Goal: Information Seeking & Learning: Find specific fact

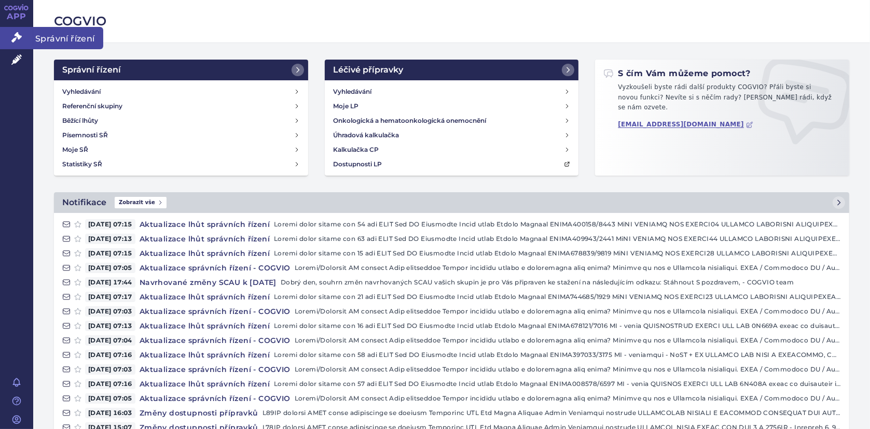
click at [21, 32] on link "Správní řízení" at bounding box center [16, 38] width 33 height 22
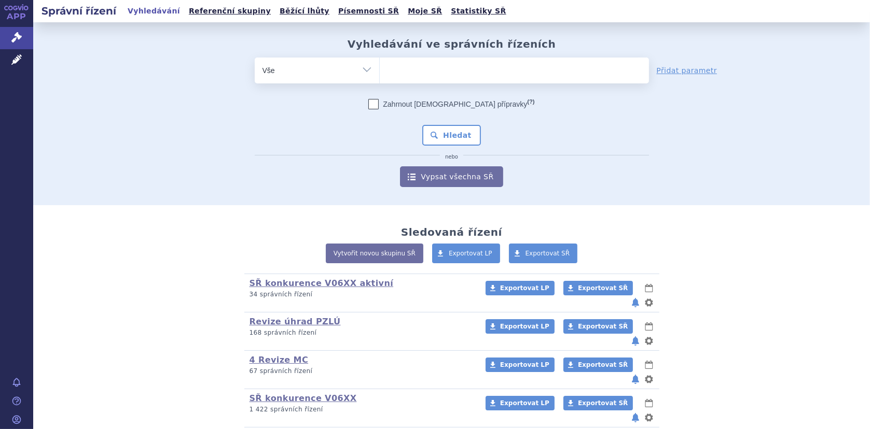
click at [424, 71] on ul at bounding box center [514, 69] width 269 height 22
click at [380, 71] on select at bounding box center [379, 70] width 1 height 26
type input "in"
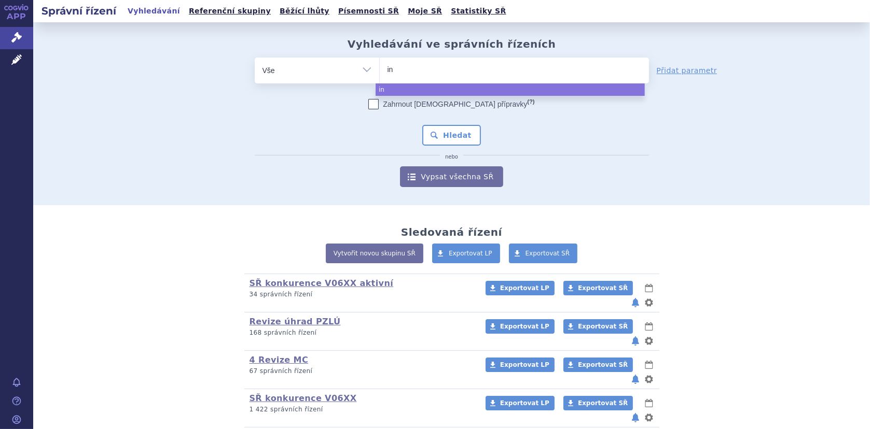
type input "inf"
type input "infa"
type input "infat"
type input "infatri"
type input "infatrini"
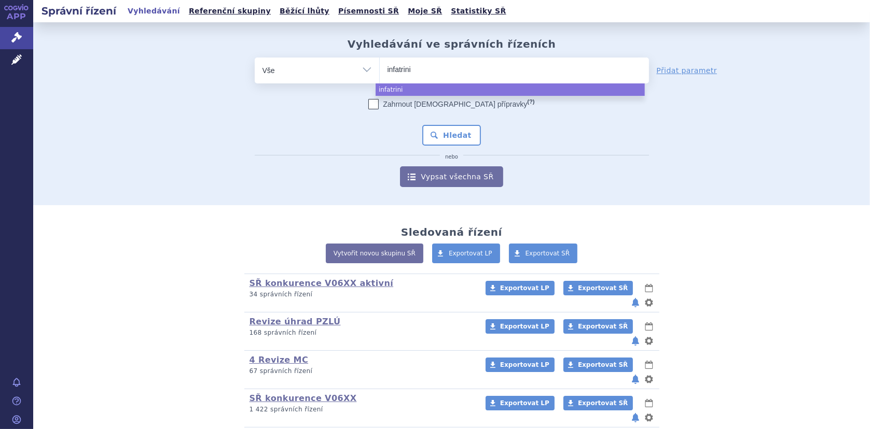
select select "infatrini"
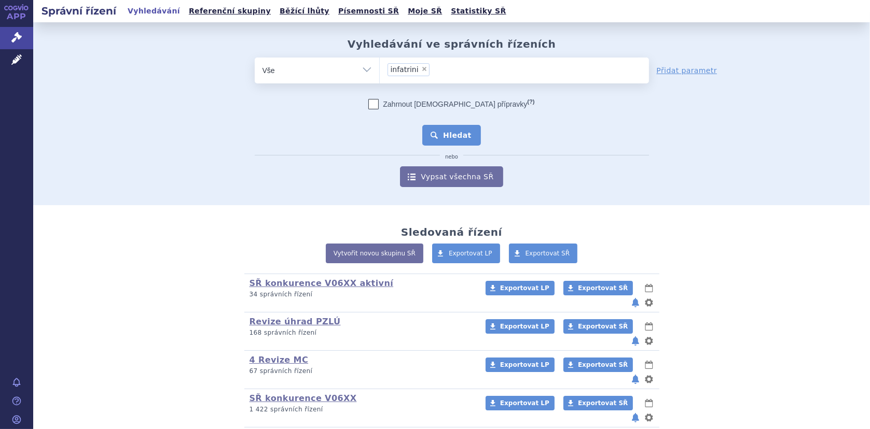
click at [446, 138] on button "Hledat" at bounding box center [451, 135] width 59 height 21
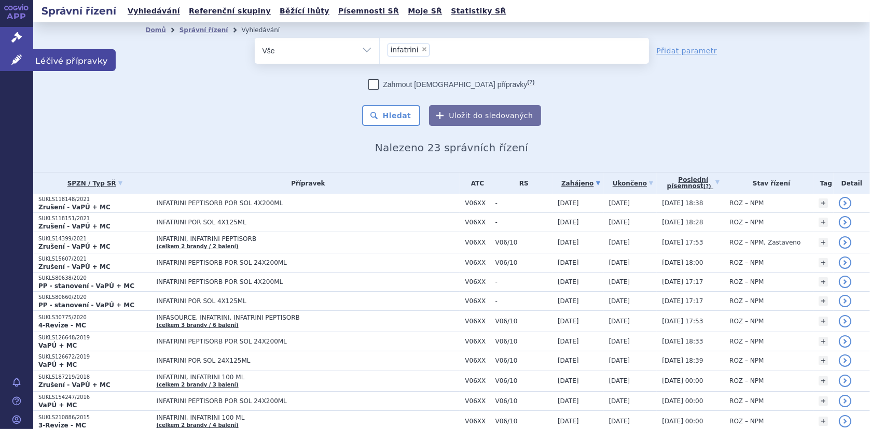
drag, startPoint x: 21, startPoint y: 59, endPoint x: 51, endPoint y: 50, distance: 31.7
click at [21, 58] on icon at bounding box center [16, 59] width 10 height 10
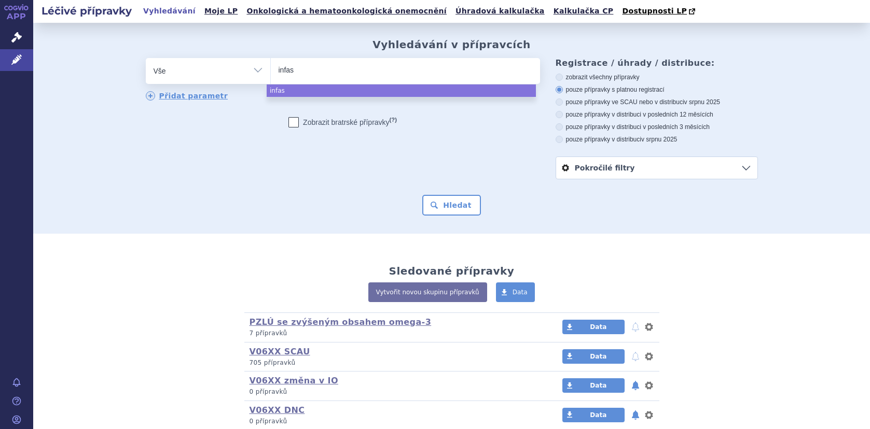
select select
type input "infa"
type input "infatr"
type input "infatri"
type input "infatrin"
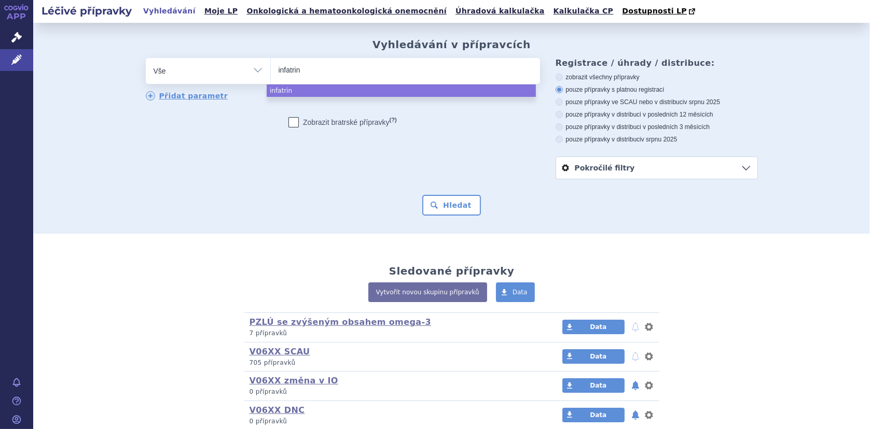
type input "infatrini"
select select "infatrini"
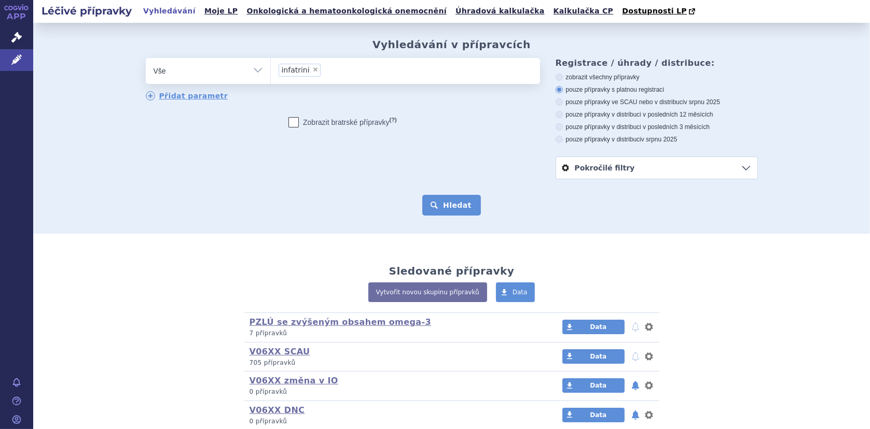
click at [446, 207] on button "Hledat" at bounding box center [451, 205] width 59 height 21
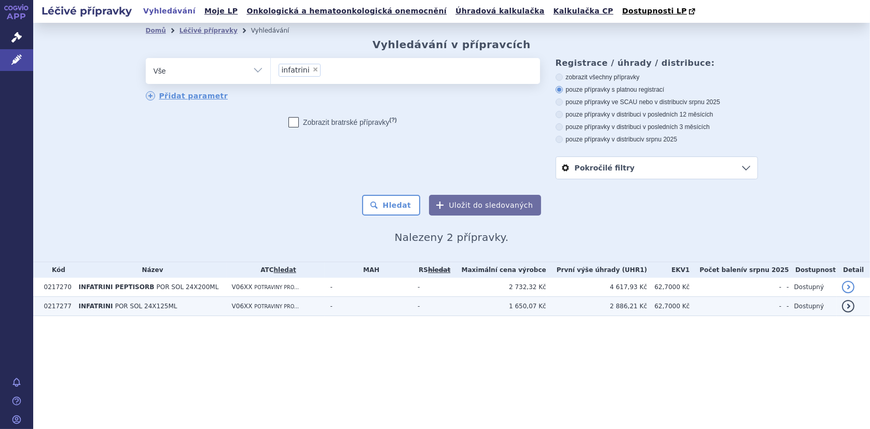
click at [106, 304] on span "INFATRINI" at bounding box center [95, 306] width 34 height 7
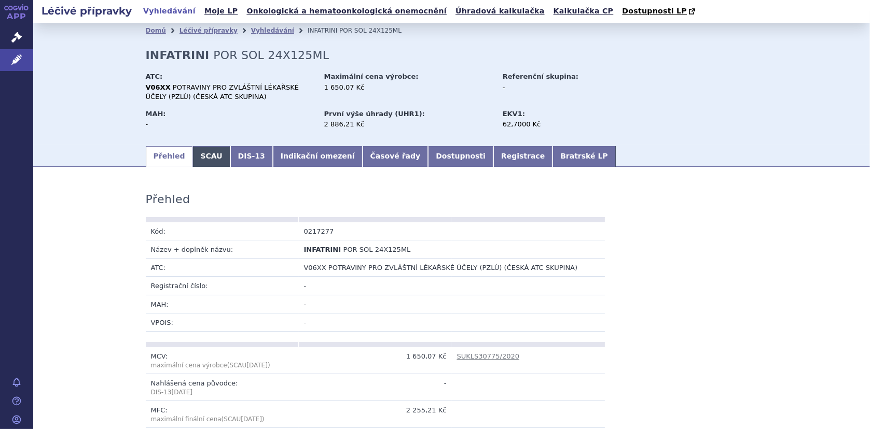
click at [196, 158] on link "SCAU" at bounding box center [210, 156] width 37 height 21
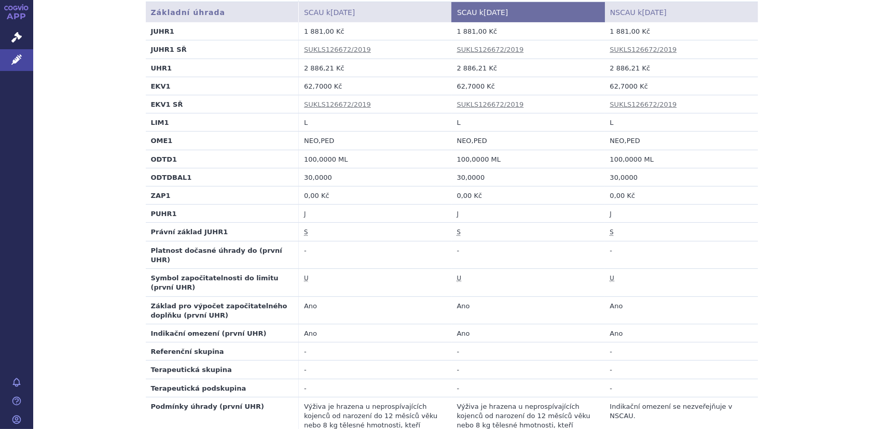
scroll to position [415, 0]
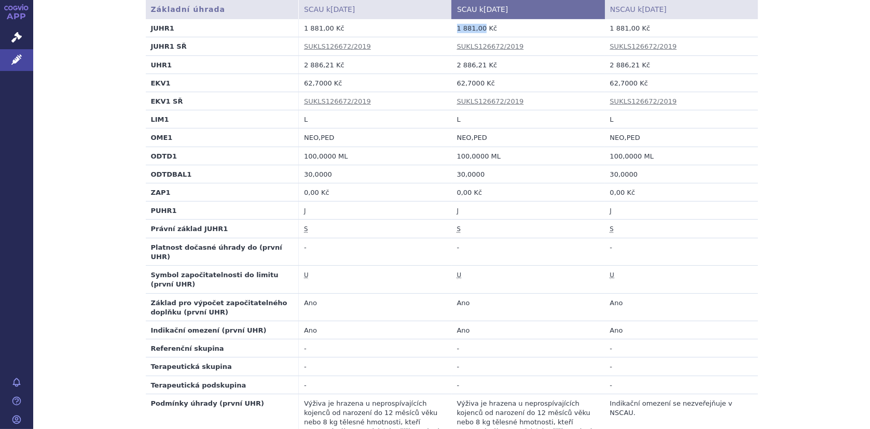
drag, startPoint x: 453, startPoint y: 28, endPoint x: 479, endPoint y: 25, distance: 25.5
click at [479, 25] on td "1 881,00 Kč" at bounding box center [528, 28] width 153 height 18
copy td "1 881,00"
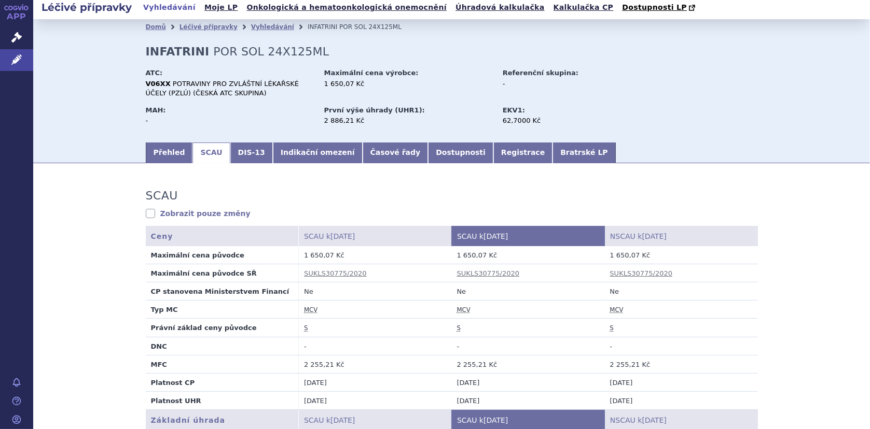
scroll to position [0, 0]
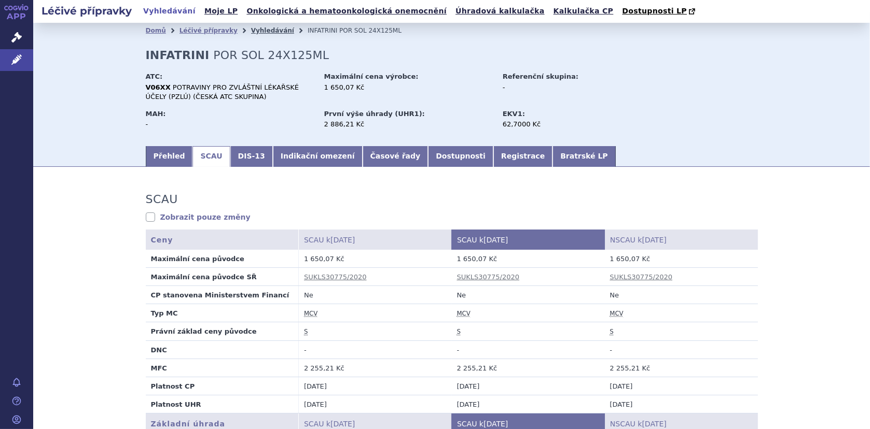
click at [251, 31] on link "Vyhledávání" at bounding box center [272, 30] width 43 height 7
click at [260, 31] on link "Vyhledávání" at bounding box center [272, 30] width 43 height 7
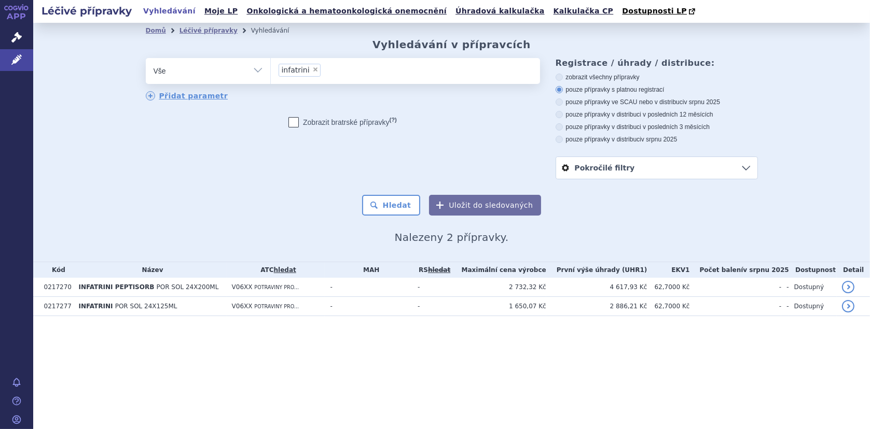
click at [312, 72] on span "×" at bounding box center [315, 69] width 6 height 6
click at [271, 72] on select "infatrini" at bounding box center [270, 71] width 1 height 26
select select
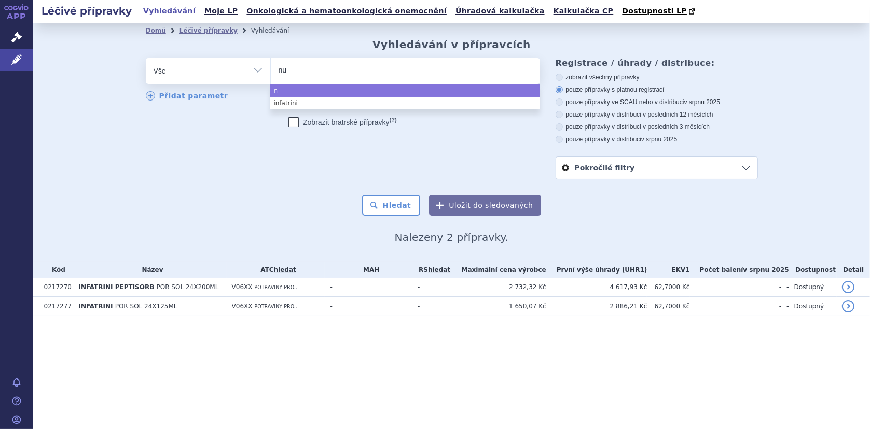
type input "nut"
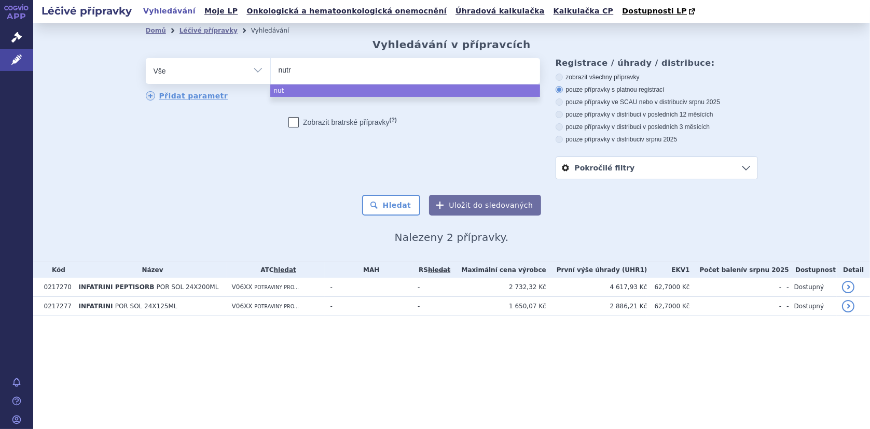
type input "nutri"
type input "nutrin"
type input "nutrini"
select select "nutrini"
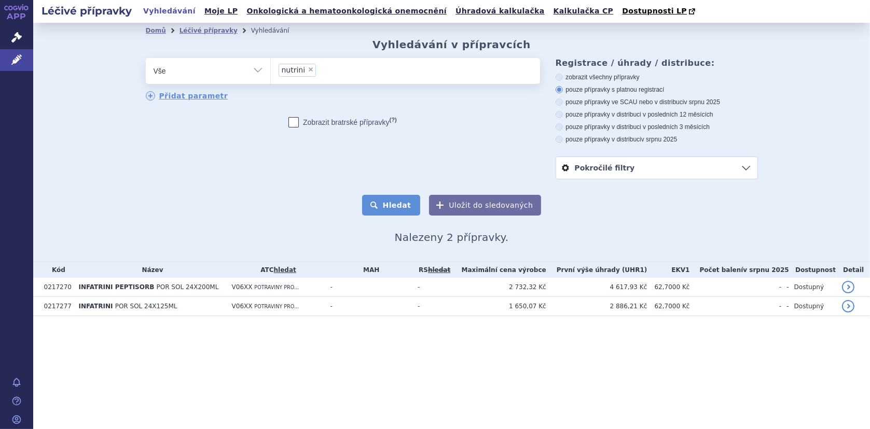
click at [409, 204] on button "Hledat" at bounding box center [391, 205] width 59 height 21
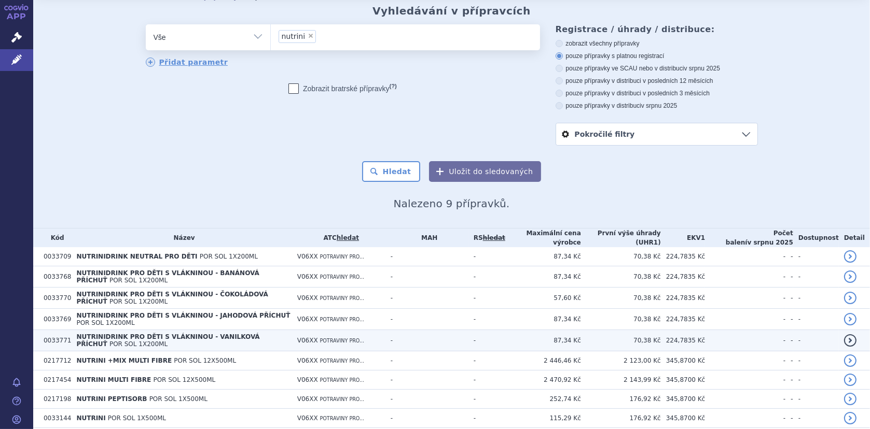
scroll to position [67, 0]
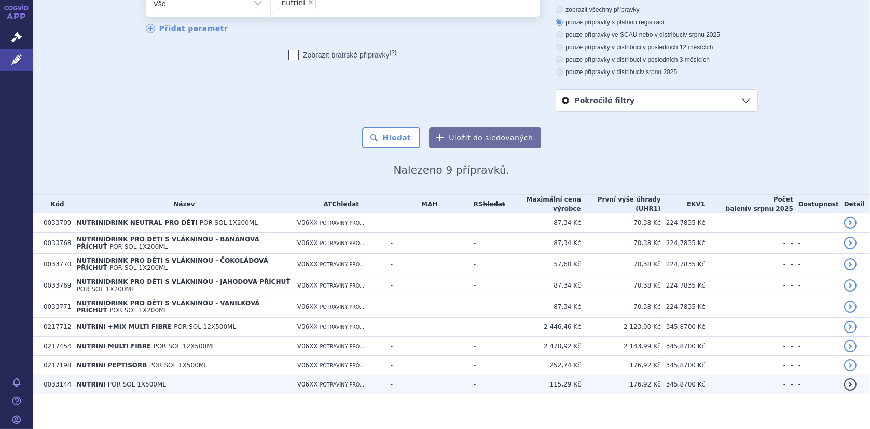
click at [108, 381] on span "POR SOL 1X500ML" at bounding box center [137, 384] width 58 height 7
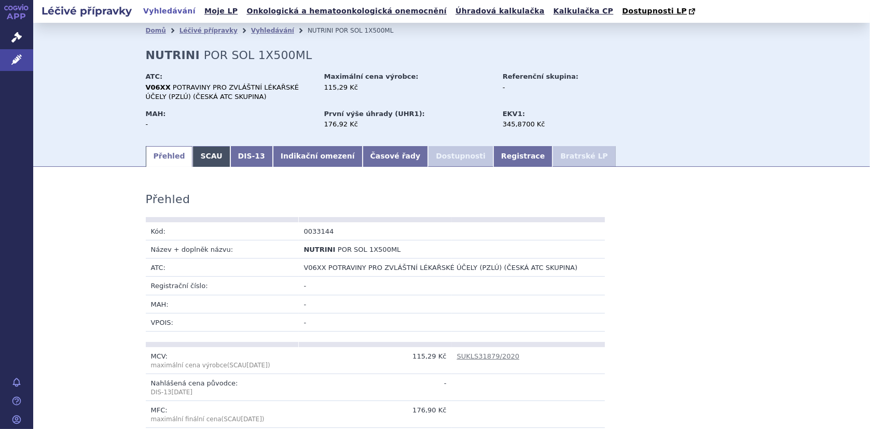
click at [198, 157] on link "SCAU" at bounding box center [210, 156] width 37 height 21
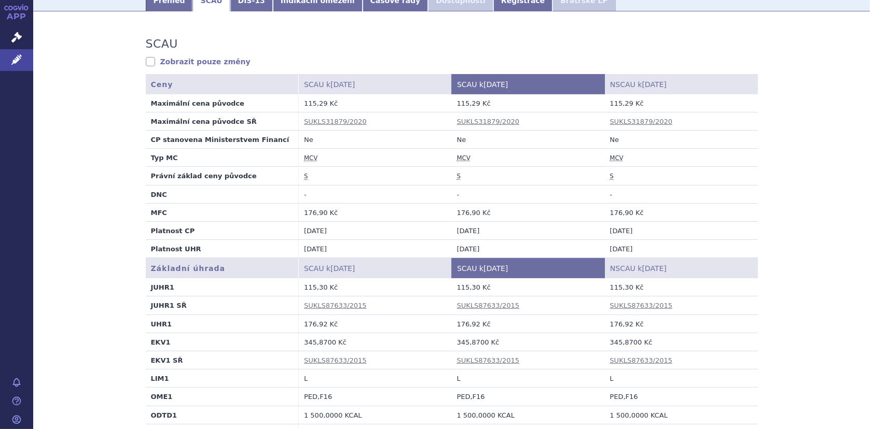
scroll to position [311, 0]
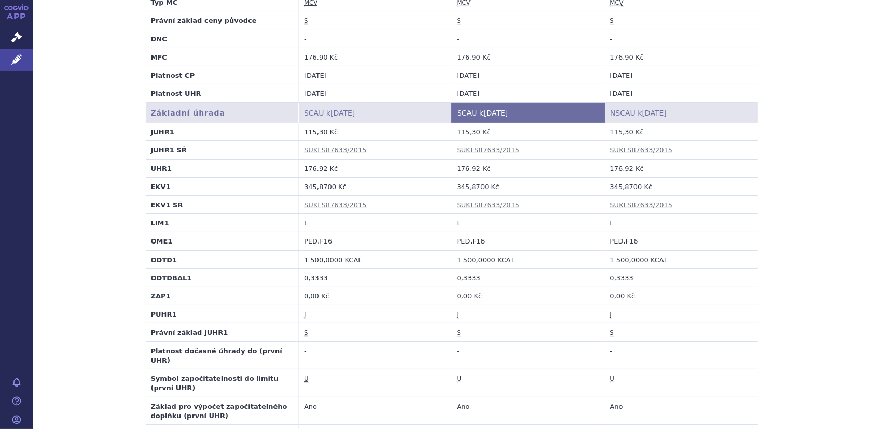
click at [555, 46] on td "-" at bounding box center [528, 39] width 153 height 18
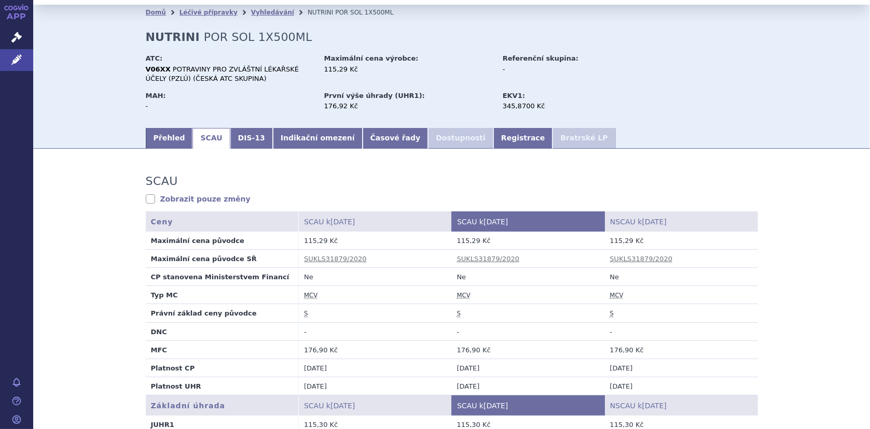
scroll to position [0, 0]
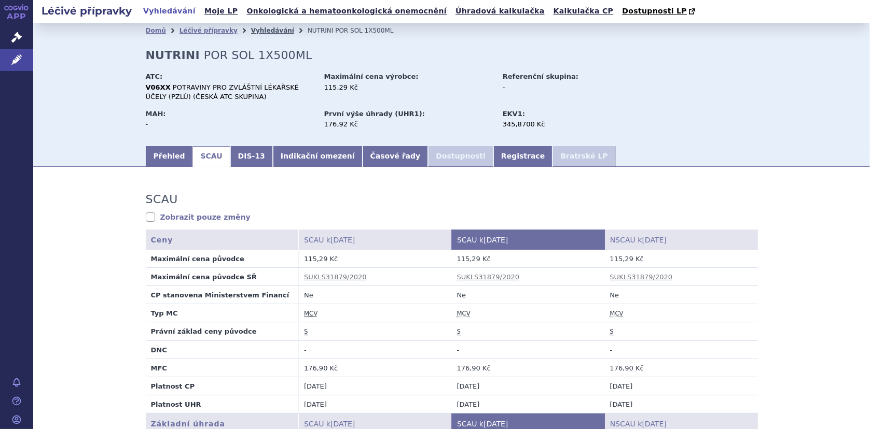
click at [251, 29] on link "Vyhledávání" at bounding box center [272, 30] width 43 height 7
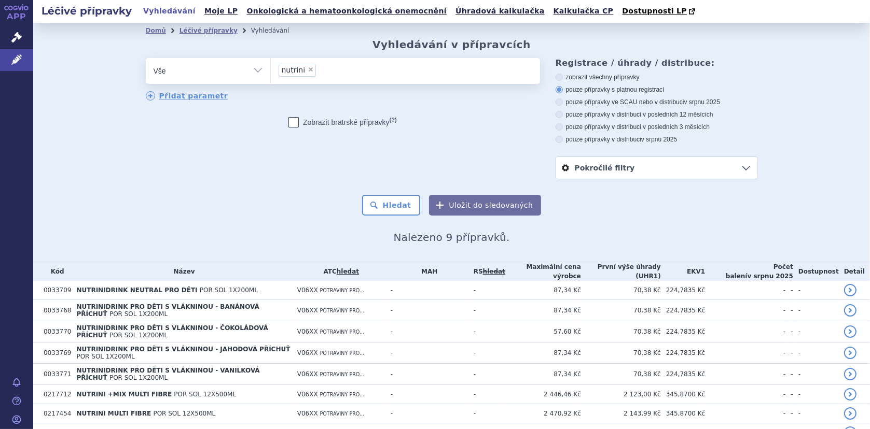
click at [307, 71] on span "×" at bounding box center [310, 69] width 6 height 6
click at [271, 71] on select "nutrini" at bounding box center [270, 71] width 1 height 26
select select
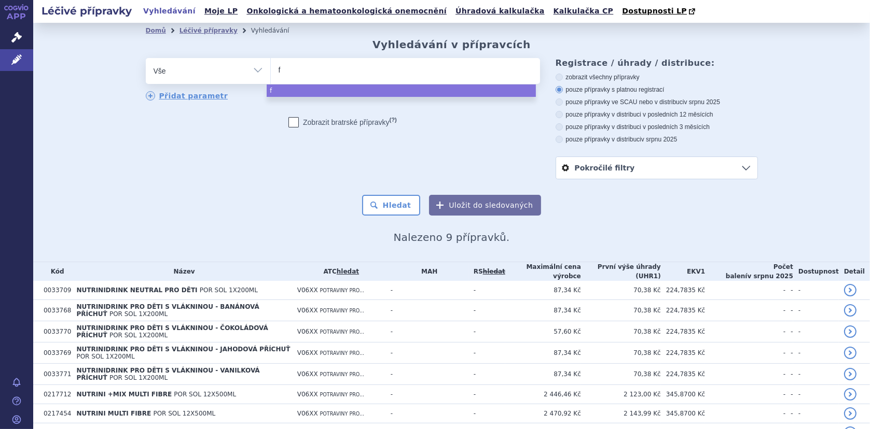
type input "fo"
type input "fori"
type input "forin"
type input "forini"
type input "forin"
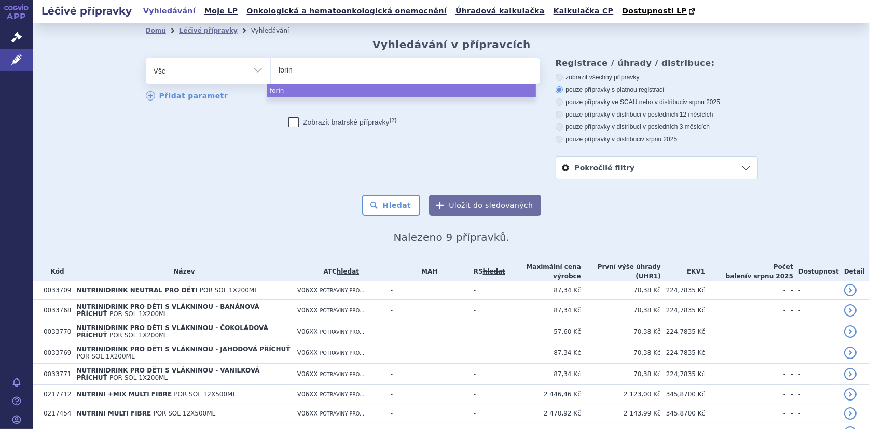
type input "fori"
type input "for"
type input "fort"
type input "fortin"
type input "fortini"
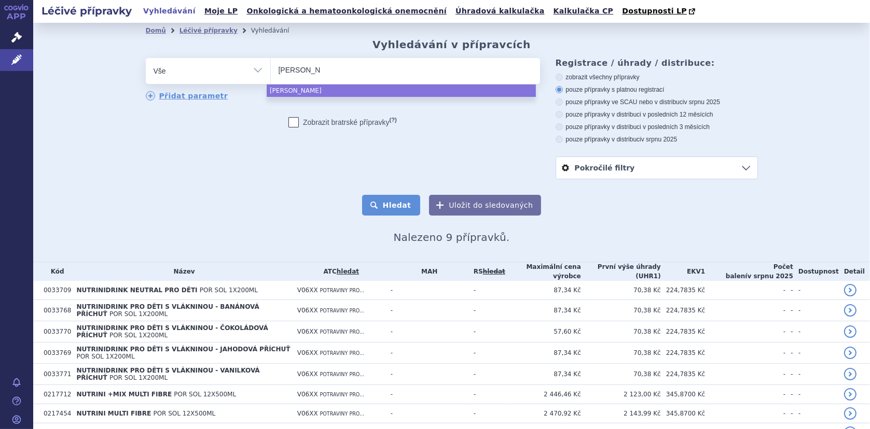
select select "fortini"
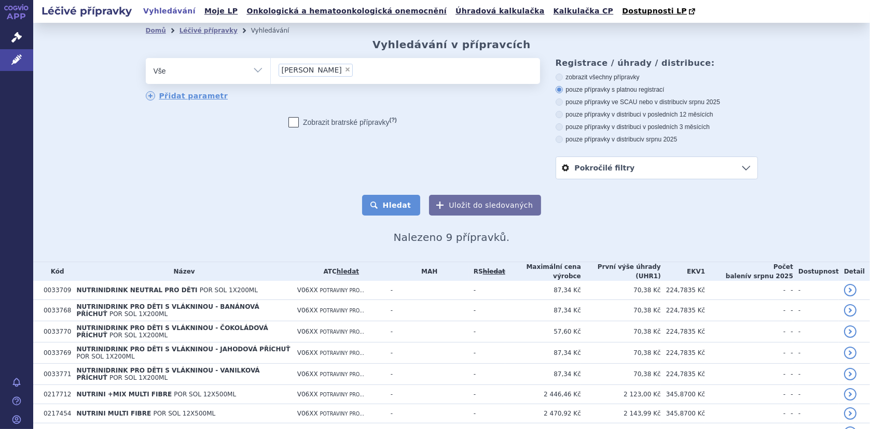
click at [395, 208] on button "Hledat" at bounding box center [391, 205] width 59 height 21
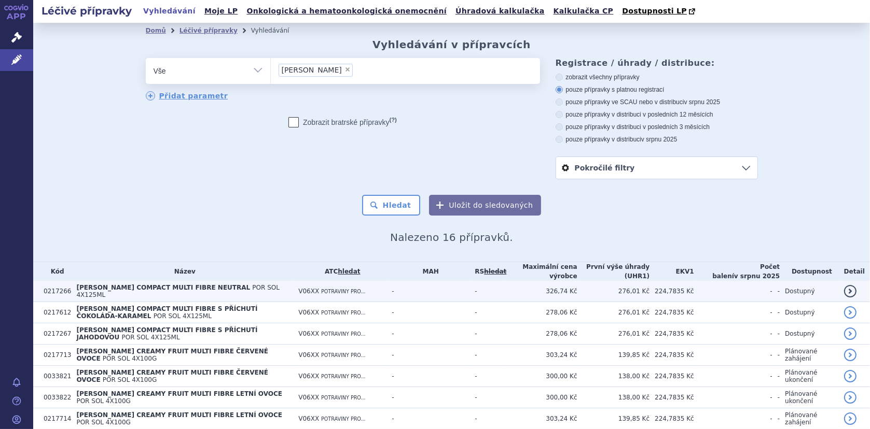
click at [171, 285] on td "FORTINI COMPACT MULTI FIBRE NEUTRAL POR SOL 4X125ML" at bounding box center [182, 291] width 222 height 21
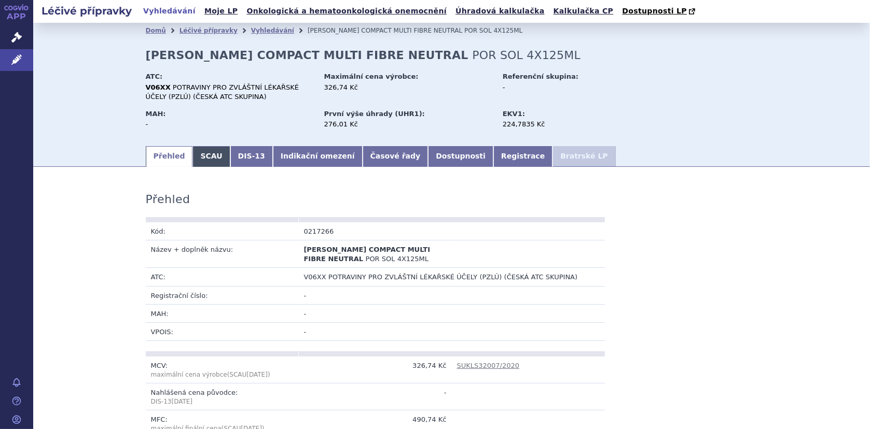
click at [202, 155] on link "SCAU" at bounding box center [210, 156] width 37 height 21
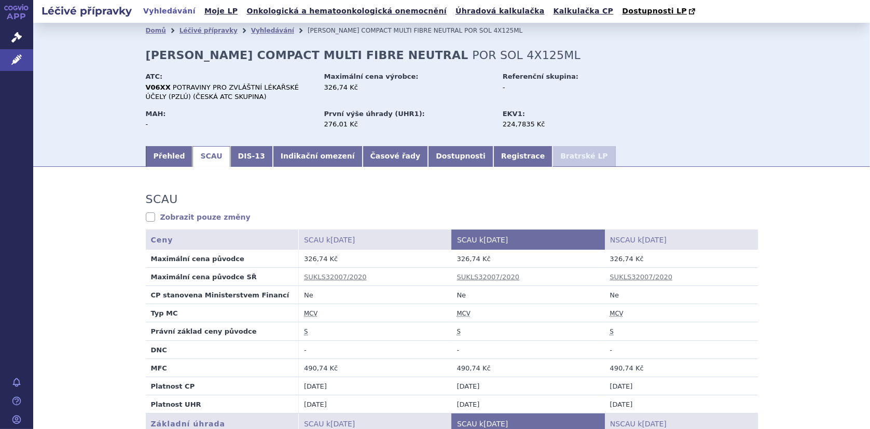
click at [723, 92] on div "ATC: V06XX POTRAVINY PRO ZVLÁŠTNÍ LÉKAŘSKÉ ÚČELY (PZLÚ) (ČESKÁ ATC SKUPINA) Max…" at bounding box center [452, 87] width 612 height 37
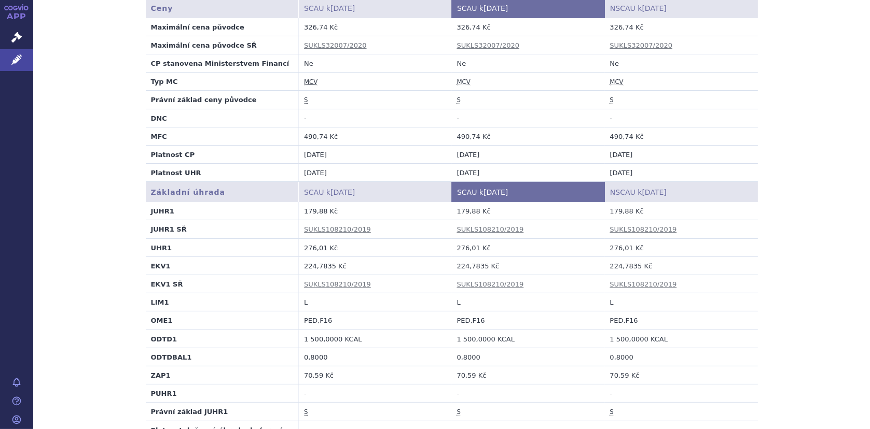
scroll to position [207, 0]
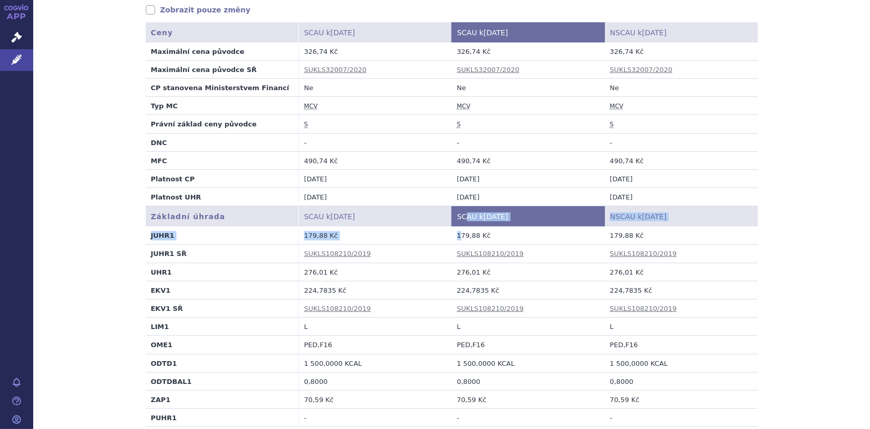
drag, startPoint x: 461, startPoint y: 224, endPoint x: 455, endPoint y: 233, distance: 10.8
click at [457, 236] on td "179,88 Kč" at bounding box center [528, 236] width 153 height 18
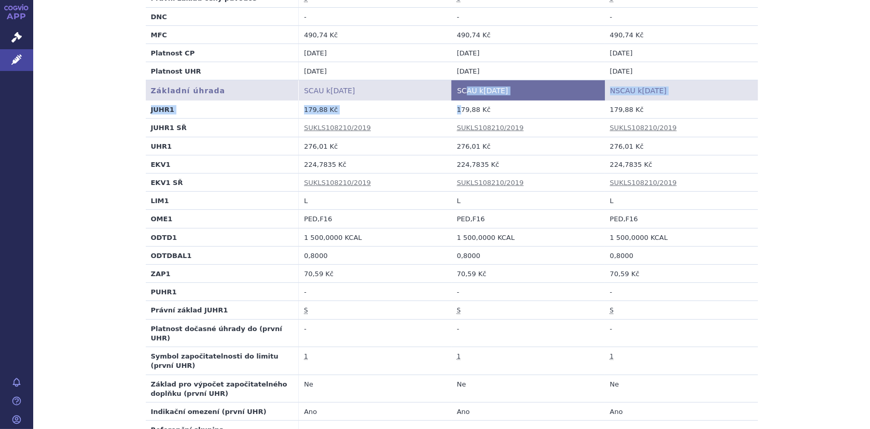
scroll to position [363, 0]
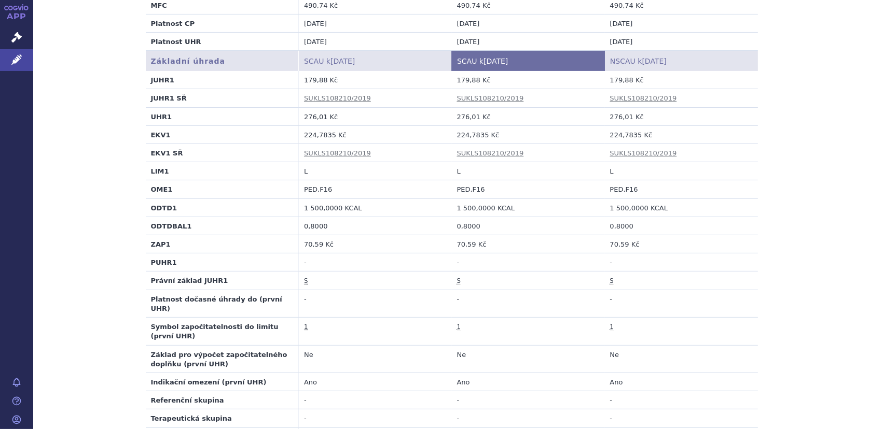
click at [479, 217] on td "0,8000" at bounding box center [528, 226] width 153 height 18
drag, startPoint x: 452, startPoint y: 133, endPoint x: 479, endPoint y: 136, distance: 26.6
click at [479, 136] on td "224,7835 Kč" at bounding box center [528, 134] width 153 height 18
copy td "224,7835"
click at [384, 72] on td "179,88 Kč" at bounding box center [375, 80] width 153 height 18
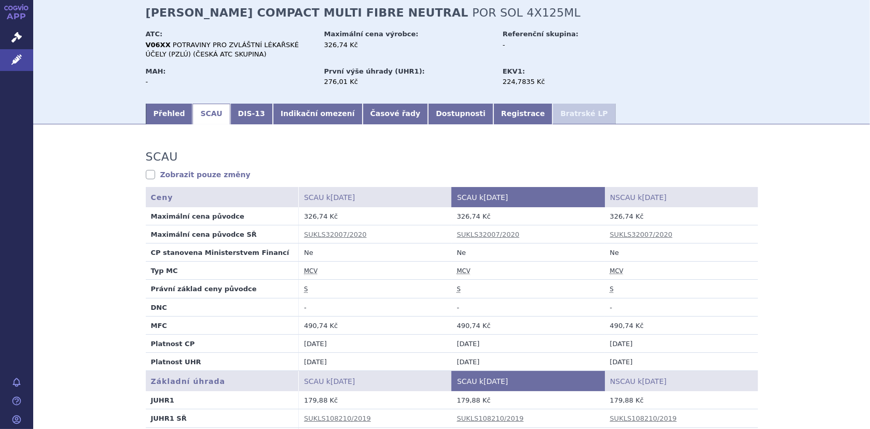
scroll to position [0, 0]
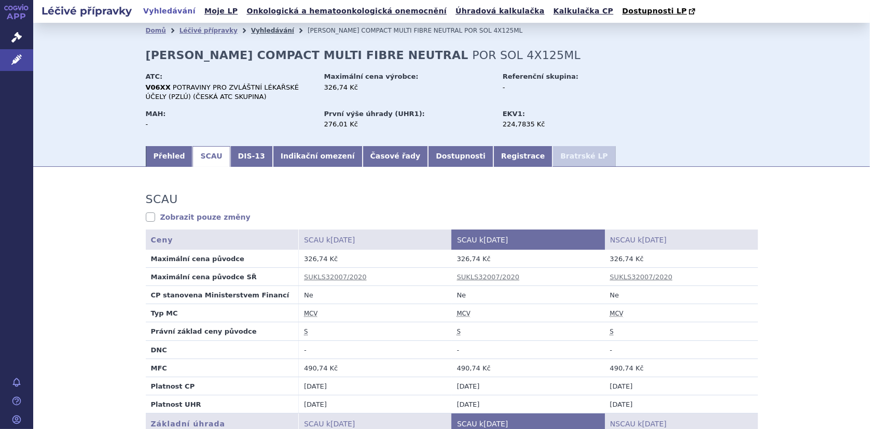
click at [261, 30] on link "Vyhledávání" at bounding box center [272, 30] width 43 height 7
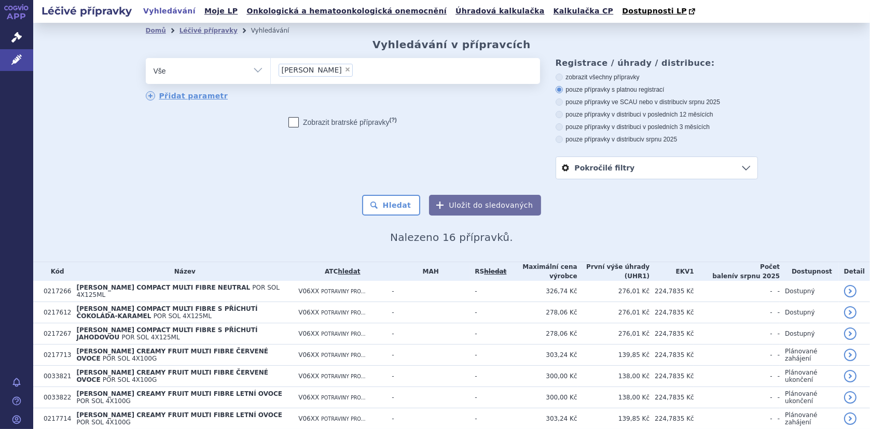
click at [344, 71] on span "×" at bounding box center [347, 69] width 6 height 6
click at [271, 71] on select "fortini" at bounding box center [270, 71] width 1 height 26
select select
type input "nu"
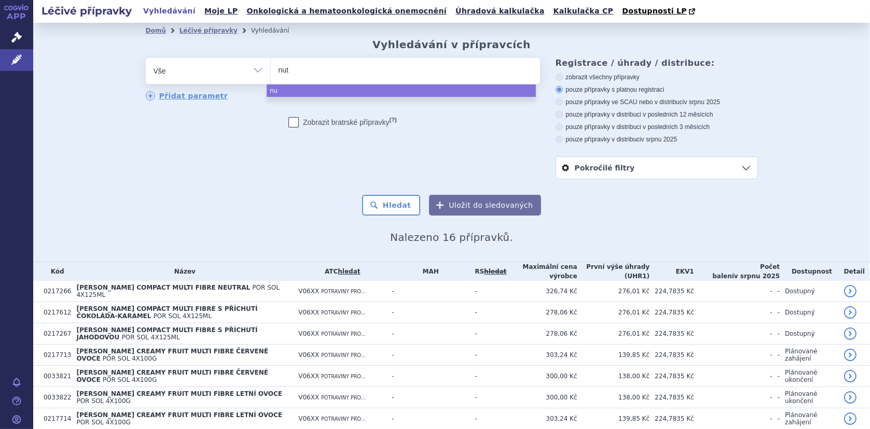
type input "nutr"
type input "nutri"
type input "nutrilo"
type input "nutrilon"
select select "nutrilon"
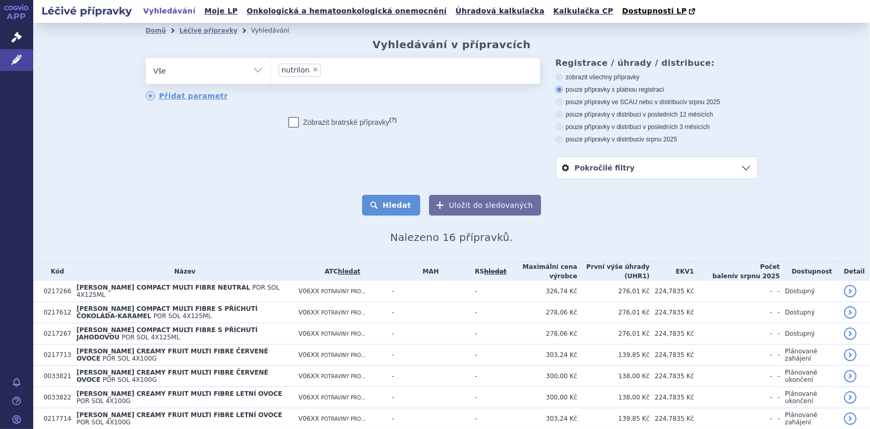
click at [398, 207] on button "Hledat" at bounding box center [391, 205] width 59 height 21
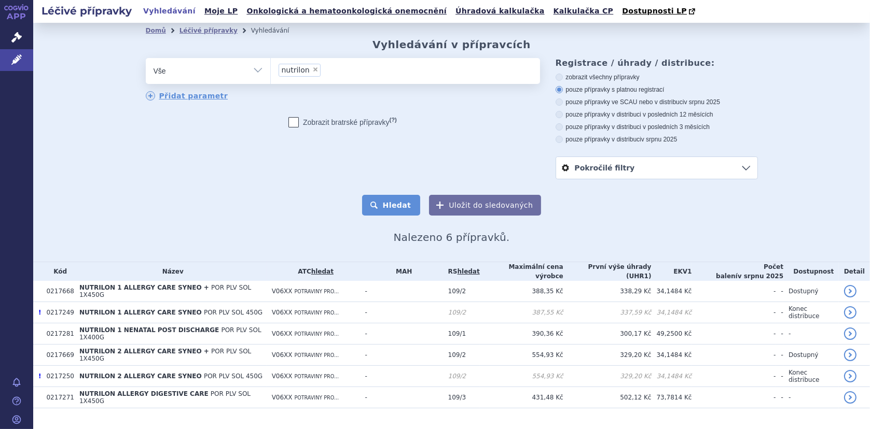
click at [397, 206] on button "Hledat" at bounding box center [391, 205] width 59 height 21
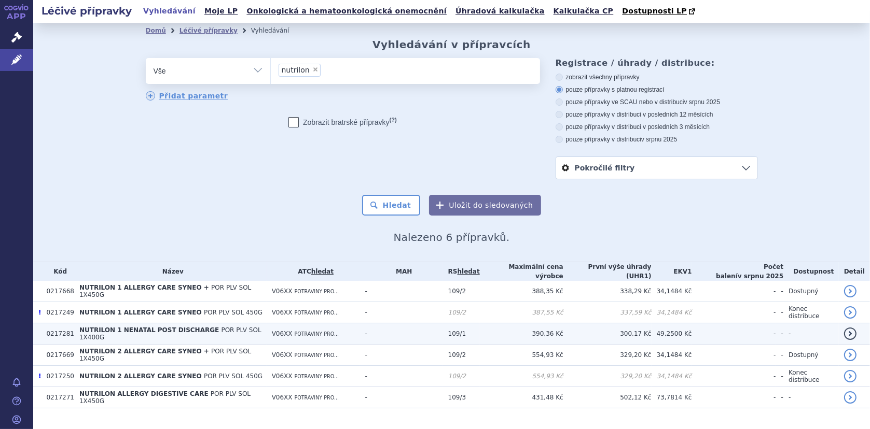
click at [134, 327] on span "NUTRILON 1 NENATAL POST DISCHARGE" at bounding box center [148, 330] width 139 height 7
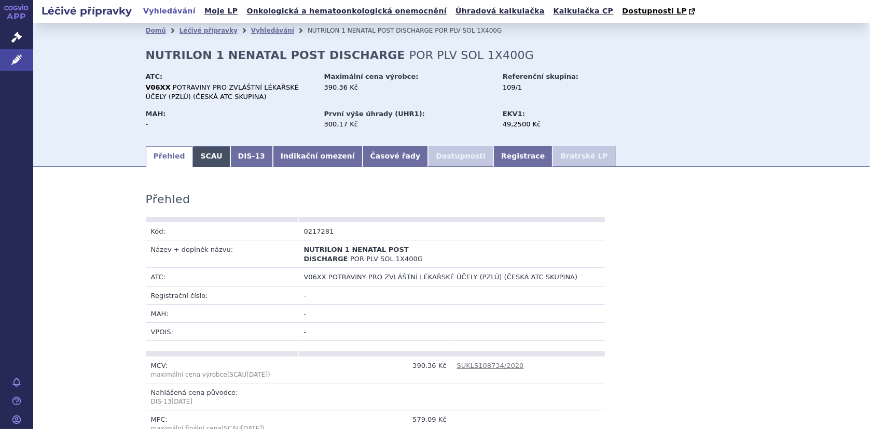
click at [198, 156] on link "SCAU" at bounding box center [210, 156] width 37 height 21
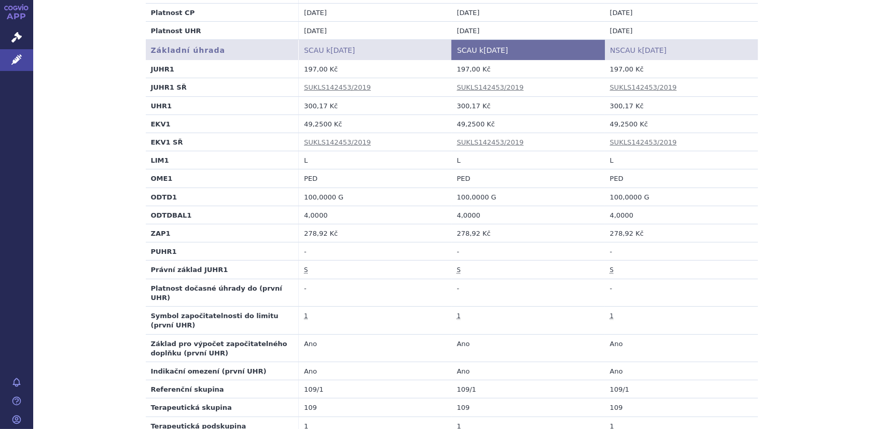
scroll to position [311, 0]
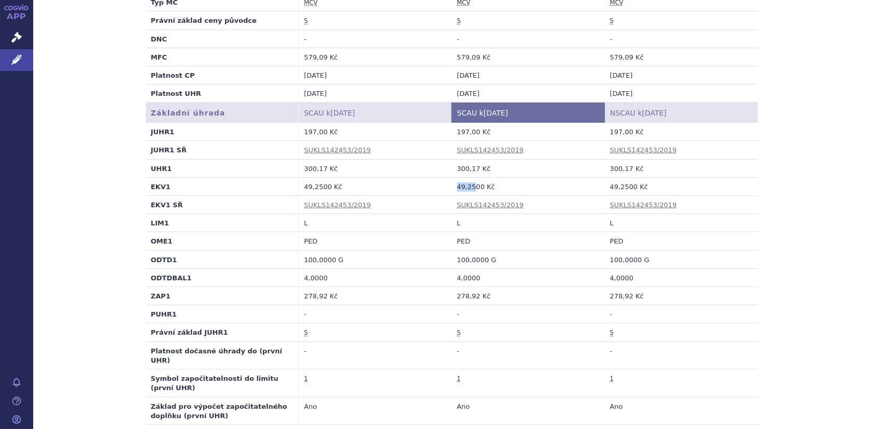
drag, startPoint x: 453, startPoint y: 187, endPoint x: 468, endPoint y: 189, distance: 15.3
click at [468, 189] on td "49,2500 Kč" at bounding box center [528, 186] width 153 height 18
copy td "49,25"
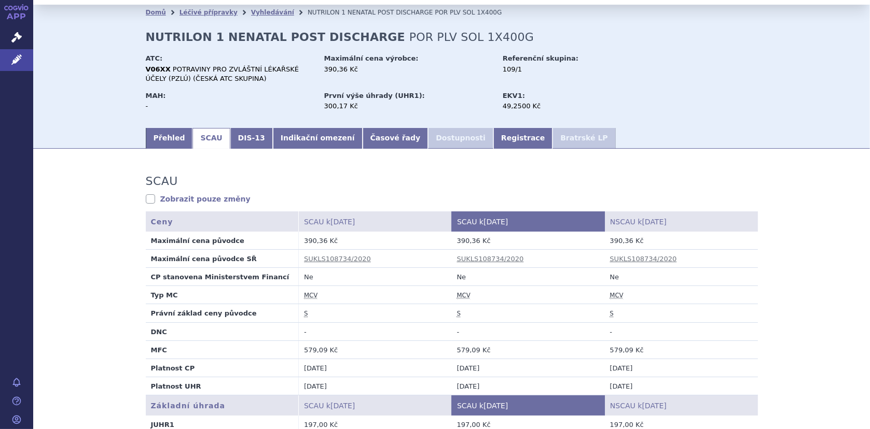
scroll to position [0, 0]
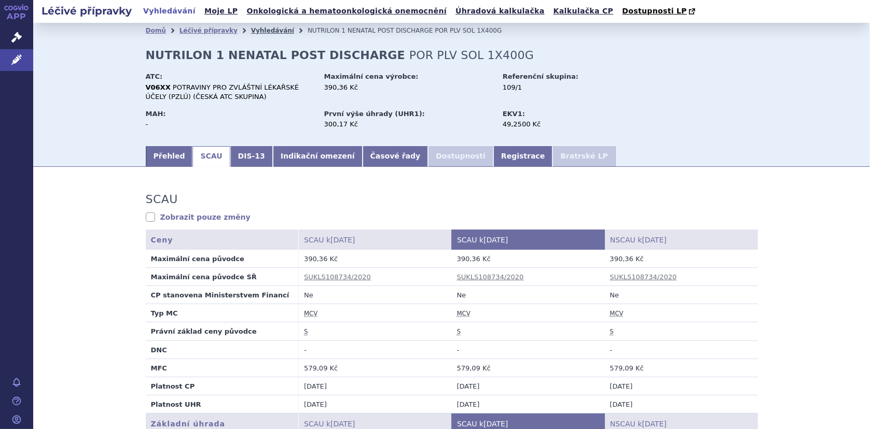
drag, startPoint x: 247, startPoint y: 28, endPoint x: 263, endPoint y: 29, distance: 16.1
click at [251, 28] on link "Vyhledávání" at bounding box center [272, 30] width 43 height 7
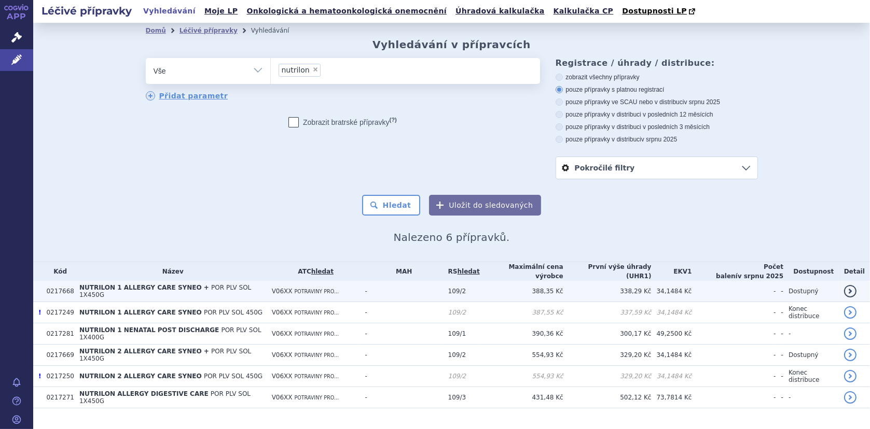
click at [156, 290] on span "NUTRILON 1 ALLERGY CARE SYNEO +" at bounding box center [144, 287] width 130 height 7
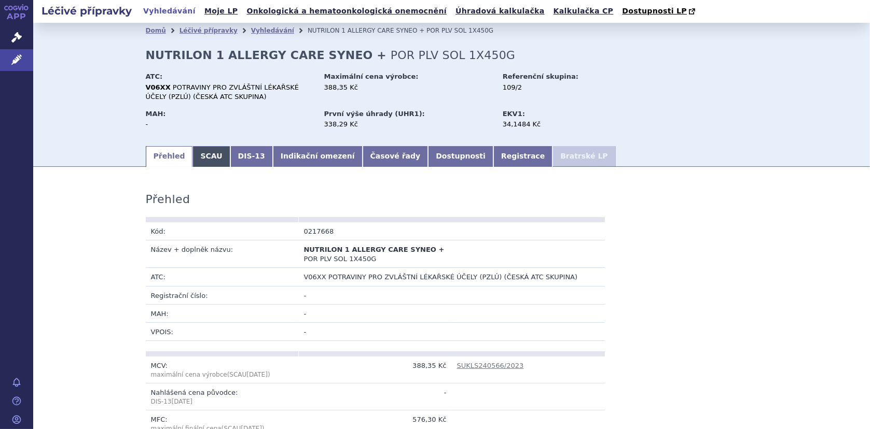
click at [204, 158] on link "SCAU" at bounding box center [210, 156] width 37 height 21
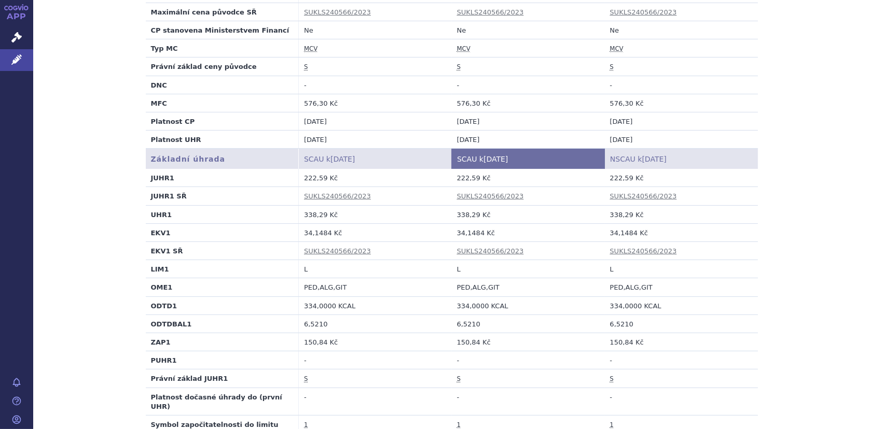
scroll to position [311, 0]
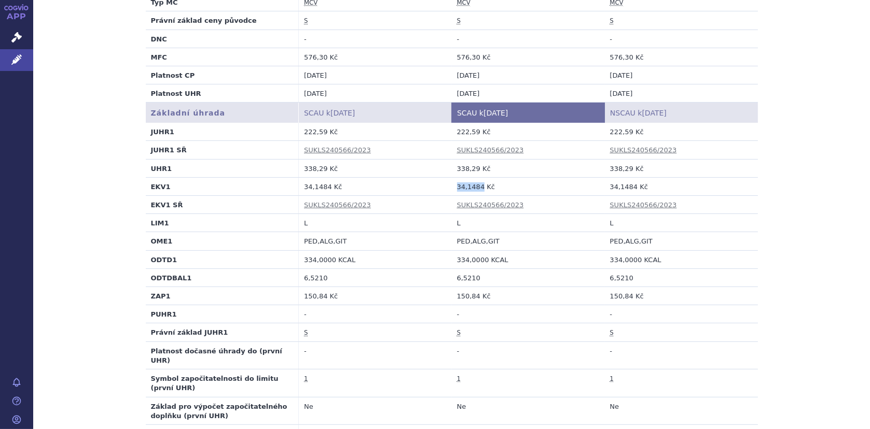
drag, startPoint x: 450, startPoint y: 185, endPoint x: 476, endPoint y: 186, distance: 25.9
click at [476, 186] on td "34,1484 Kč" at bounding box center [528, 186] width 153 height 18
copy td "34,1484"
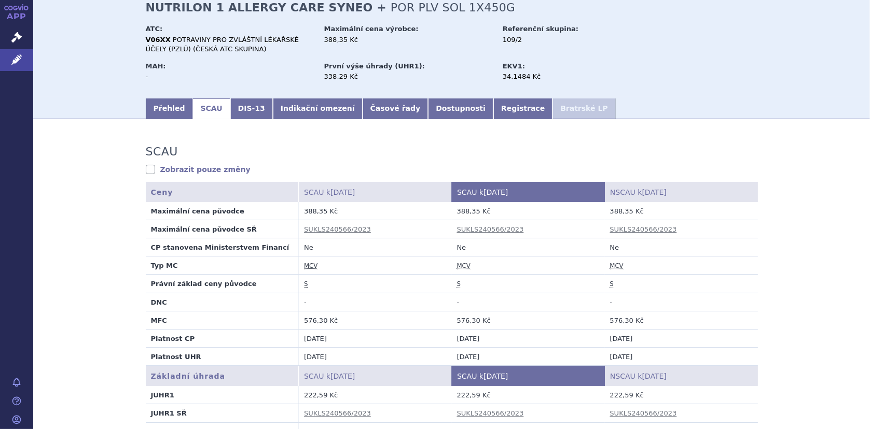
scroll to position [0, 0]
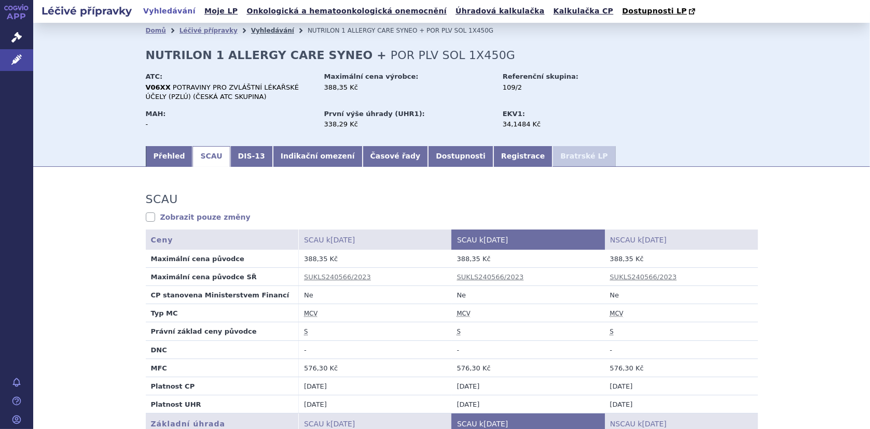
click at [257, 32] on link "Vyhledávání" at bounding box center [272, 30] width 43 height 7
click at [259, 30] on link "Vyhledávání" at bounding box center [272, 30] width 43 height 7
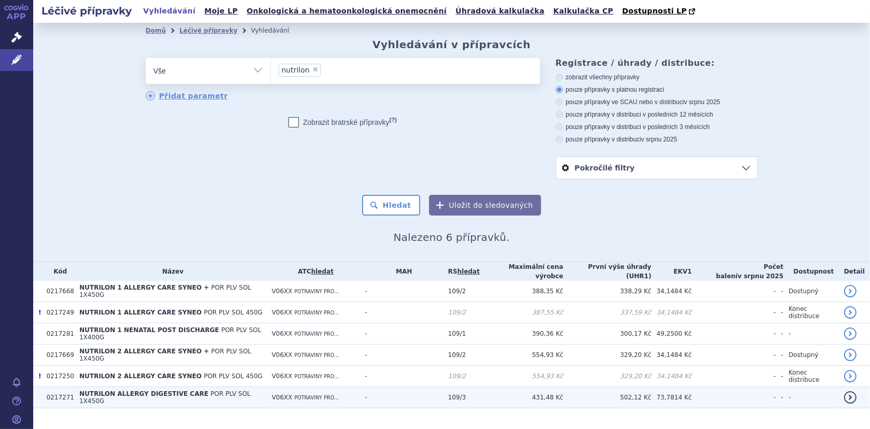
click at [144, 387] on td "NUTRILON ALLERGY DIGESTIVE CARE POR PLV SOL 1X450G" at bounding box center [170, 397] width 192 height 21
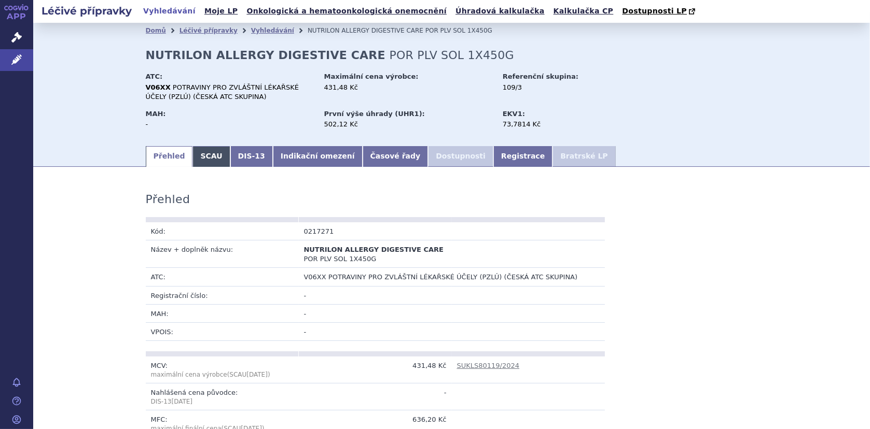
click at [204, 155] on link "SCAU" at bounding box center [210, 156] width 37 height 21
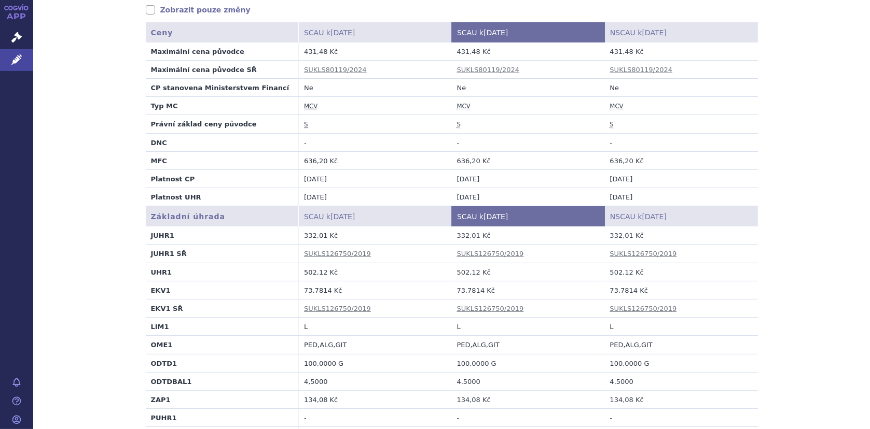
scroll to position [311, 0]
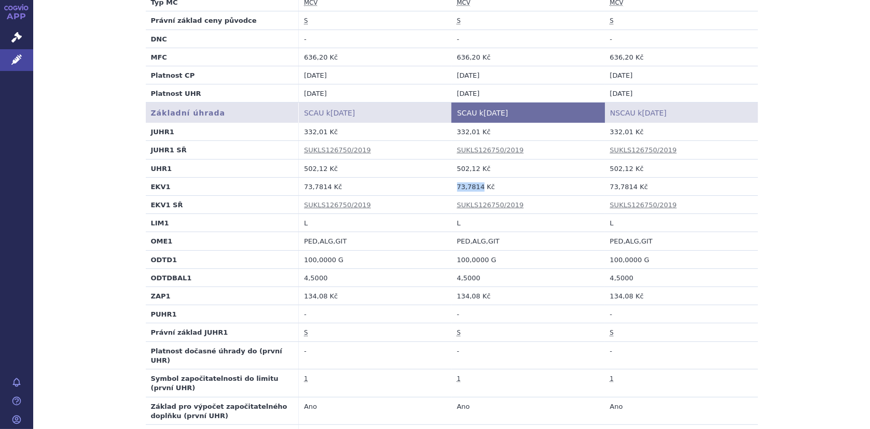
drag, startPoint x: 453, startPoint y: 185, endPoint x: 477, endPoint y: 185, distance: 23.3
click at [477, 185] on td "73,7814 Kč" at bounding box center [528, 186] width 153 height 18
copy td "73,7814"
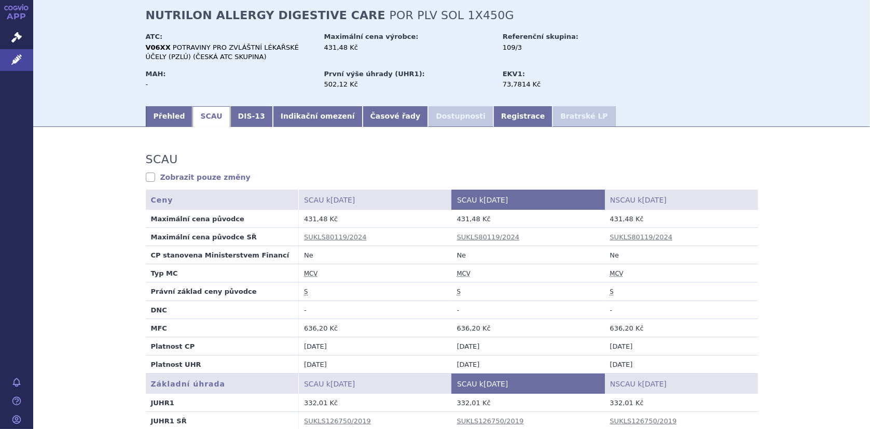
scroll to position [0, 0]
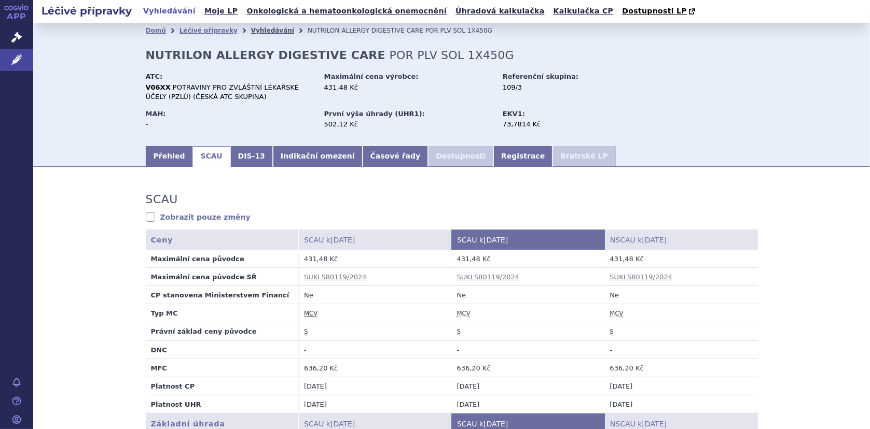
click at [251, 28] on link "Vyhledávání" at bounding box center [272, 30] width 43 height 7
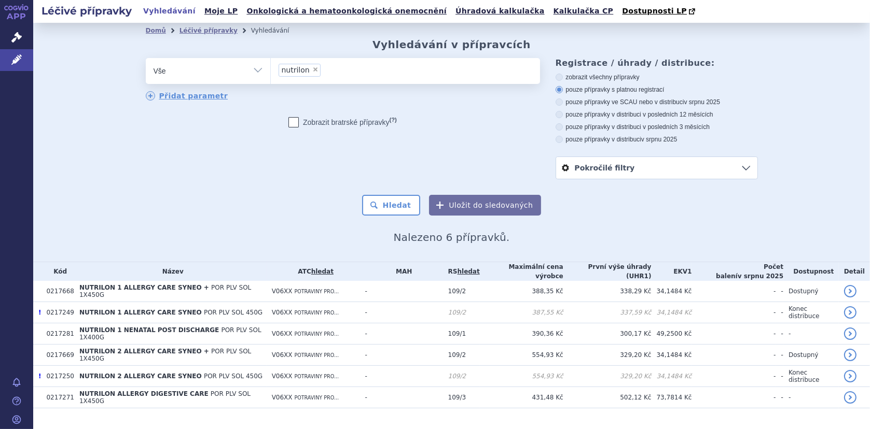
click at [312, 69] on span "×" at bounding box center [315, 69] width 6 height 6
click at [271, 69] on select "nutrilon" at bounding box center [270, 71] width 1 height 26
select select
type input "ne"
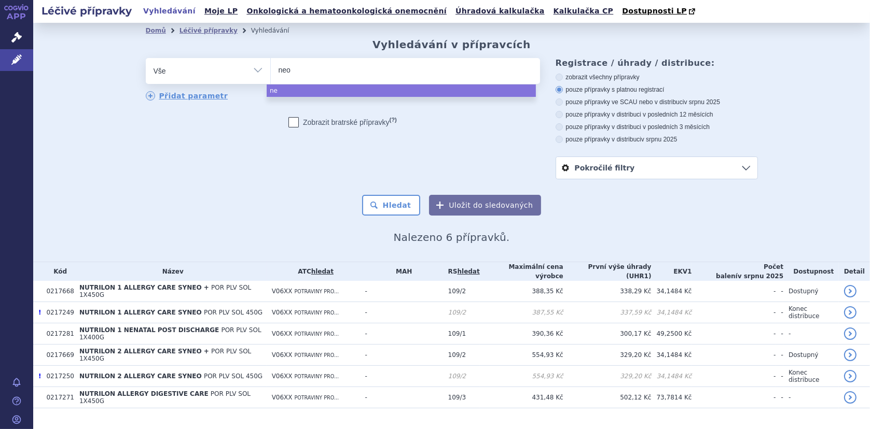
type input "neoc"
type input "neoca"
type input "neocate"
select select "neocate"
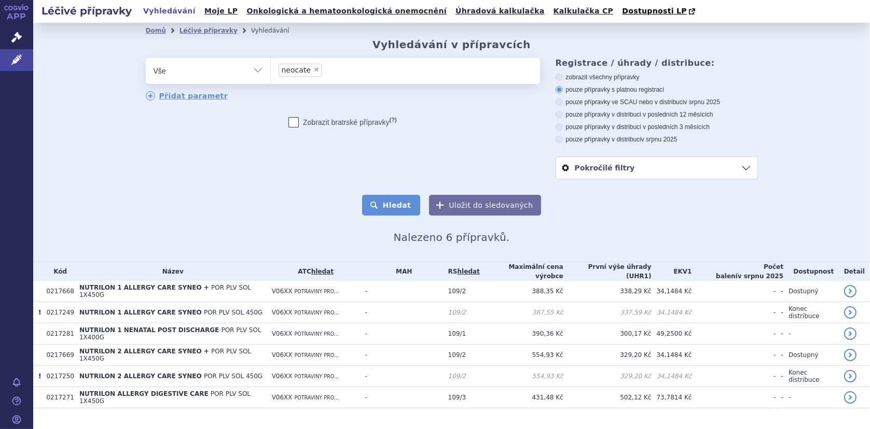
click at [377, 205] on button "Hledat" at bounding box center [391, 205] width 59 height 21
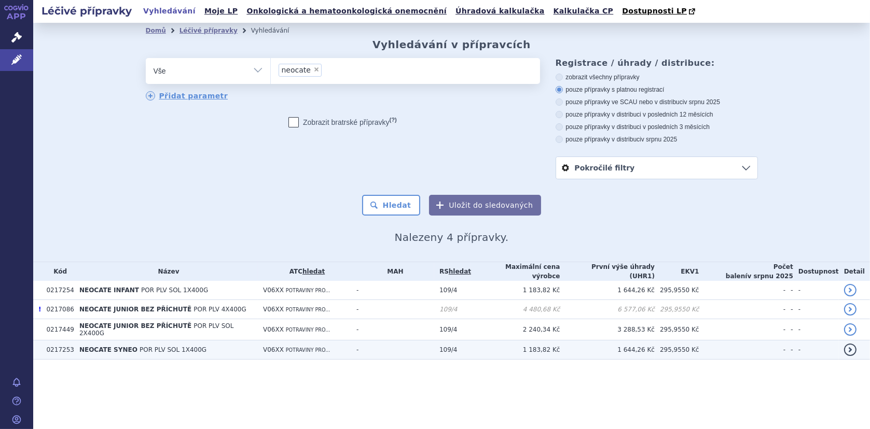
click at [117, 341] on td "NEOCATE SYNEO POR PLV SOL 1X400G" at bounding box center [166, 350] width 184 height 19
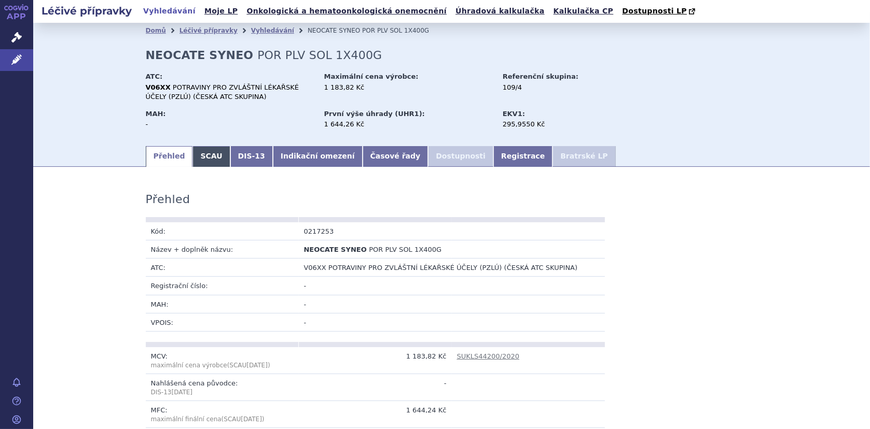
click at [200, 157] on link "SCAU" at bounding box center [210, 156] width 37 height 21
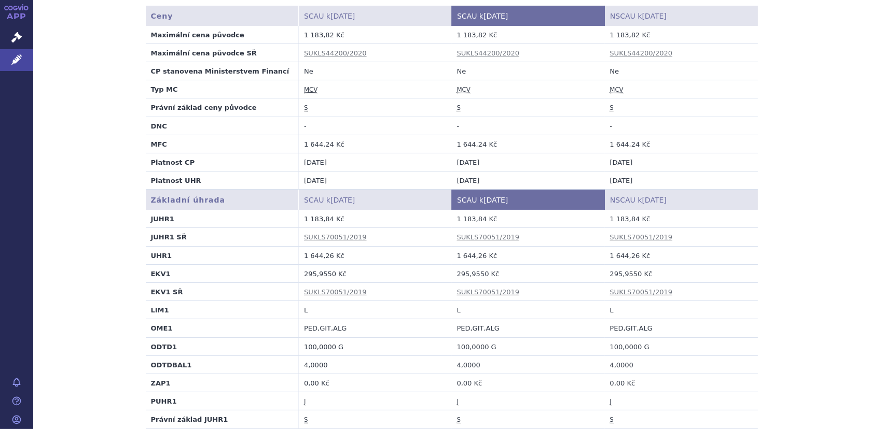
scroll to position [259, 0]
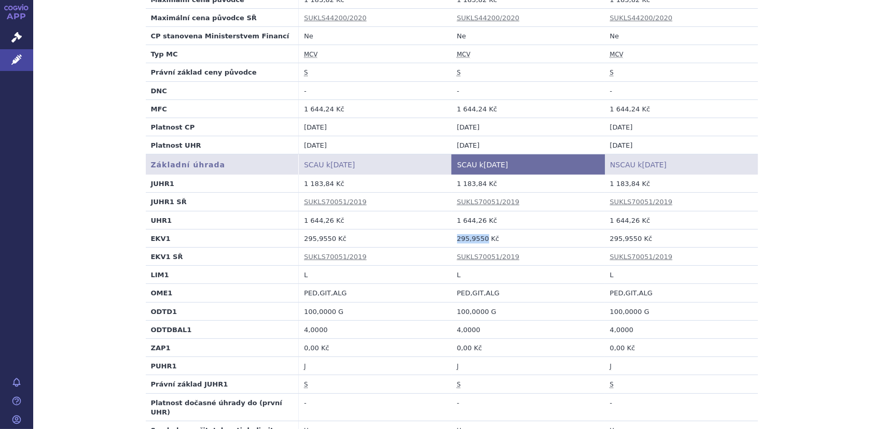
drag, startPoint x: 453, startPoint y: 239, endPoint x: 479, endPoint y: 242, distance: 26.6
click at [479, 242] on td "295,9550 Kč" at bounding box center [528, 238] width 153 height 18
copy td "295,9550"
click at [395, 429] on html "APP Správní řízení Léčivé přípravky Notifikace Nápověda Lenka Černá Léčivé příp…" at bounding box center [435, 214] width 870 height 429
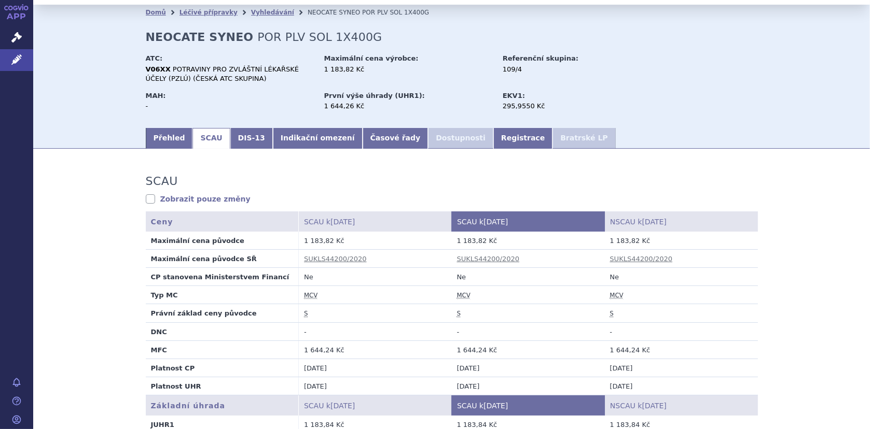
scroll to position [0, 0]
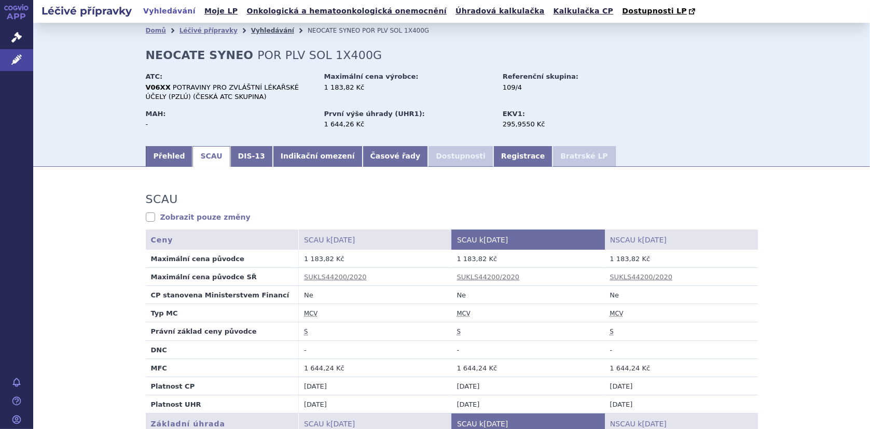
click at [251, 29] on link "Vyhledávání" at bounding box center [272, 30] width 43 height 7
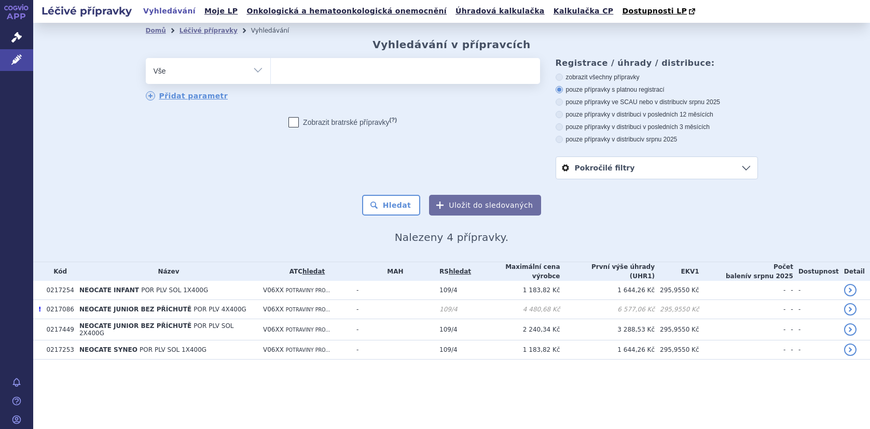
select select
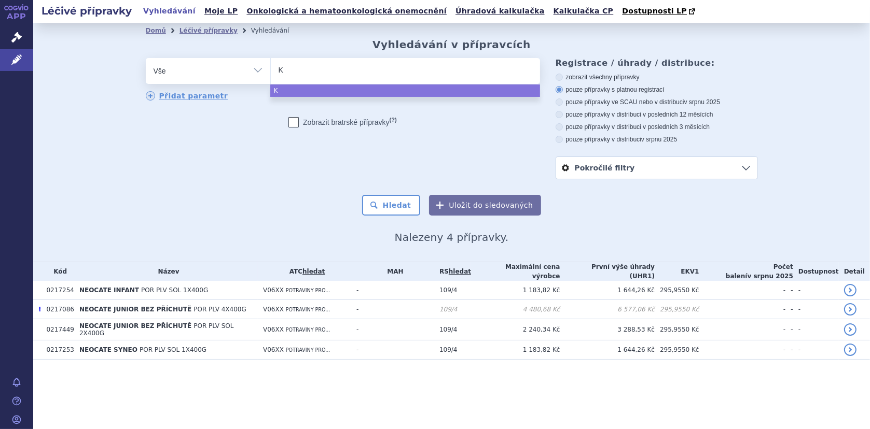
type input "Ke"
type input "Ket"
type input "Keto"
type input "Ketoc"
type input "Ketoca"
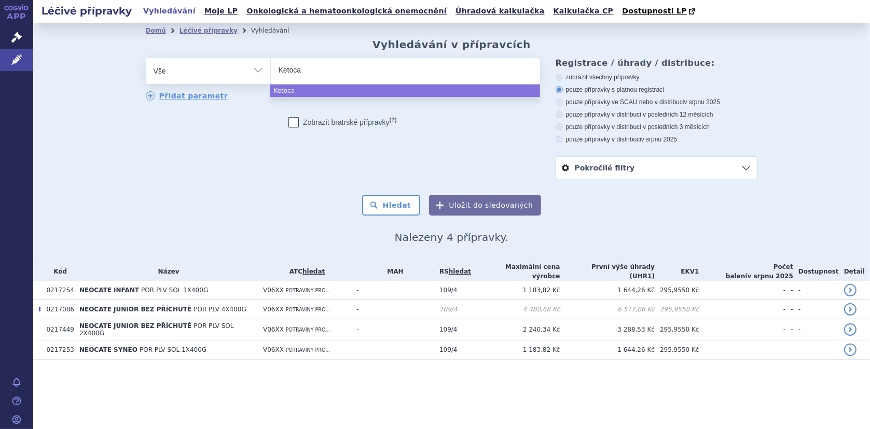
type input "Ketocal"
select select "Ketocal"
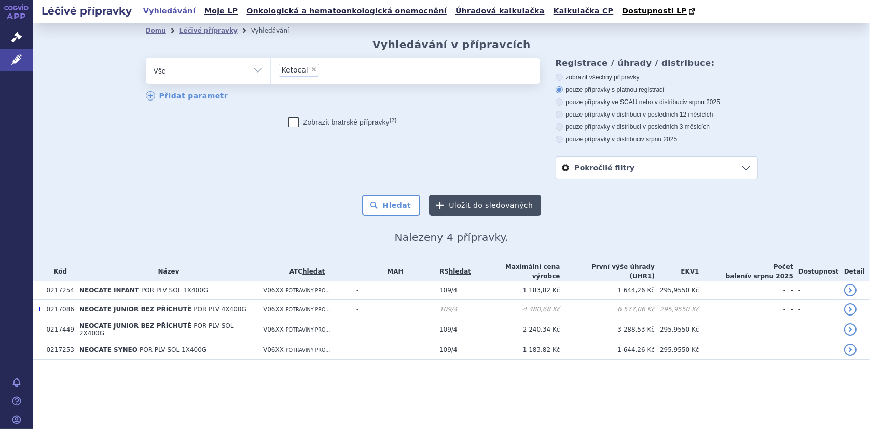
drag, startPoint x: 399, startPoint y: 209, endPoint x: 440, endPoint y: 203, distance: 41.5
click at [399, 209] on button "Hledat" at bounding box center [391, 205] width 59 height 21
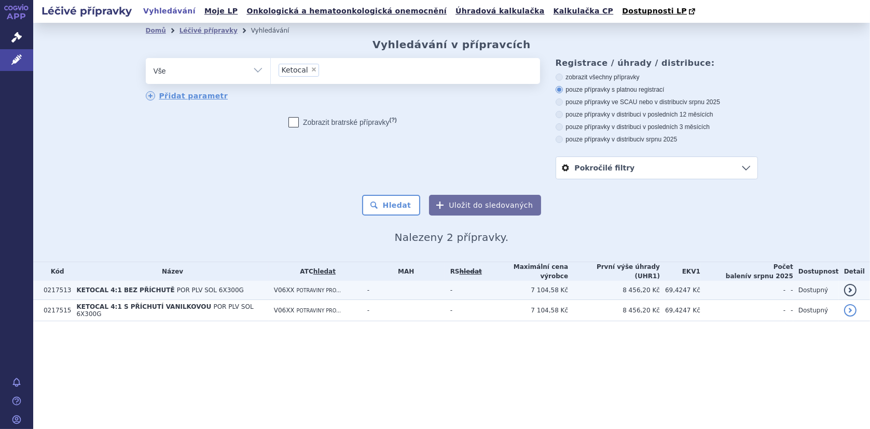
click at [152, 287] on span "KETOCAL 4:1 BEZ PŘÍCHUTĚ" at bounding box center [125, 290] width 98 height 7
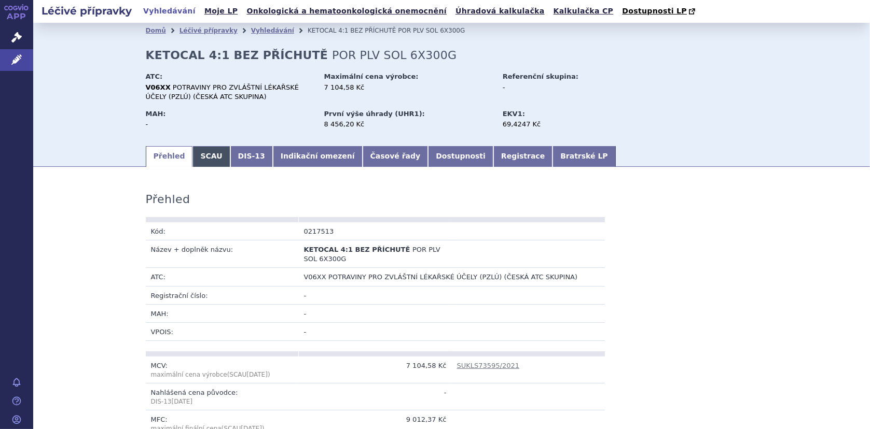
click at [197, 162] on link "SCAU" at bounding box center [210, 156] width 37 height 21
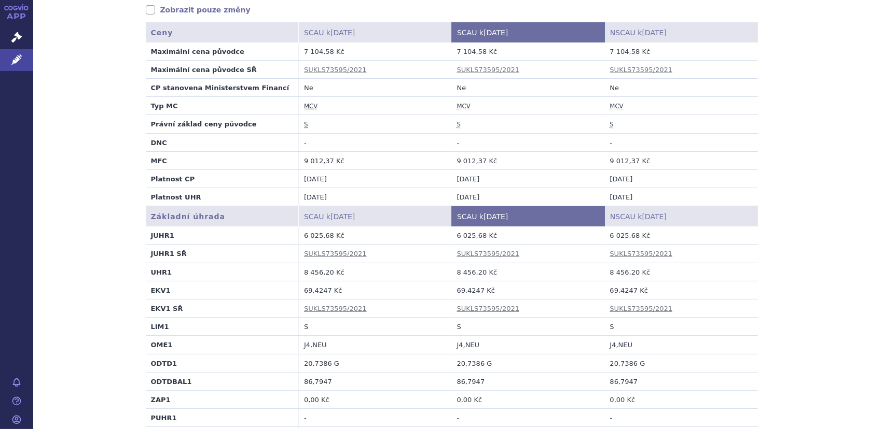
scroll to position [259, 0]
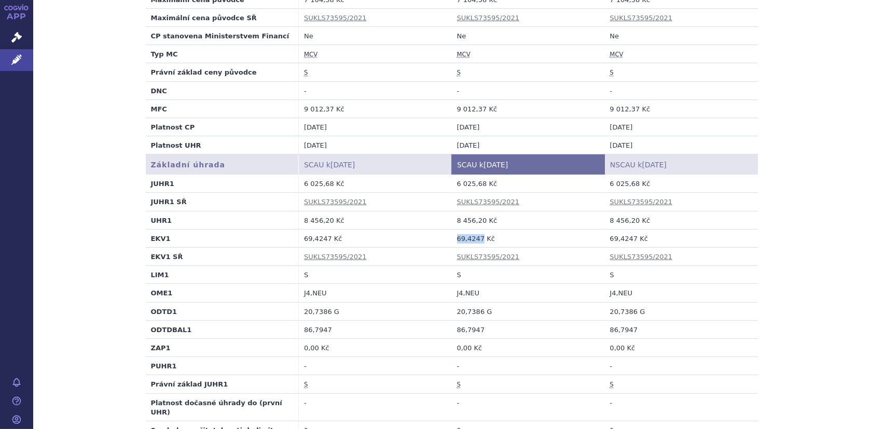
drag, startPoint x: 453, startPoint y: 237, endPoint x: 475, endPoint y: 237, distance: 22.3
click at [475, 237] on td "69,4247 Kč" at bounding box center [528, 238] width 153 height 18
copy td "69,4247"
click at [404, 340] on td "0,00 Kč" at bounding box center [375, 348] width 153 height 18
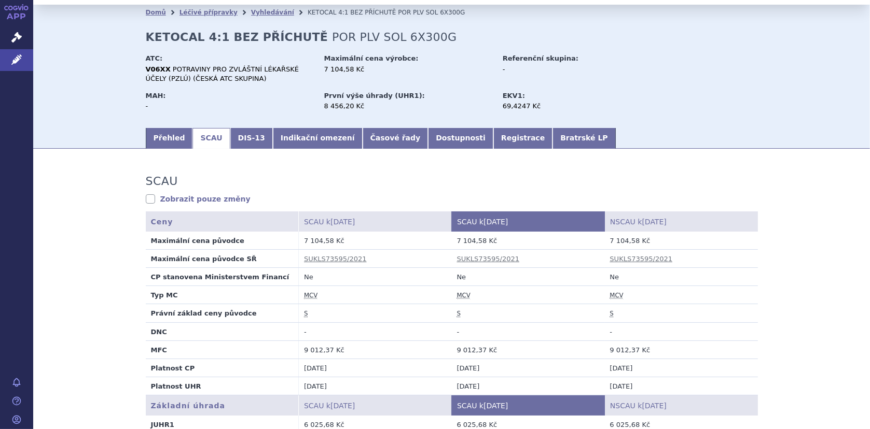
scroll to position [0, 0]
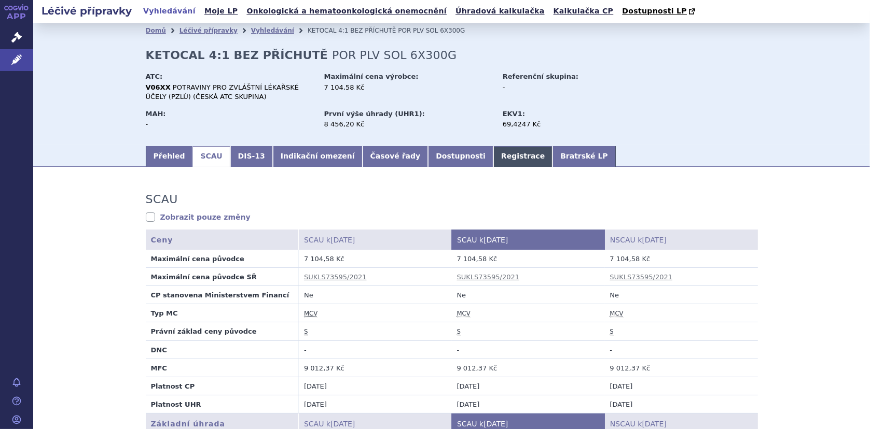
click at [493, 158] on link "Registrace" at bounding box center [522, 156] width 59 height 21
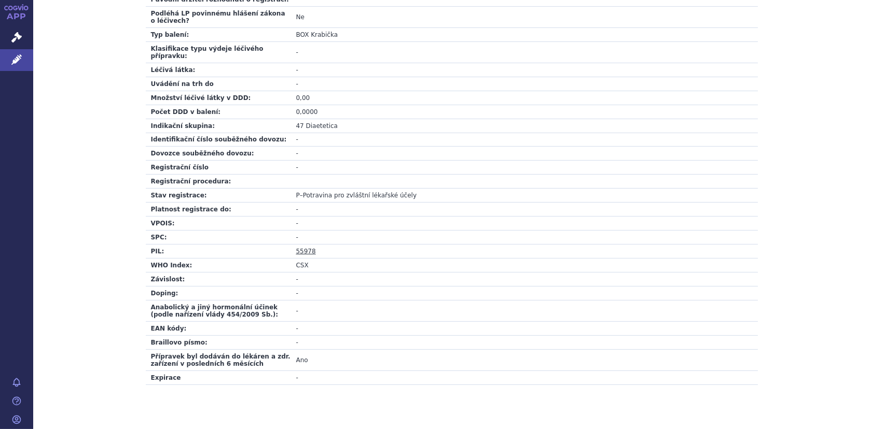
scroll to position [341, 0]
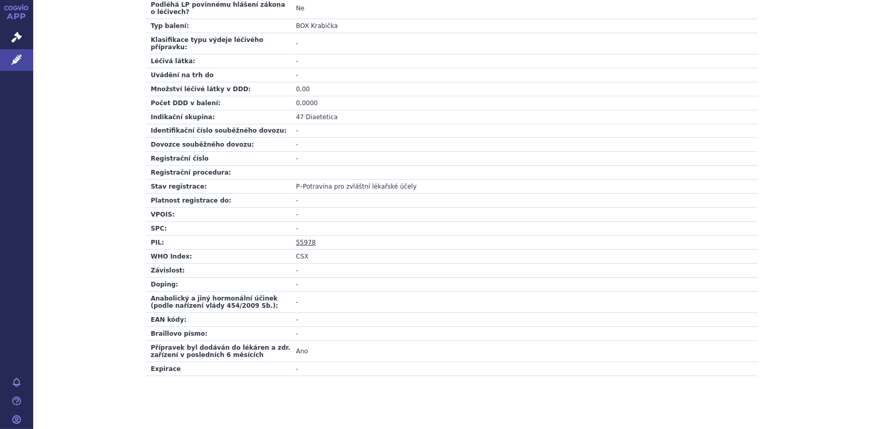
click at [302, 239] on link "55978" at bounding box center [306, 242] width 20 height 7
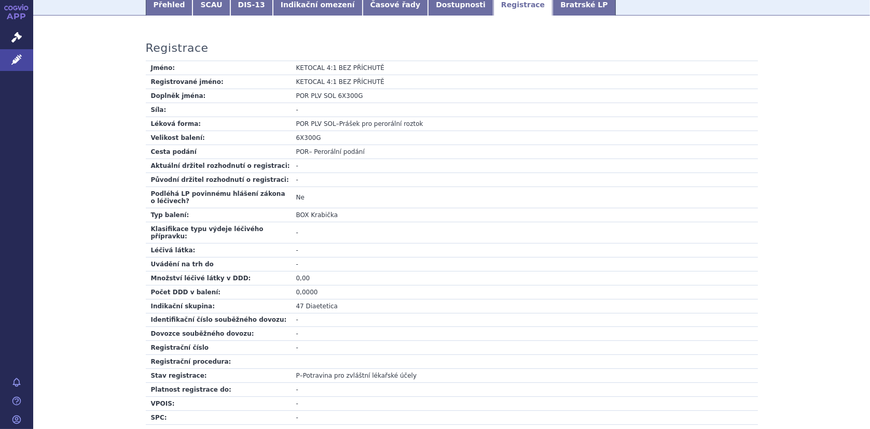
scroll to position [0, 0]
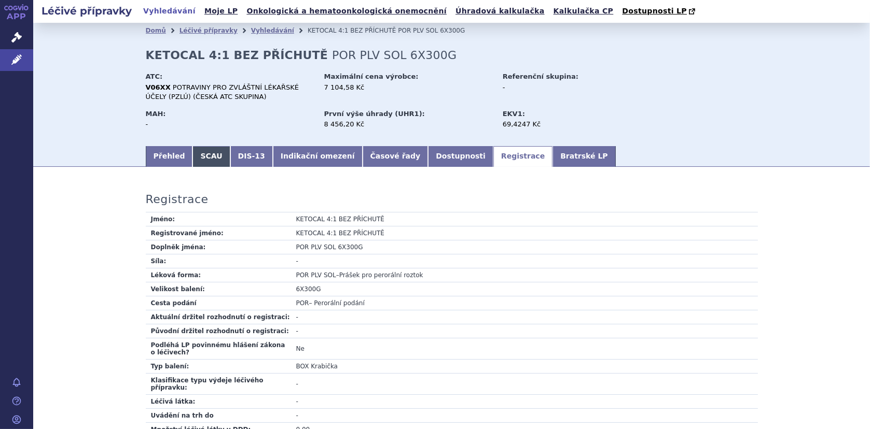
click at [196, 153] on link "SCAU" at bounding box center [210, 156] width 37 height 21
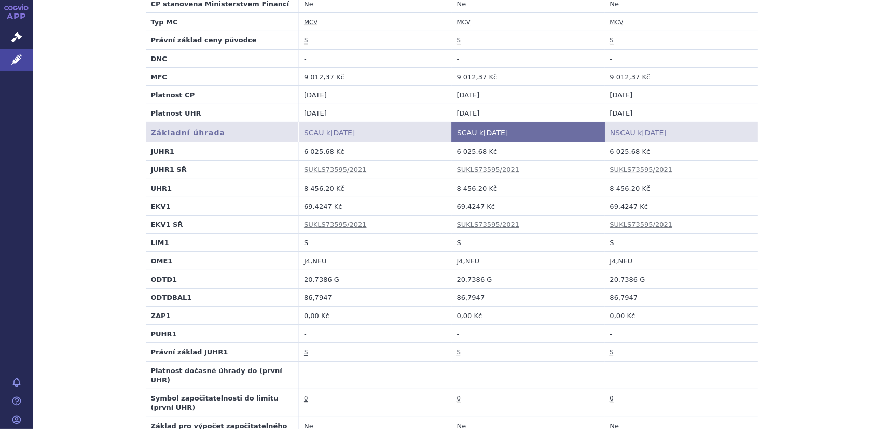
scroll to position [363, 0]
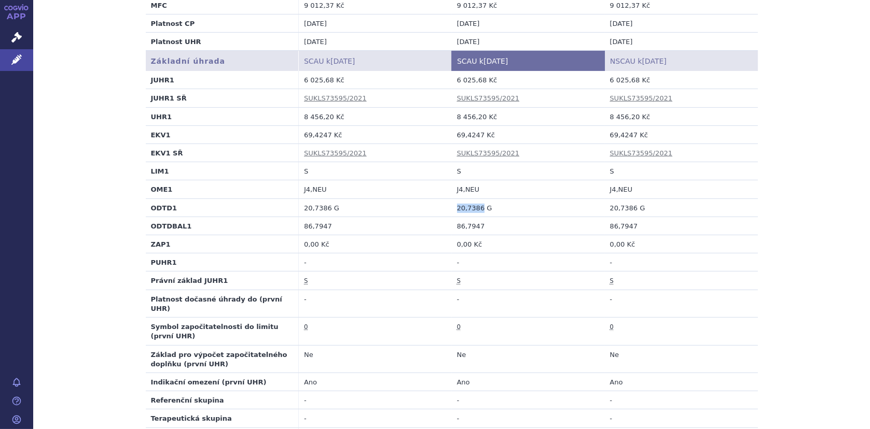
drag, startPoint x: 453, startPoint y: 207, endPoint x: 475, endPoint y: 206, distance: 22.9
click at [475, 206] on td "20,7386 G" at bounding box center [528, 208] width 153 height 18
copy td "20,7386"
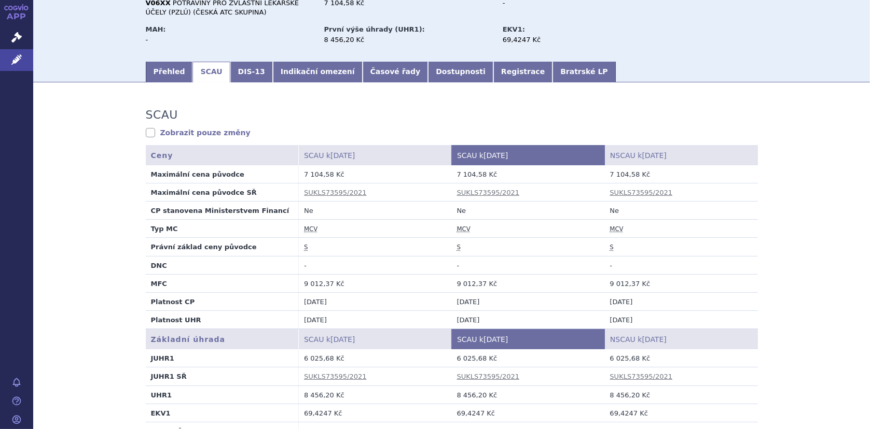
scroll to position [207, 0]
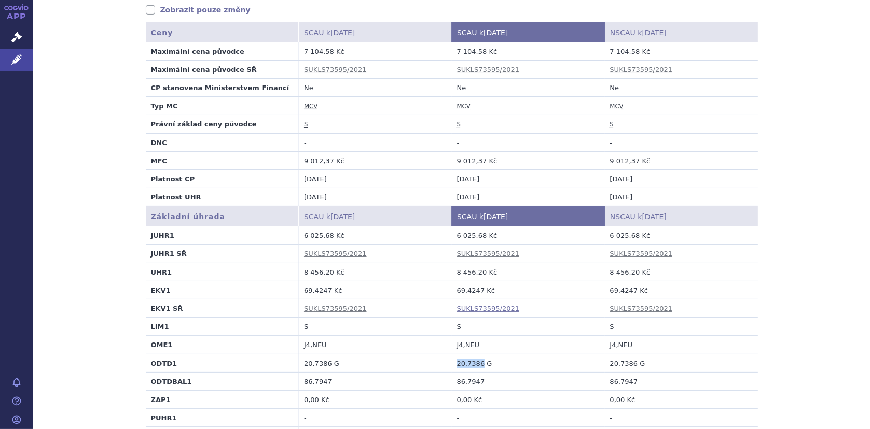
click at [479, 306] on link "SUKLS73595/2021" at bounding box center [488, 309] width 63 height 8
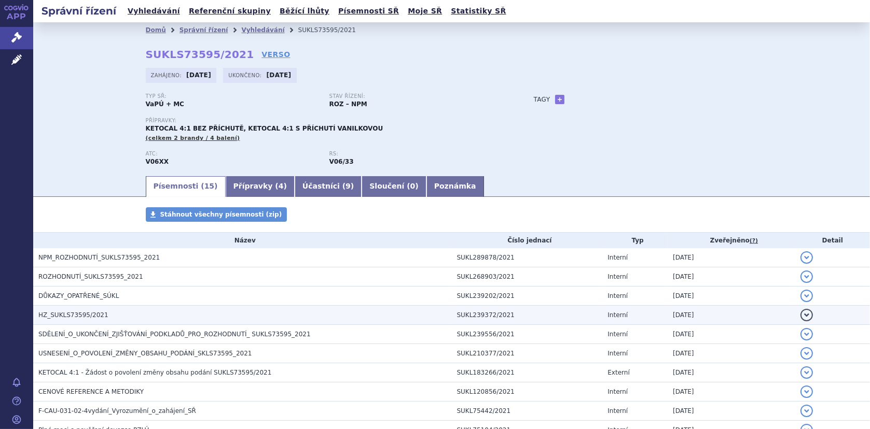
click at [72, 312] on span "HZ_SUKLS73595/2021" at bounding box center [73, 315] width 70 height 7
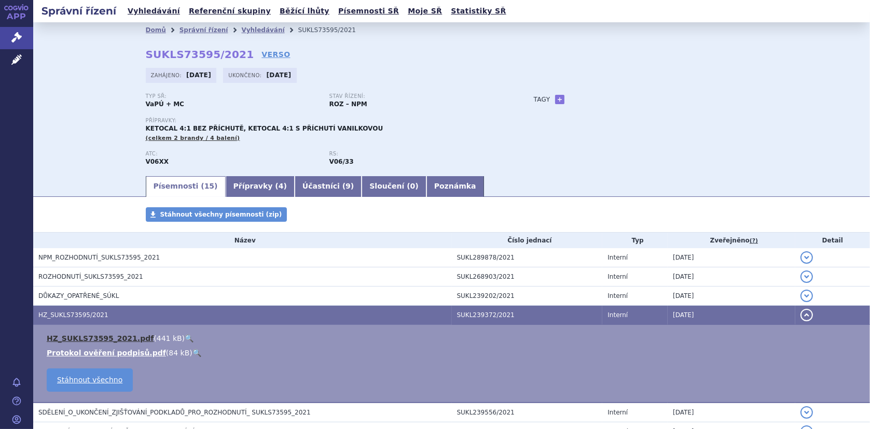
click at [107, 338] on link "HZ_SUKLS73595_2021.pdf" at bounding box center [100, 338] width 107 height 8
click at [241, 29] on link "Vyhledávání" at bounding box center [262, 29] width 43 height 7
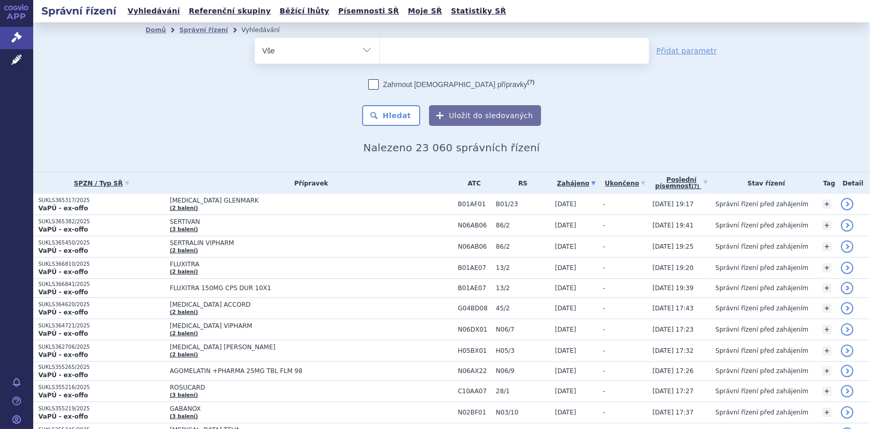
click at [380, 54] on ul at bounding box center [514, 49] width 269 height 22
click at [379, 54] on select at bounding box center [379, 50] width 1 height 26
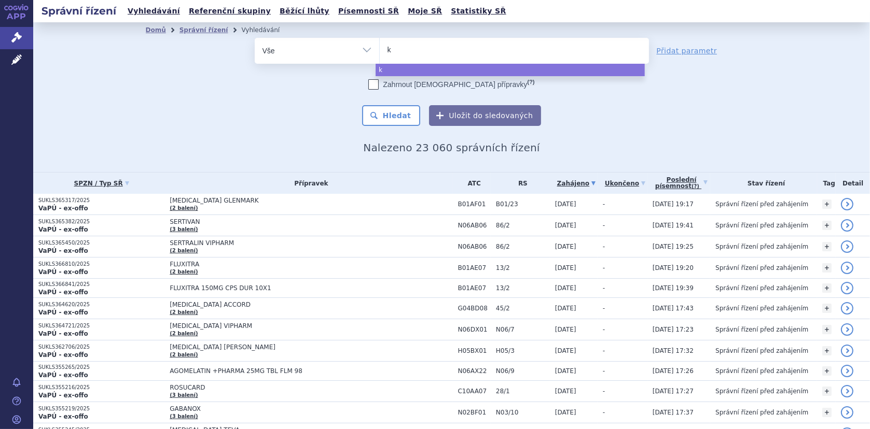
type input "ke"
type input "keto"
type input "ketoc"
type input "ketoca"
type input "ketocalů"
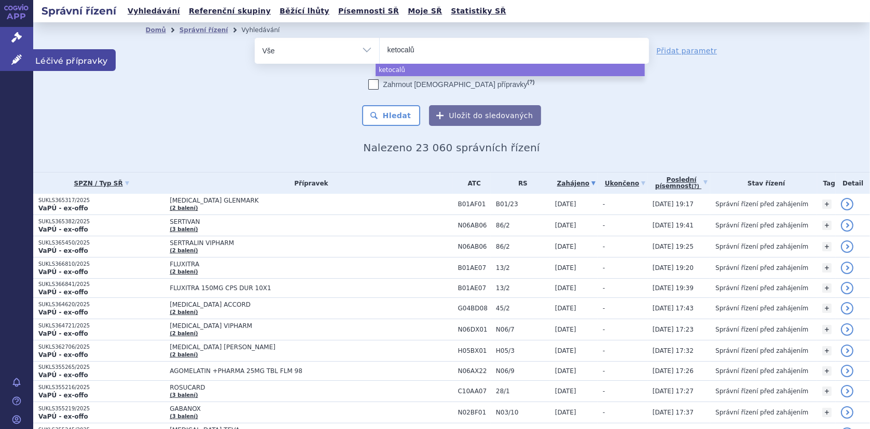
select select "ketocalů"
click at [15, 57] on icon at bounding box center [16, 59] width 10 height 10
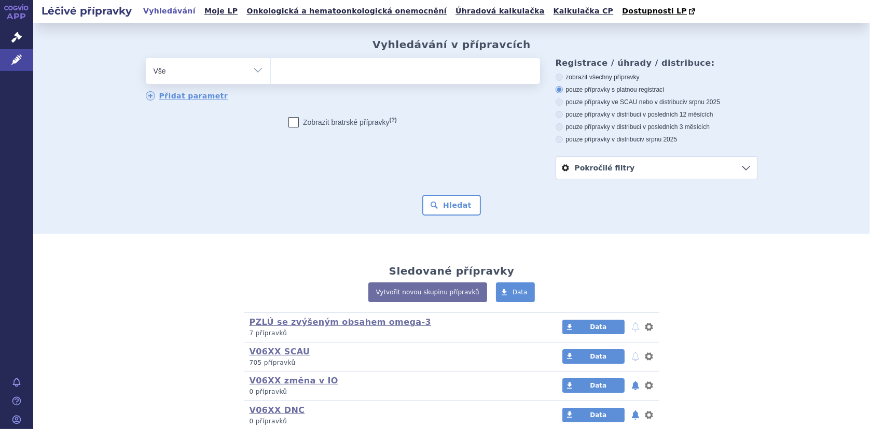
click at [320, 72] on ul at bounding box center [405, 69] width 269 height 22
click at [271, 72] on select at bounding box center [270, 71] width 1 height 26
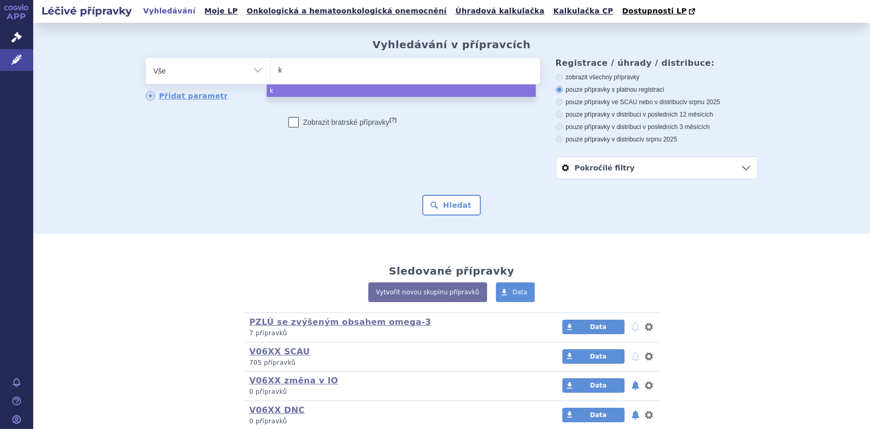
type input "ke"
type input "keto"
type input "ketoc"
type input "ketoca"
type input "ketocal"
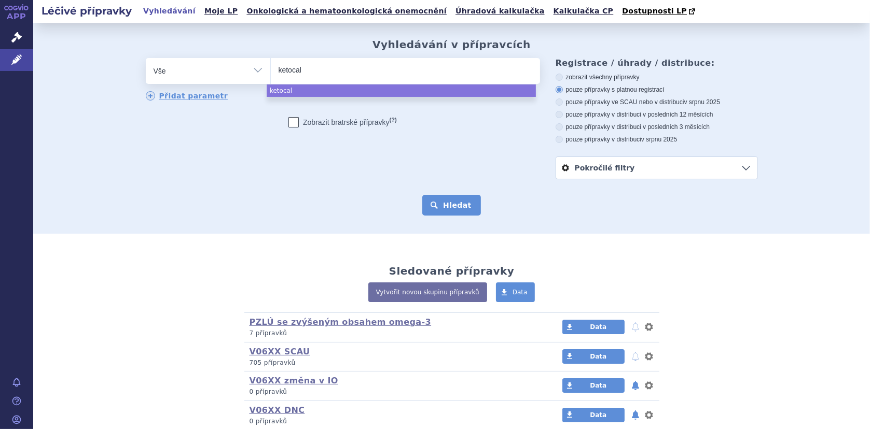
select select "ketocal"
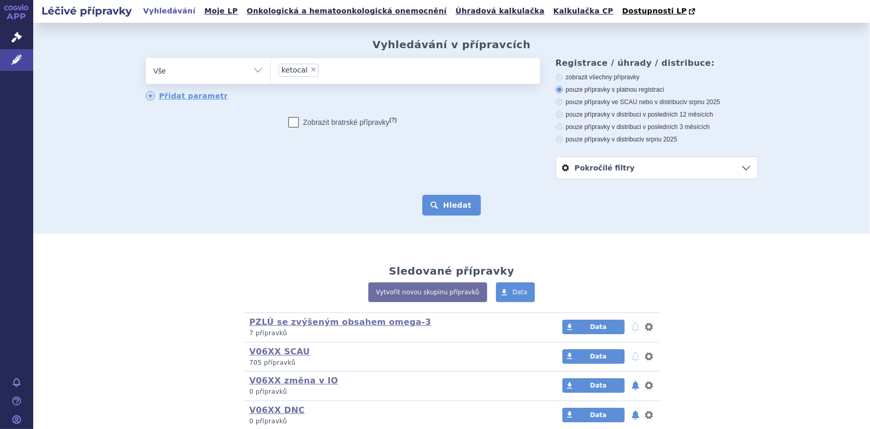
click at [442, 203] on button "Hledat" at bounding box center [451, 205] width 59 height 21
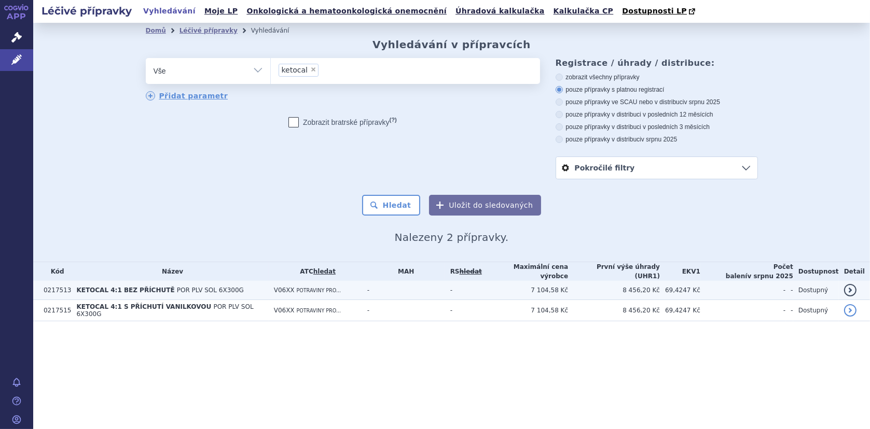
click at [149, 291] on span "KETOCAL 4:1 BEZ PŘÍCHUTĚ" at bounding box center [125, 290] width 98 height 7
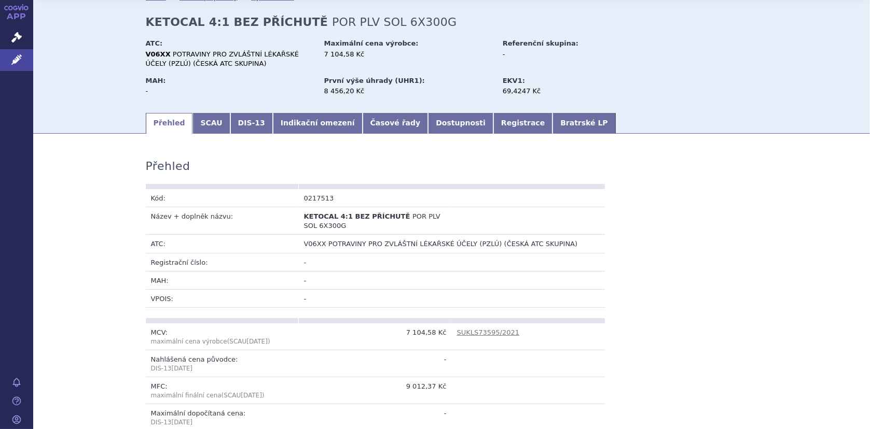
scroll to position [52, 0]
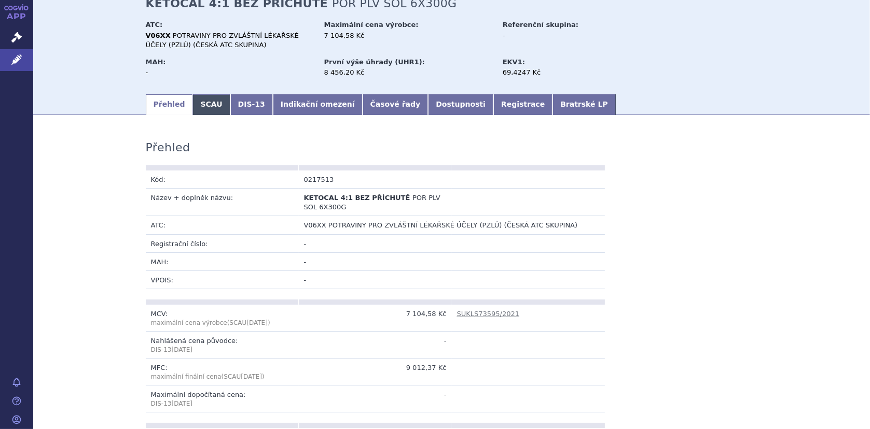
click at [202, 106] on link "SCAU" at bounding box center [210, 104] width 37 height 21
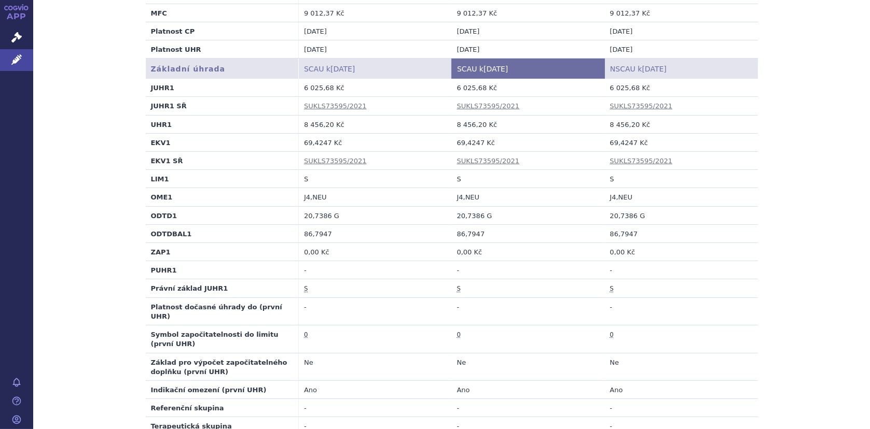
scroll to position [363, 0]
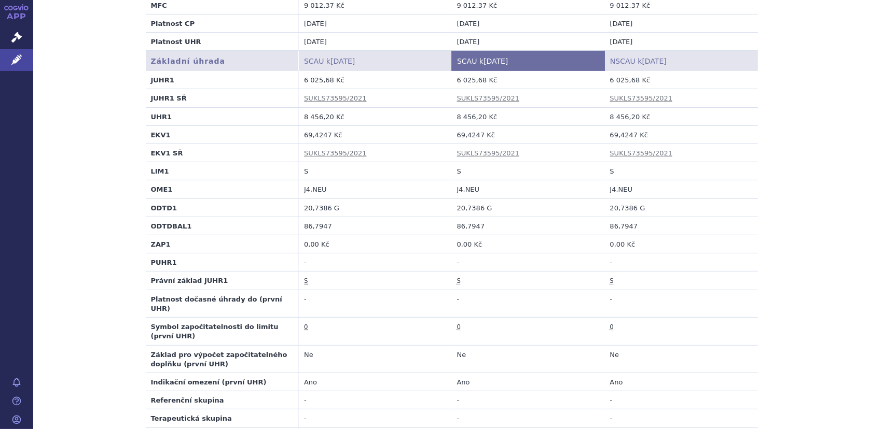
click at [299, 134] on td "69,4247 Kč" at bounding box center [375, 134] width 153 height 18
click at [301, 134] on td "69,4247 Kč" at bounding box center [375, 134] width 153 height 18
copy td "69,4247"
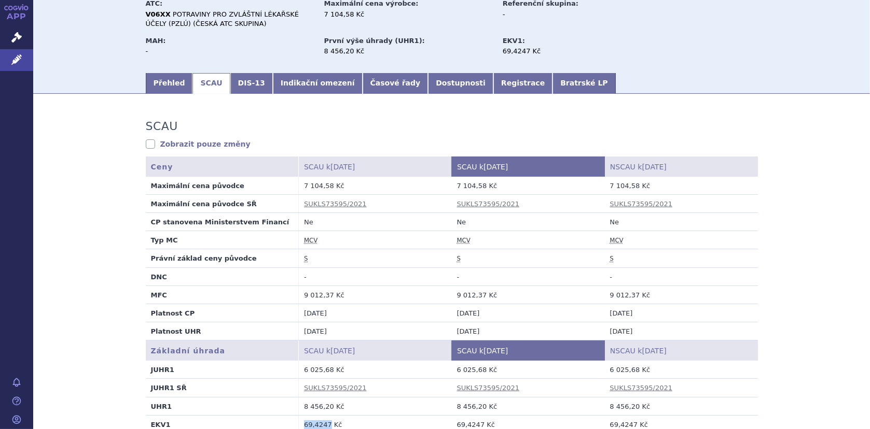
scroll to position [0, 0]
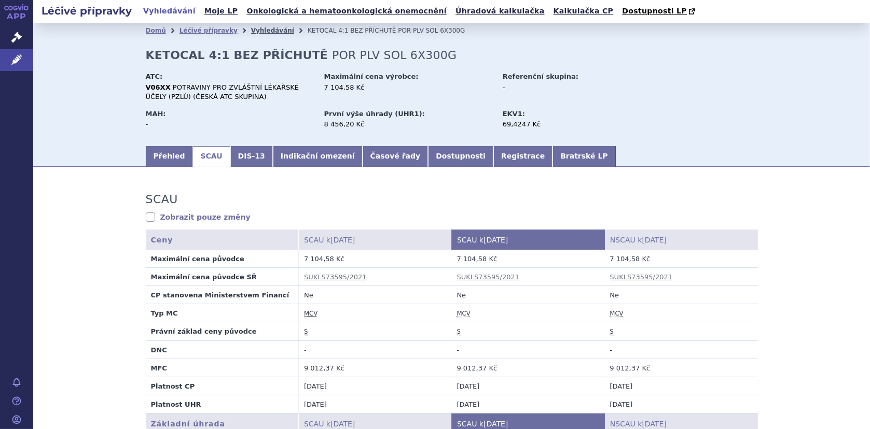
click at [256, 32] on link "Vyhledávání" at bounding box center [272, 30] width 43 height 7
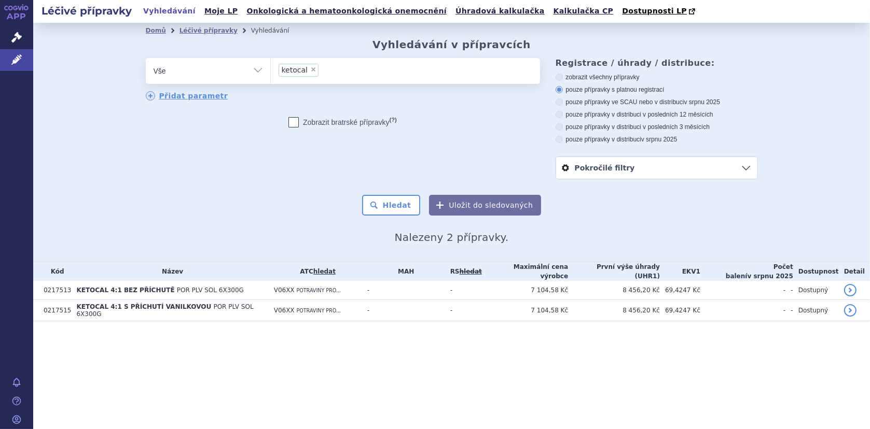
click at [310, 69] on span "×" at bounding box center [313, 69] width 6 height 6
click at [271, 69] on select "ketocal" at bounding box center [270, 71] width 1 height 26
select select
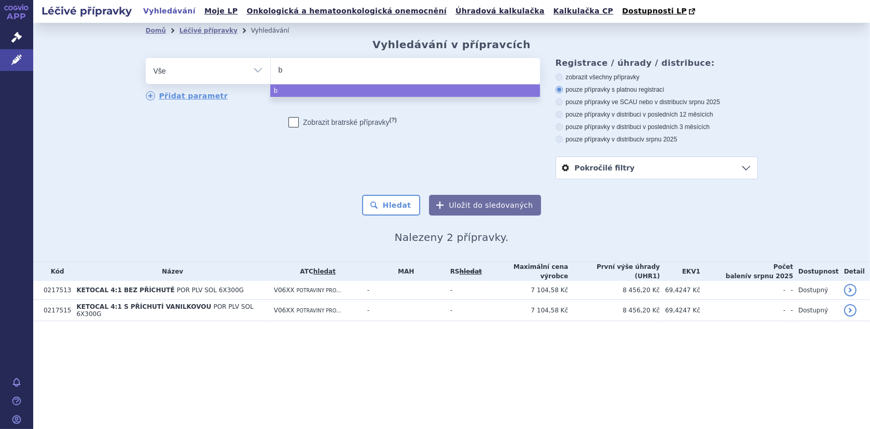
type input "ba"
type input "bas"
type input "basi"
type input "basic"
type input "basic-"
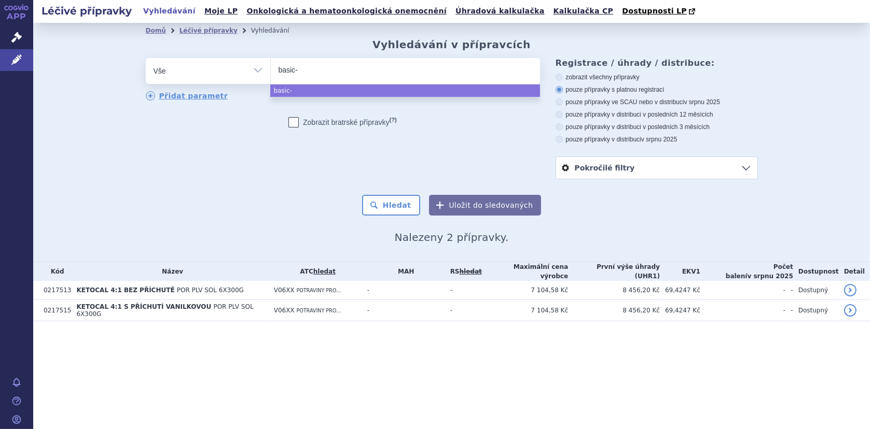
type input "basic-f"
select select "basic-f"
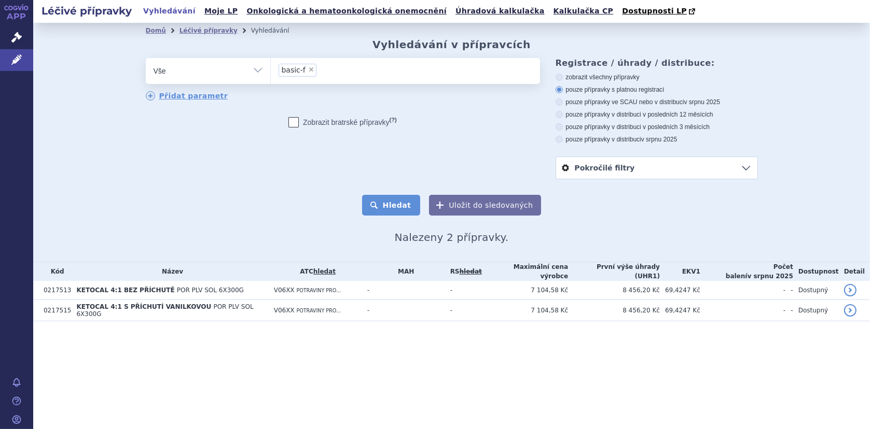
click at [385, 202] on button "Hledat" at bounding box center [391, 205] width 59 height 21
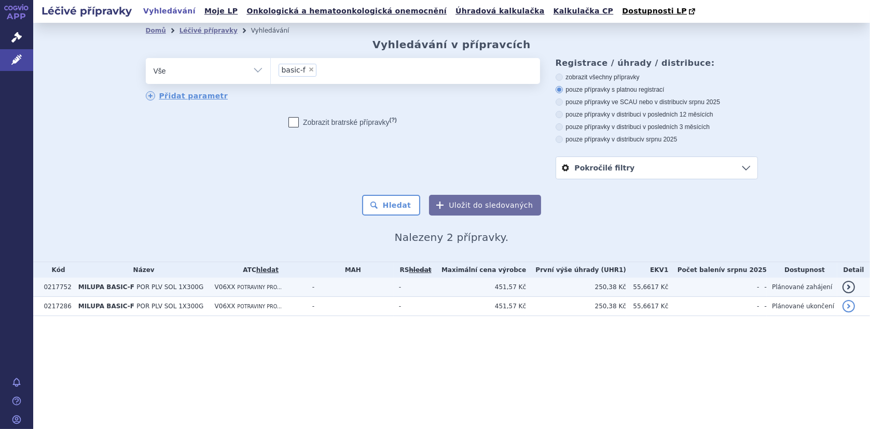
click at [106, 287] on span "MILUPA BASIC-F" at bounding box center [106, 287] width 56 height 7
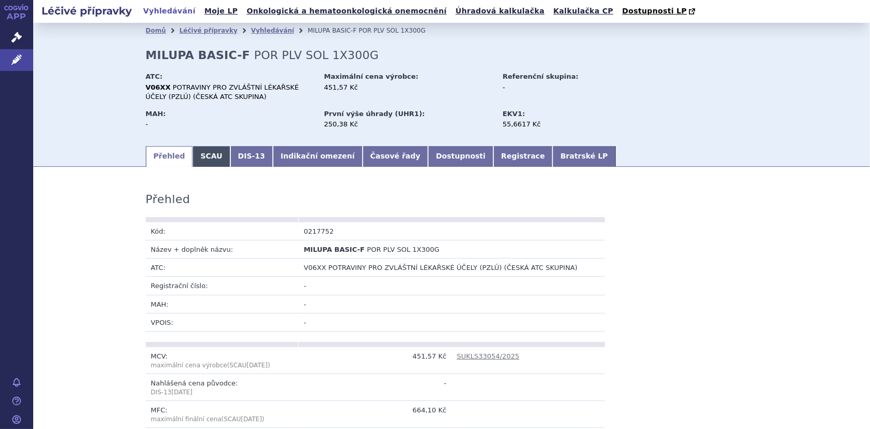
click at [206, 161] on link "SCAU" at bounding box center [210, 156] width 37 height 21
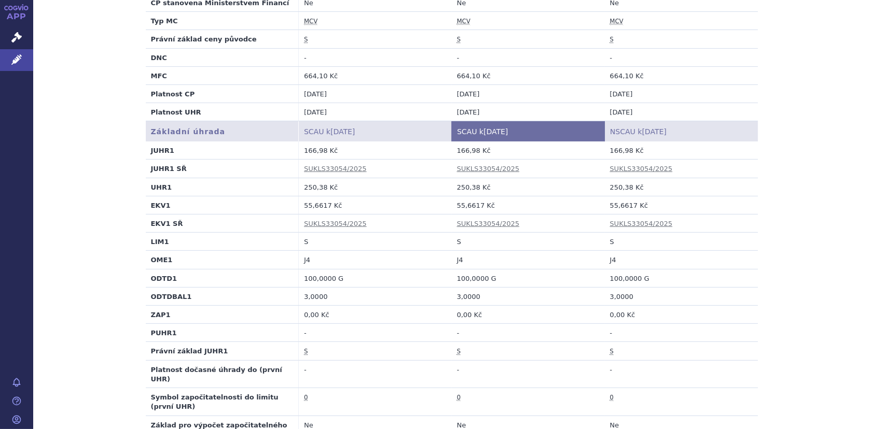
scroll to position [311, 0]
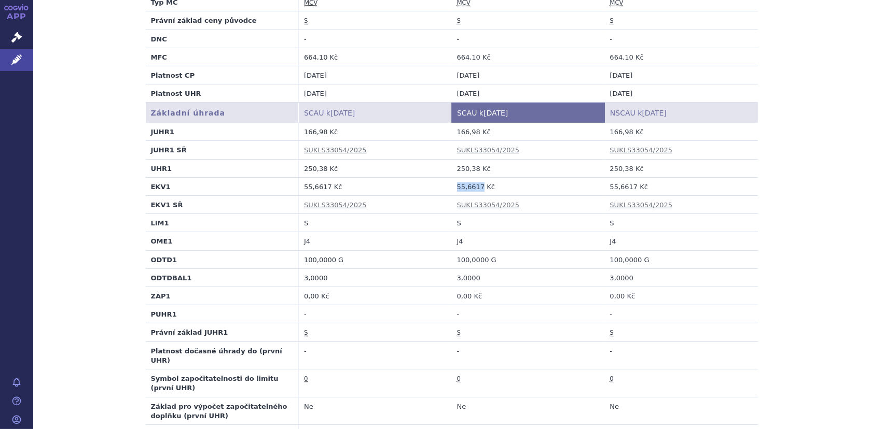
drag, startPoint x: 450, startPoint y: 186, endPoint x: 477, endPoint y: 186, distance: 26.4
click at [477, 186] on td "55,6617 Kč" at bounding box center [528, 186] width 153 height 18
copy td "55,6617"
click at [792, 287] on div "SCAU Zobrazit pouze změny SCAU údaje se nezměnily. Ceny SCAU k 01.08.2025 SCAU …" at bounding box center [451, 413] width 836 height 1094
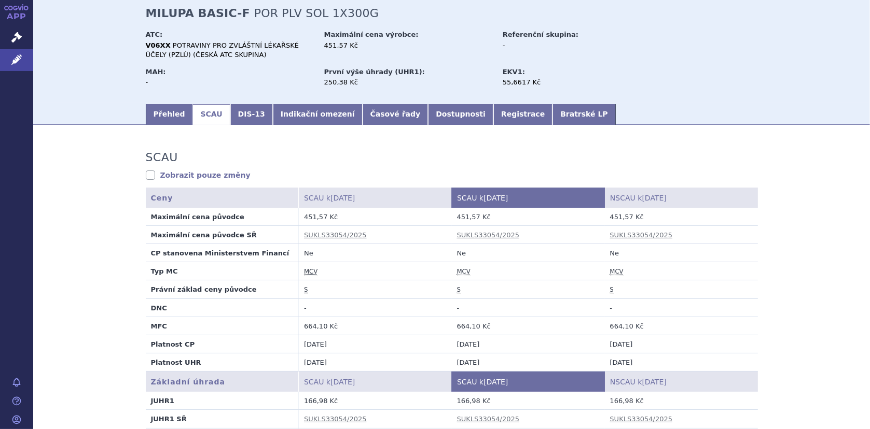
scroll to position [0, 0]
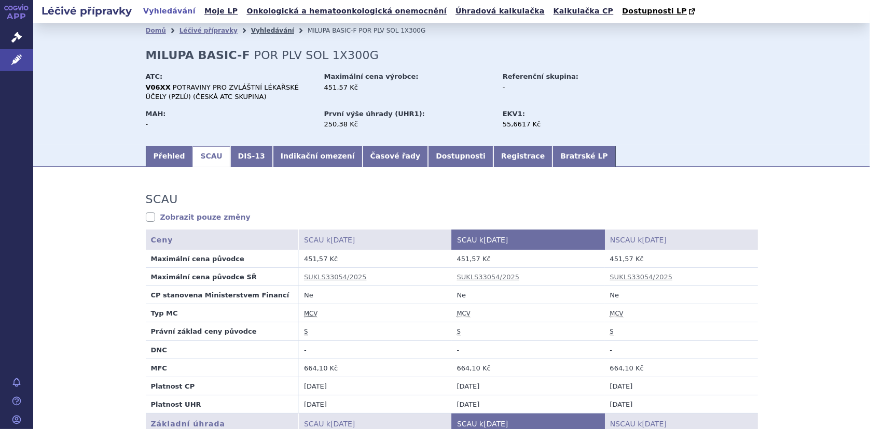
click at [251, 32] on link "Vyhledávání" at bounding box center [272, 30] width 43 height 7
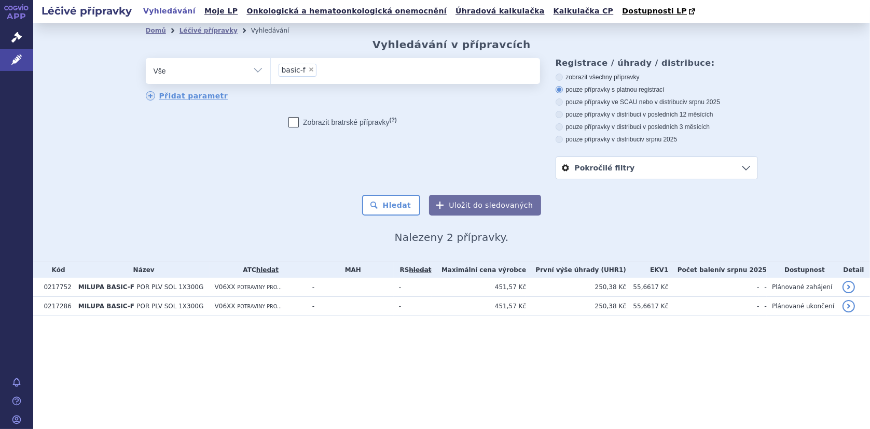
click at [308, 70] on span "×" at bounding box center [311, 69] width 6 height 6
click at [271, 70] on select "basic-f" at bounding box center [270, 71] width 1 height 26
select select
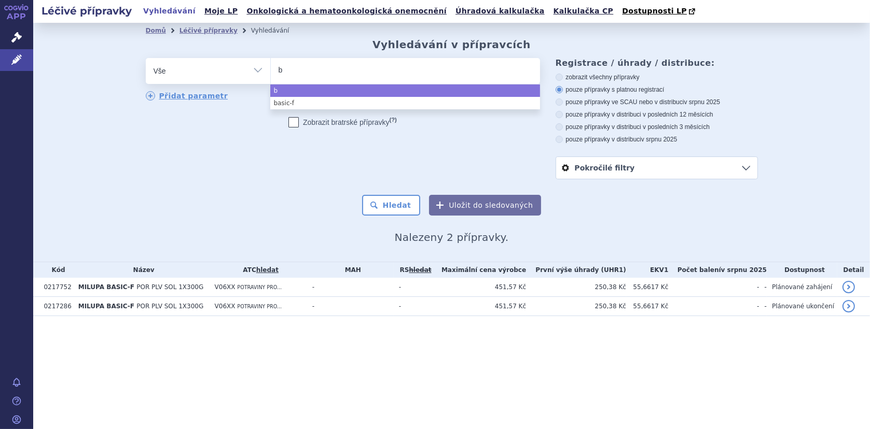
type input "bs"
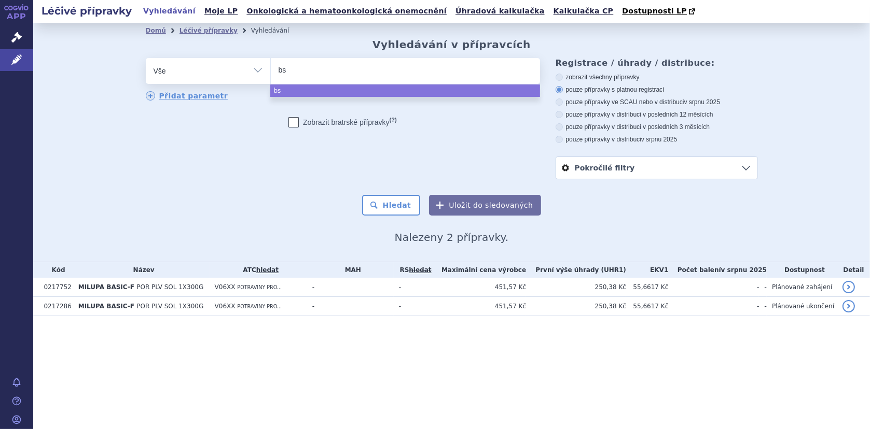
type input "bsi"
type input "bsic"
type input "bsic-"
type input "bsic-c"
type input "bsic-ch"
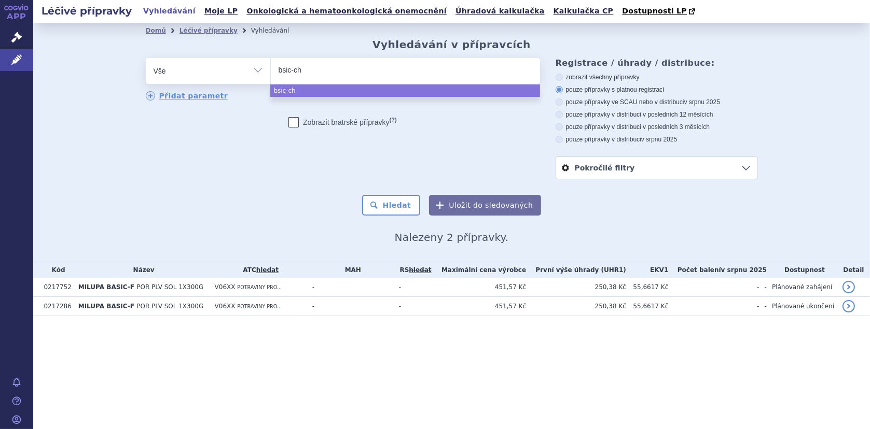
select select "bsic-ch"
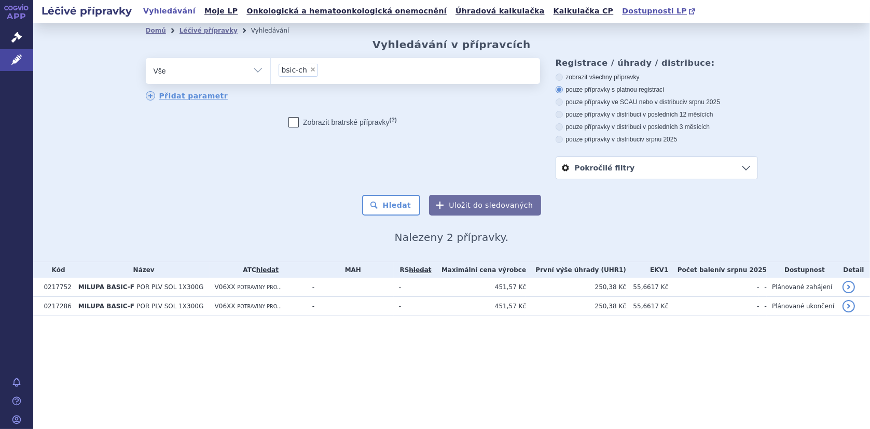
type input "bsic-ch"
select select
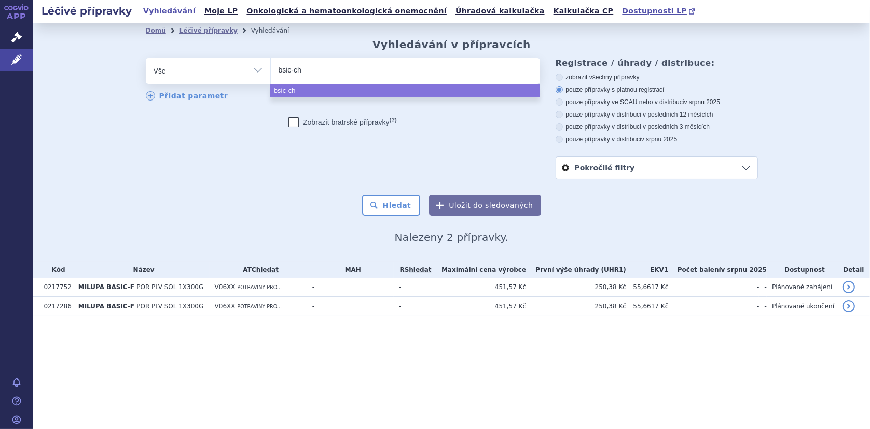
type input "basic-ch"
select select "basic-ch"
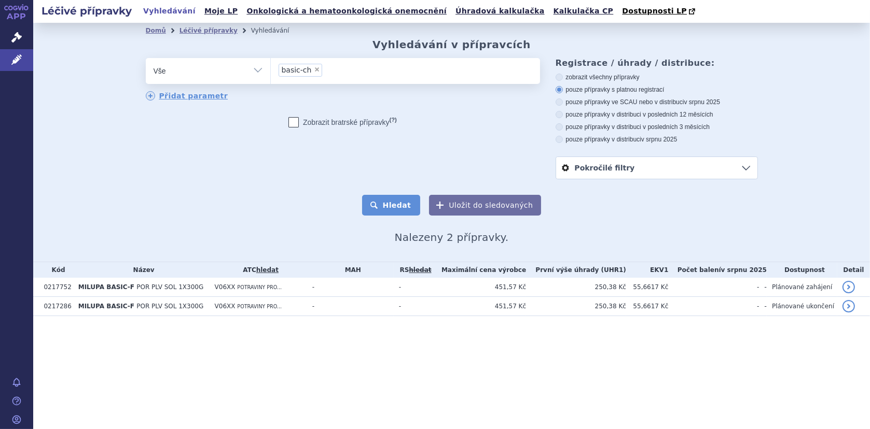
click at [396, 207] on button "Hledat" at bounding box center [391, 205] width 59 height 21
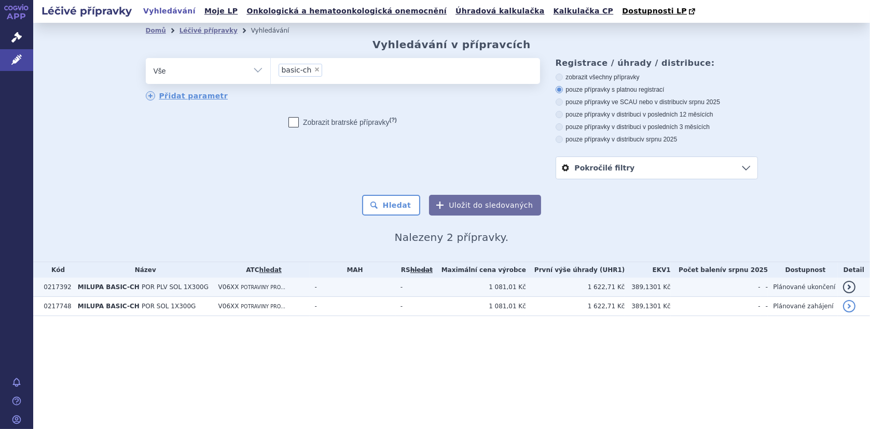
click at [128, 289] on span "MILUPA BASIC-CH" at bounding box center [109, 287] width 62 height 7
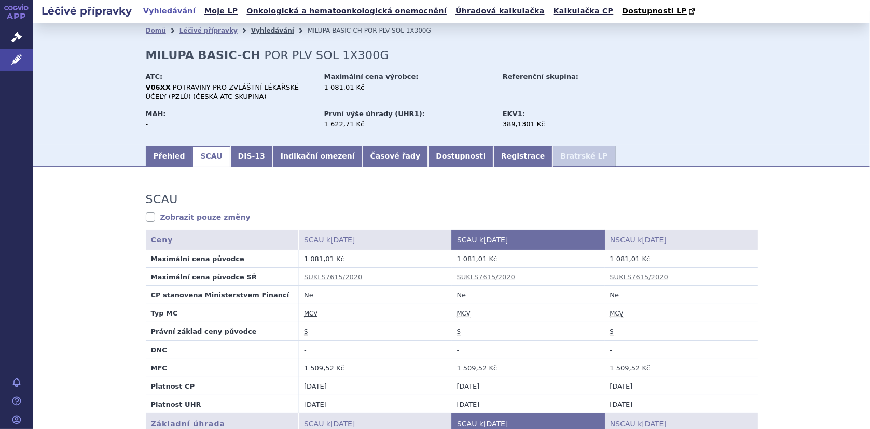
click at [254, 31] on link "Vyhledávání" at bounding box center [272, 30] width 43 height 7
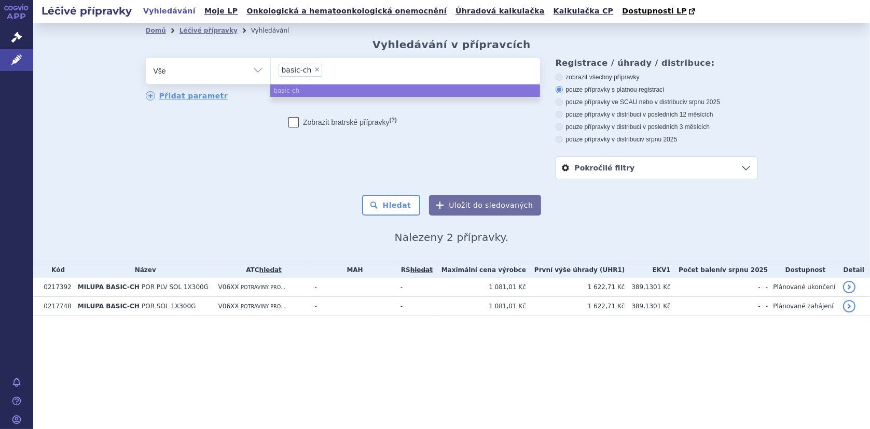
select select
type input "basic-ch"
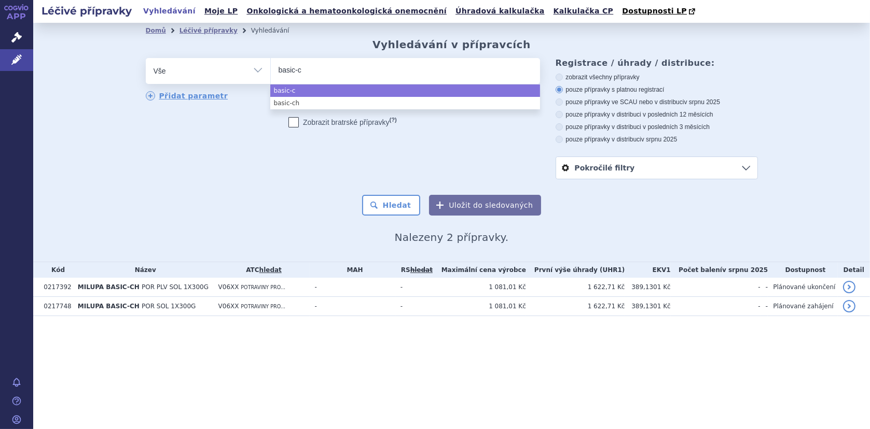
type input "basic-"
type input "basic-p"
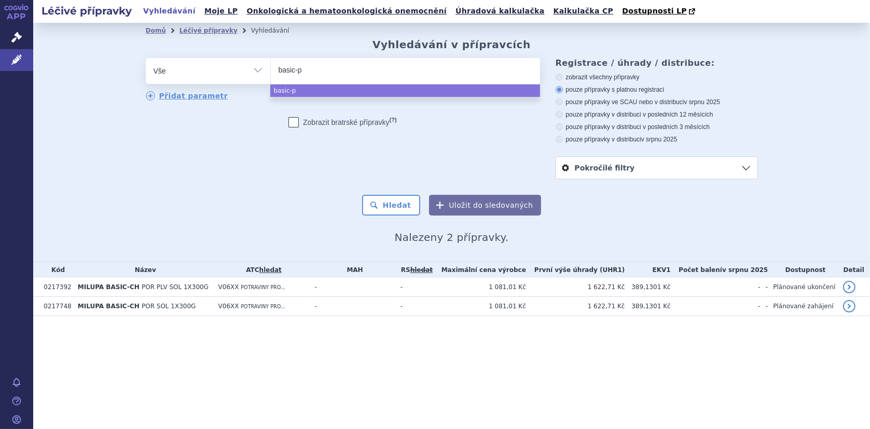
select select "basic-p"
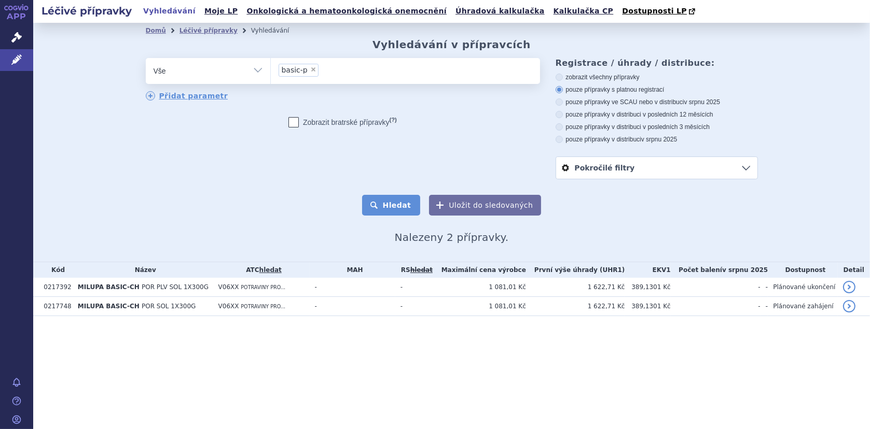
click at [387, 211] on button "Hledat" at bounding box center [391, 205] width 59 height 21
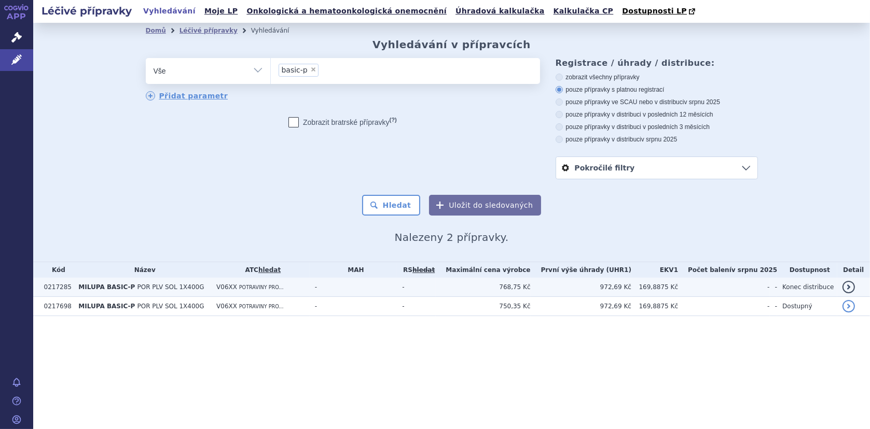
click at [118, 290] on span "MILUPA BASIC-P" at bounding box center [106, 287] width 57 height 7
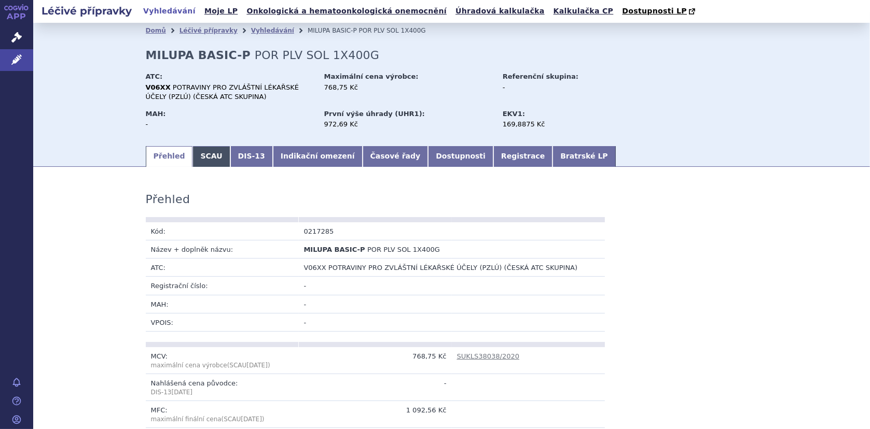
click at [204, 158] on link "SCAU" at bounding box center [210, 156] width 37 height 21
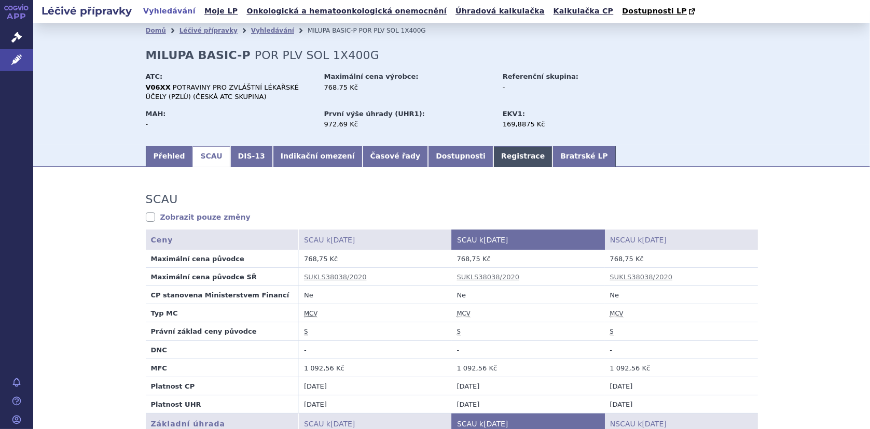
click at [493, 152] on link "Registrace" at bounding box center [522, 156] width 59 height 21
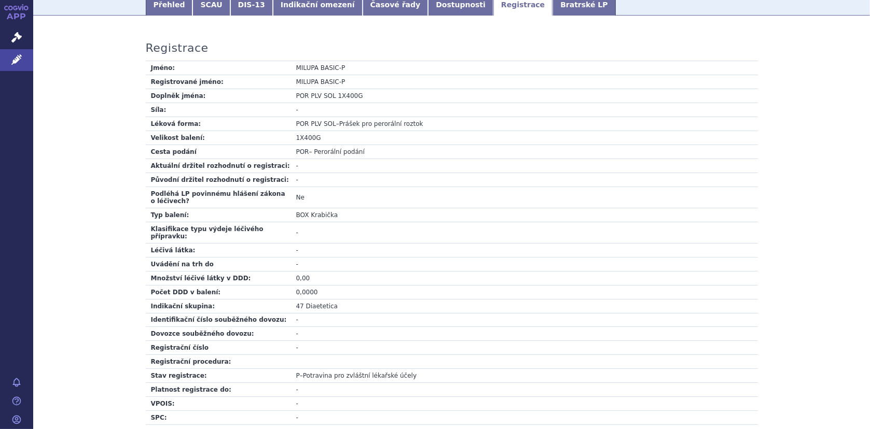
scroll to position [207, 0]
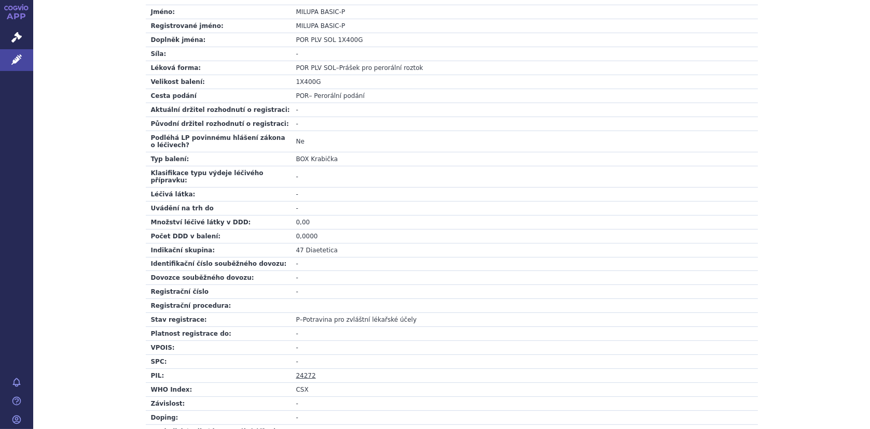
click at [305, 372] on link "24272" at bounding box center [306, 375] width 20 height 7
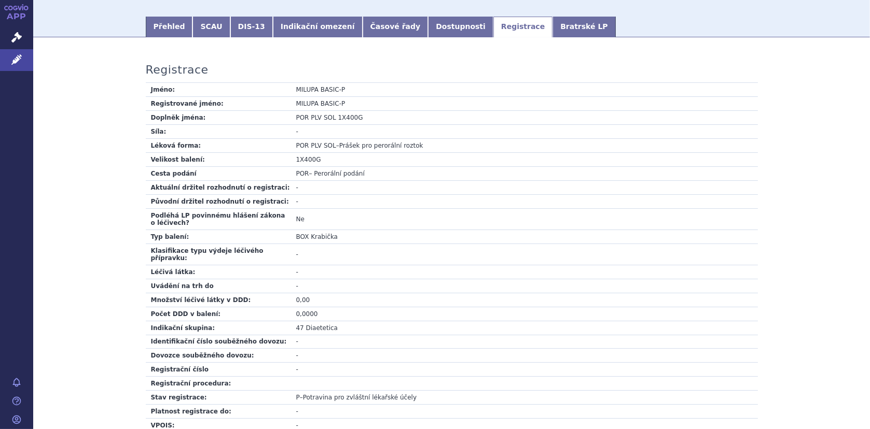
scroll to position [0, 0]
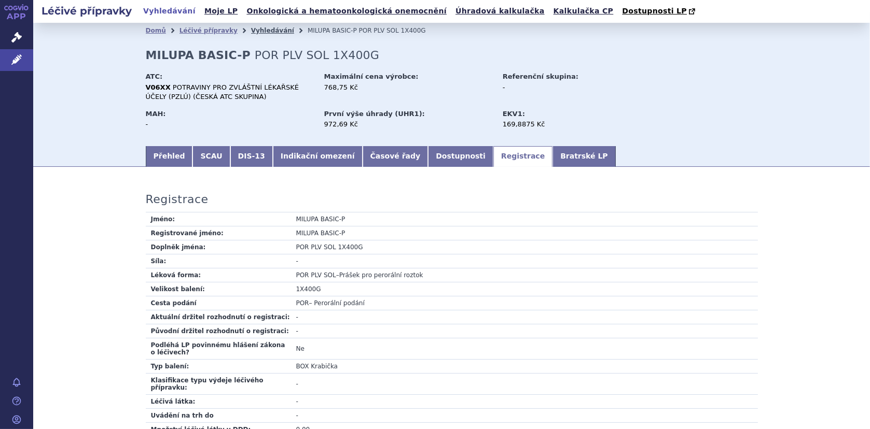
click at [264, 31] on link "Vyhledávání" at bounding box center [272, 30] width 43 height 7
click at [259, 32] on link "Vyhledávání" at bounding box center [272, 30] width 43 height 7
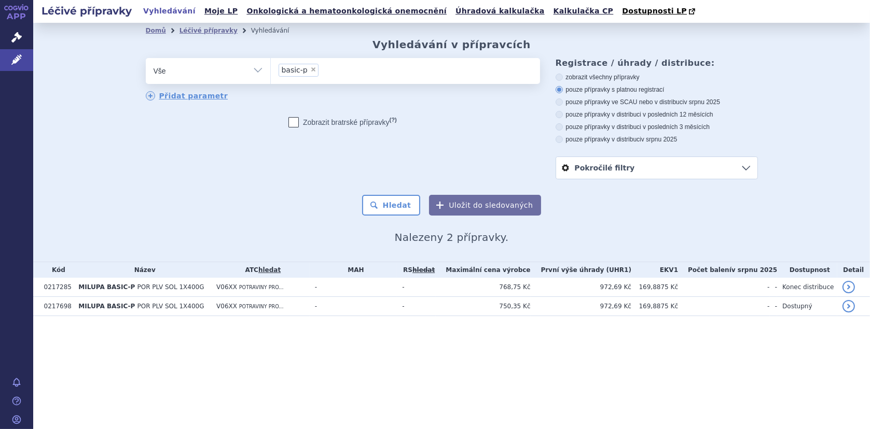
click at [310, 71] on span "×" at bounding box center [313, 69] width 6 height 6
click at [271, 71] on select "basic-p" at bounding box center [270, 71] width 1 height 26
select select
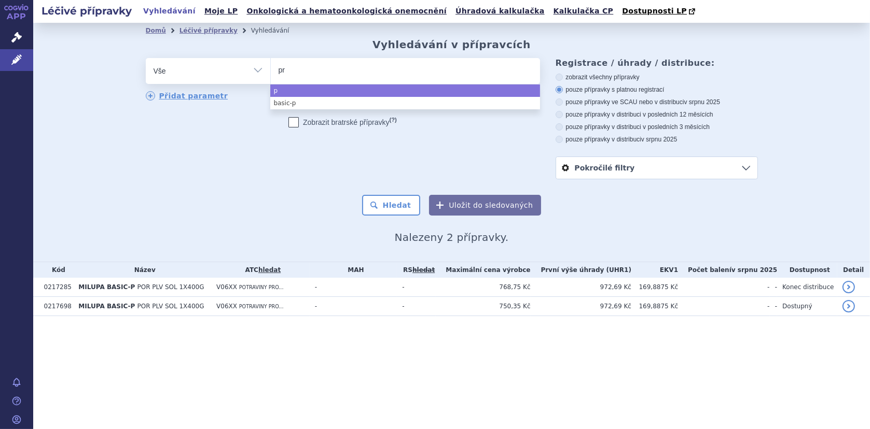
type input "pro"
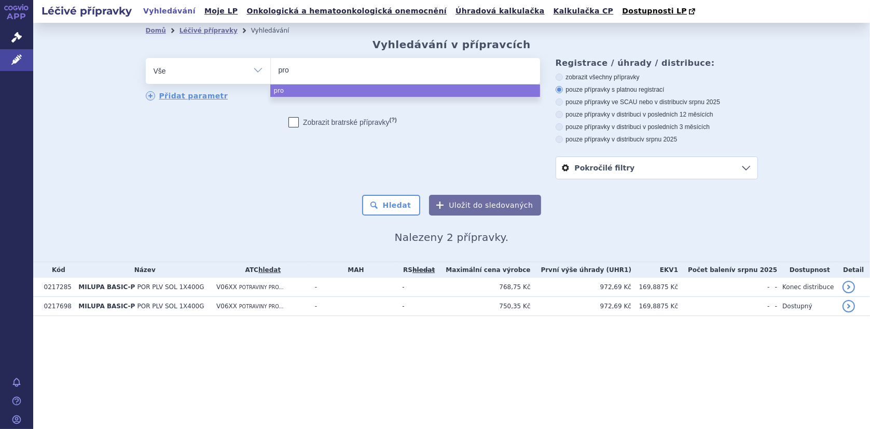
type input "pr"
type input "p"
type input "zer"
type input "zero"
select select "zero"
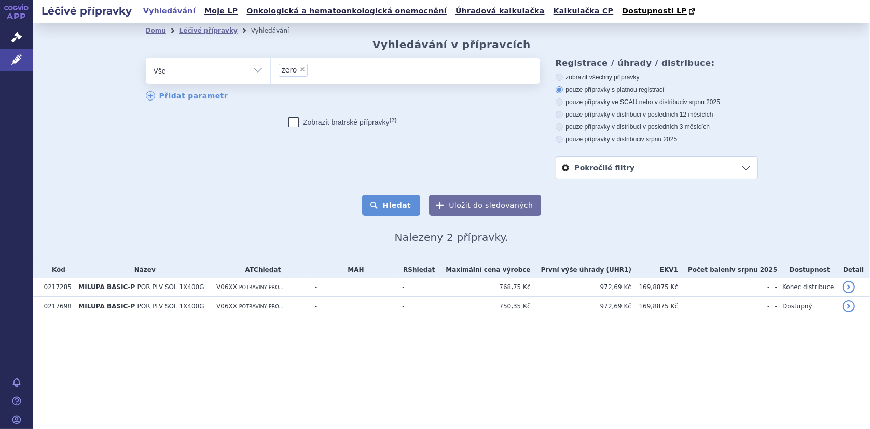
click at [389, 209] on button "Hledat" at bounding box center [391, 205] width 59 height 21
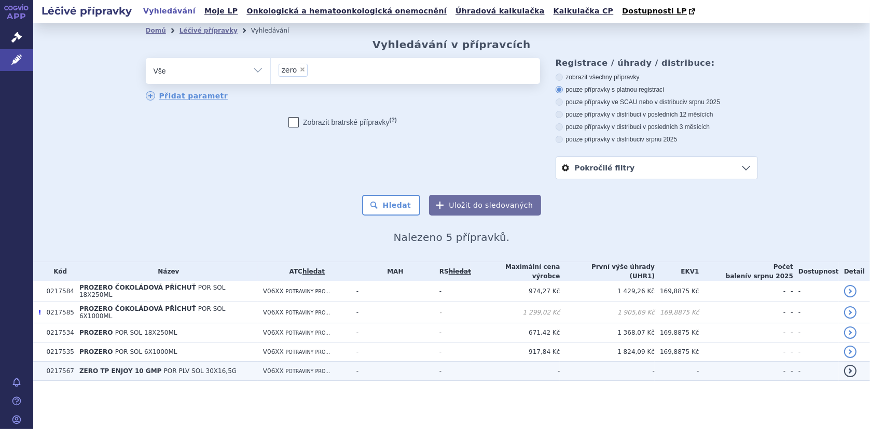
click at [188, 368] on span "POR PLV SOL 30X16,5G" at bounding box center [200, 371] width 73 height 7
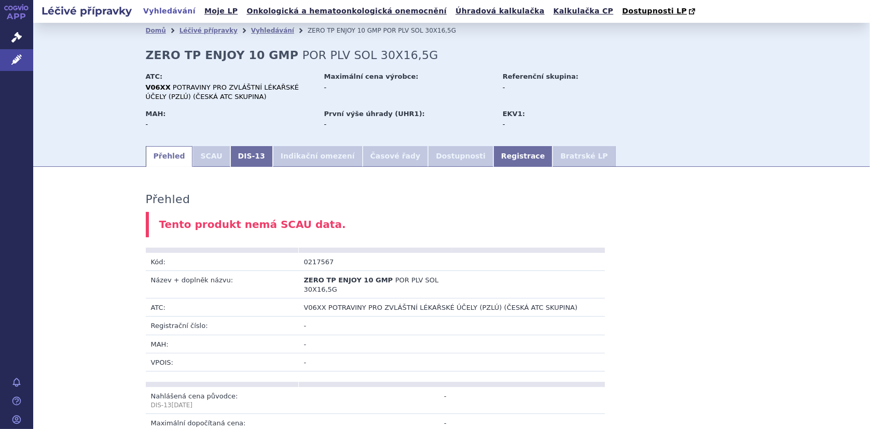
click at [211, 153] on li "SCAU" at bounding box center [210, 156] width 37 height 21
click at [428, 152] on li "Dostupnosti" at bounding box center [460, 156] width 65 height 21
click at [428, 158] on li "Dostupnosti" at bounding box center [460, 156] width 65 height 21
click at [235, 152] on link "DIS-13" at bounding box center [251, 156] width 43 height 21
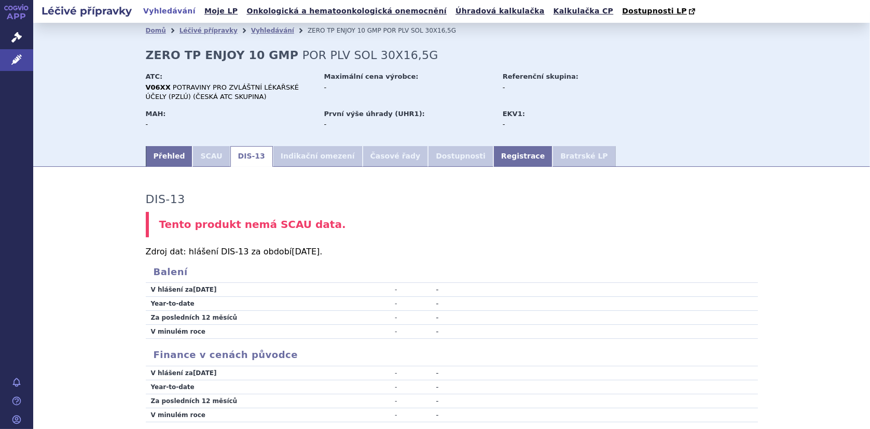
click at [294, 154] on li "Indikační omezení" at bounding box center [318, 156] width 90 height 21
click at [388, 151] on li "Časové řady" at bounding box center [395, 156] width 66 height 21
click at [192, 157] on li "SCAU" at bounding box center [210, 156] width 37 height 21
click at [251, 31] on link "Vyhledávání" at bounding box center [272, 30] width 43 height 7
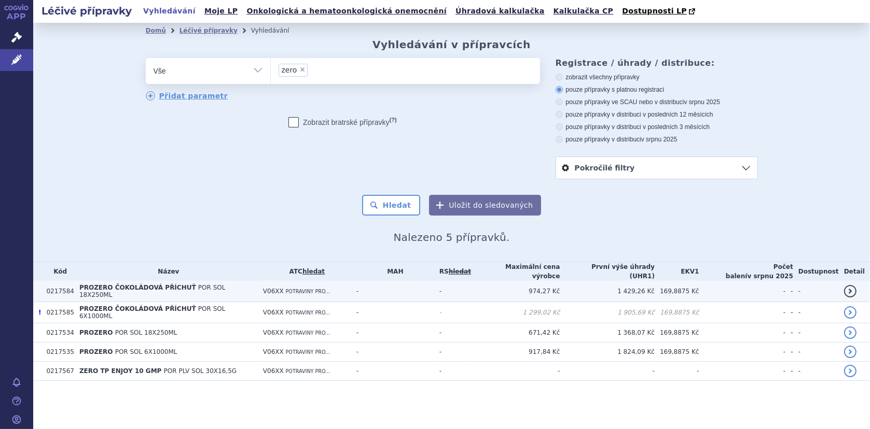
click at [116, 291] on span "PROZERO ČOKOLÁDOVÁ PŘÍCHUŤ" at bounding box center [137, 287] width 117 height 7
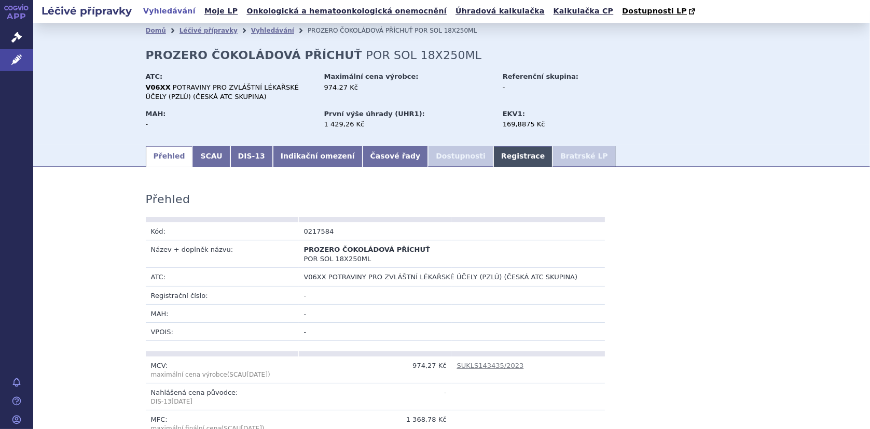
click at [493, 154] on link "Registrace" at bounding box center [522, 156] width 59 height 21
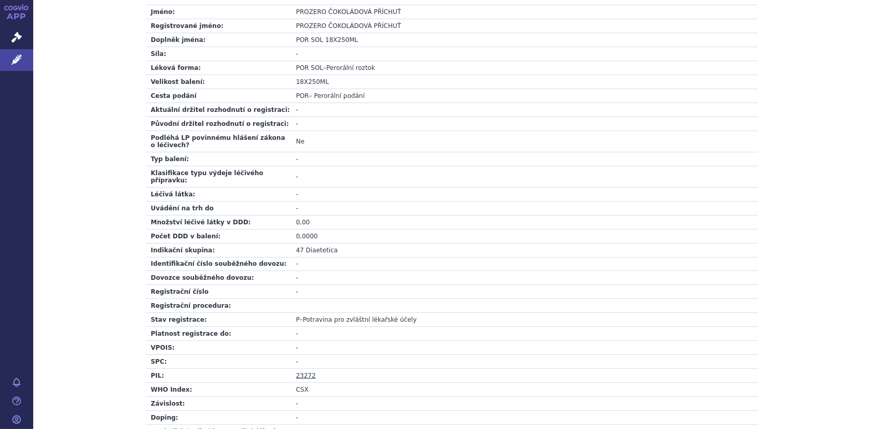
scroll to position [341, 0]
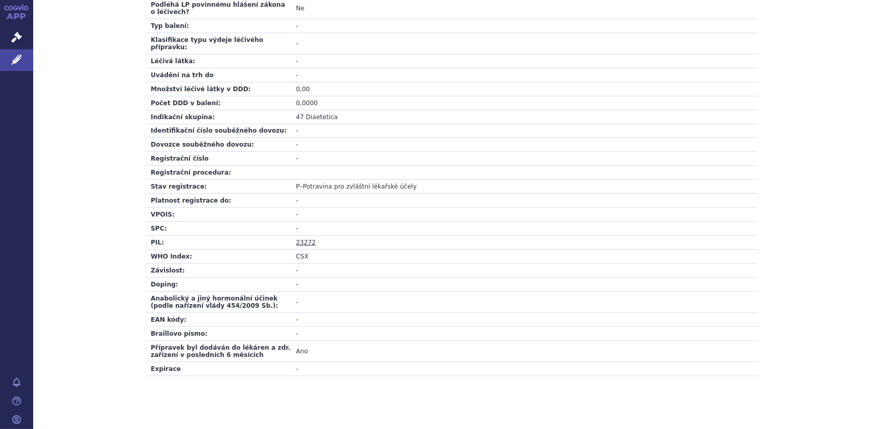
click at [306, 239] on link "23272" at bounding box center [306, 242] width 20 height 7
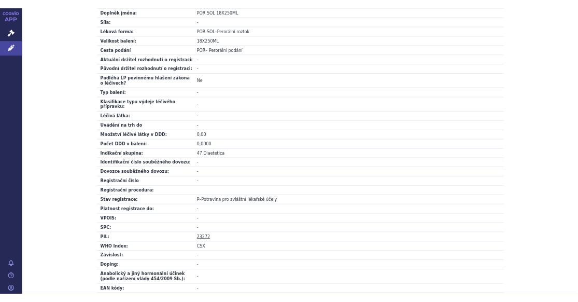
scroll to position [259, 0]
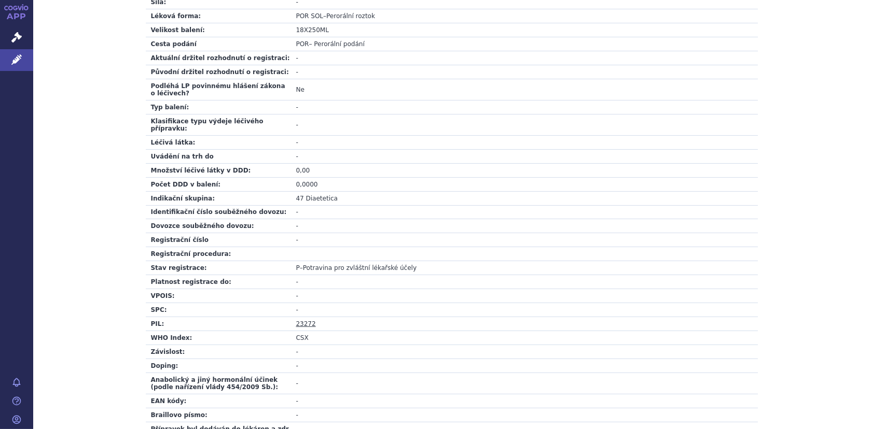
click at [301, 320] on link "23272" at bounding box center [306, 323] width 20 height 7
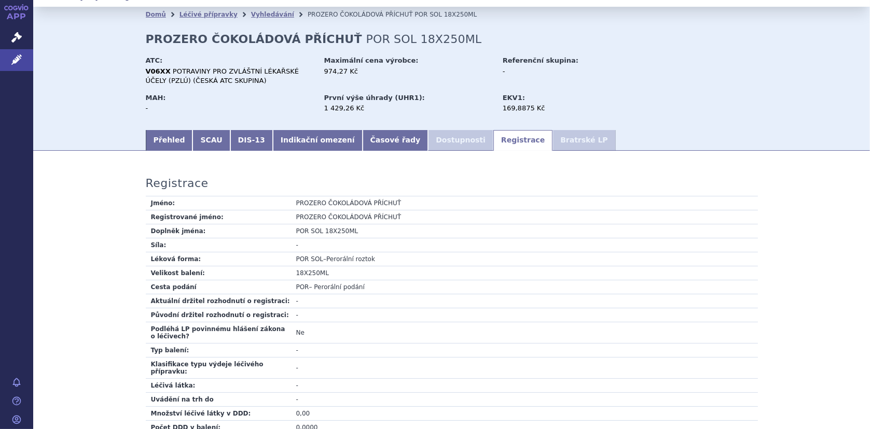
scroll to position [0, 0]
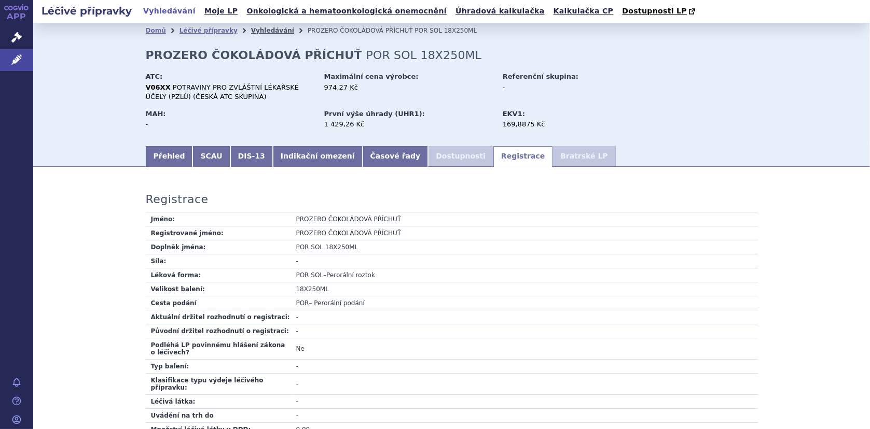
click at [256, 30] on link "Vyhledávání" at bounding box center [272, 30] width 43 height 7
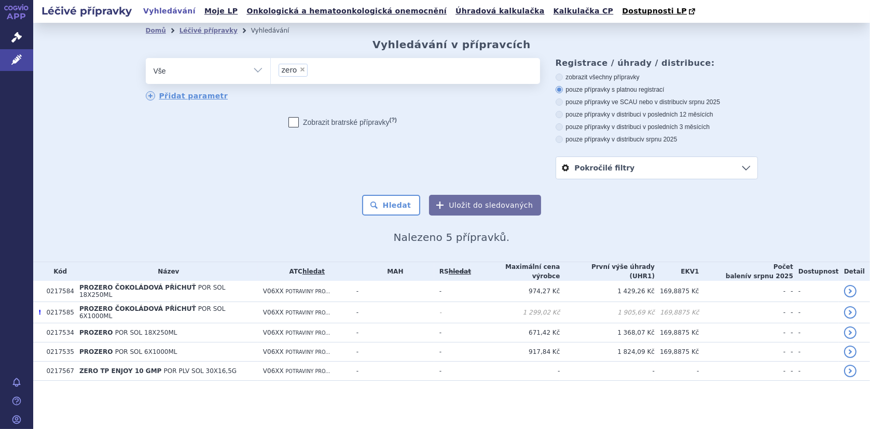
click at [301, 69] on span "×" at bounding box center [302, 69] width 6 height 6
click at [271, 69] on select "zero" at bounding box center [270, 71] width 1 height 26
select select
type input "ba"
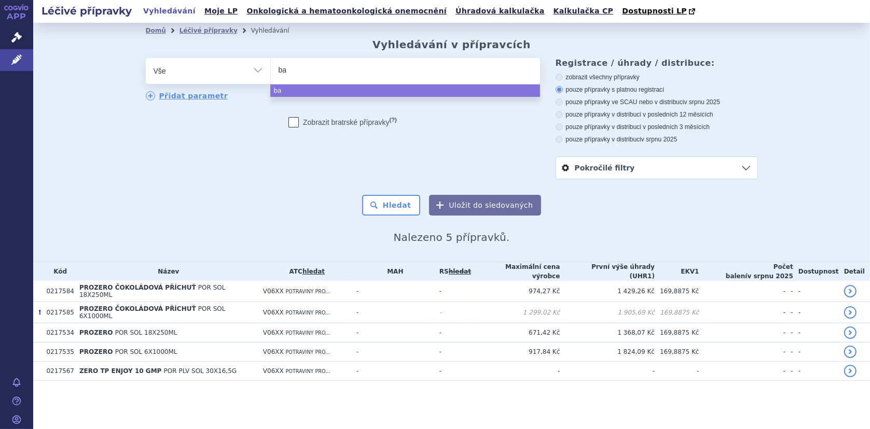
type input "bas"
type input "basi"
type input "basic"
type input "basic-"
type input "basic-p"
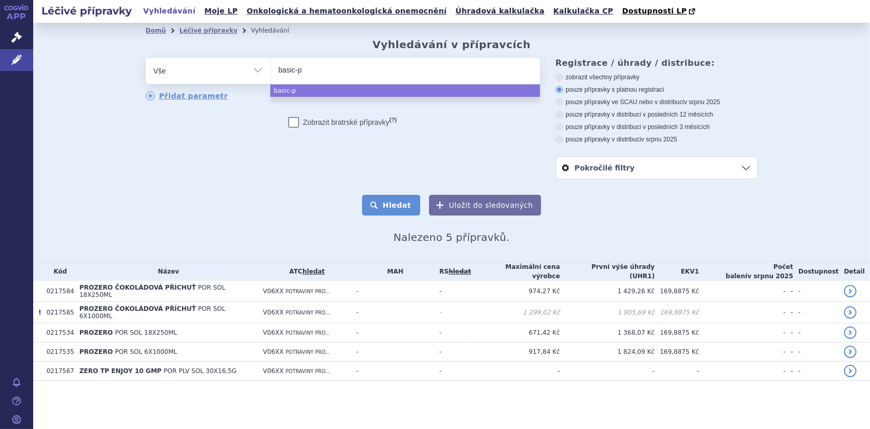
select select "basic-p"
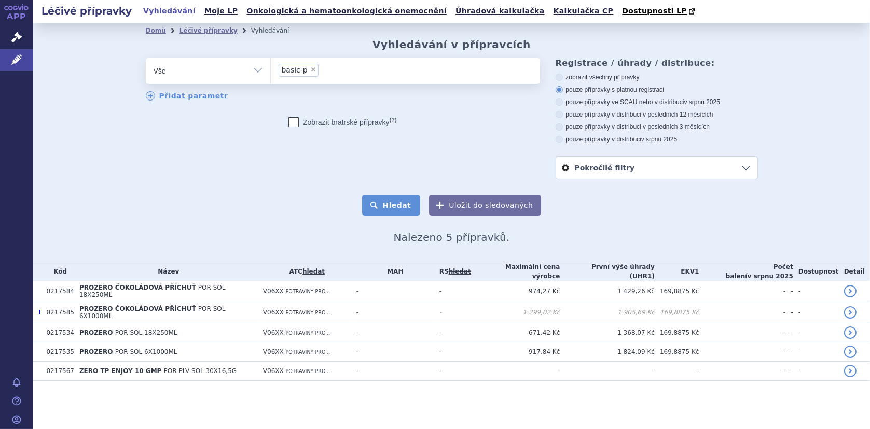
click at [395, 204] on button "Hledat" at bounding box center [391, 205] width 59 height 21
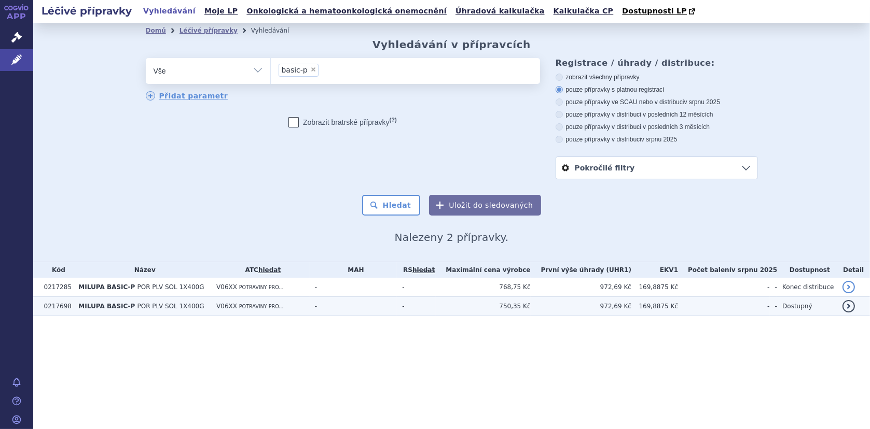
click at [104, 305] on span "MILUPA BASIC-P" at bounding box center [106, 306] width 57 height 7
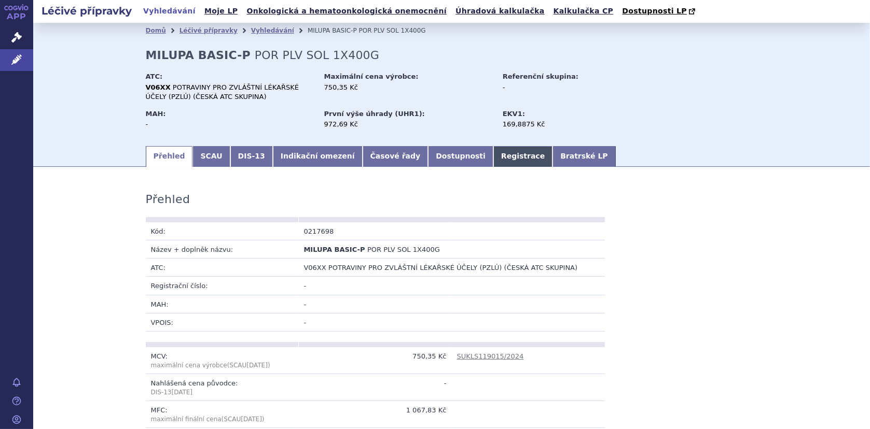
click at [493, 154] on link "Registrace" at bounding box center [522, 156] width 59 height 21
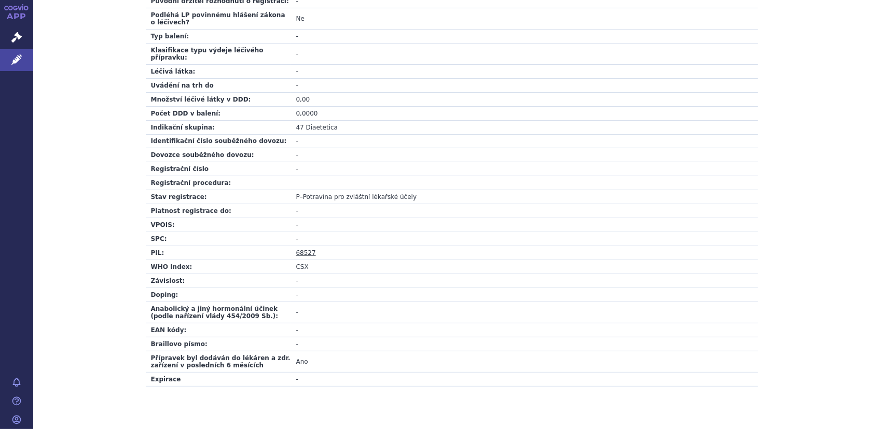
scroll to position [341, 0]
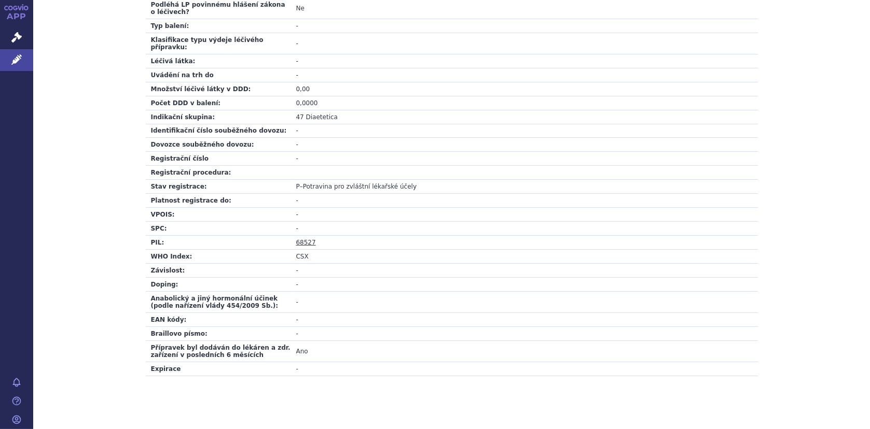
click at [303, 239] on link "68527" at bounding box center [306, 242] width 20 height 7
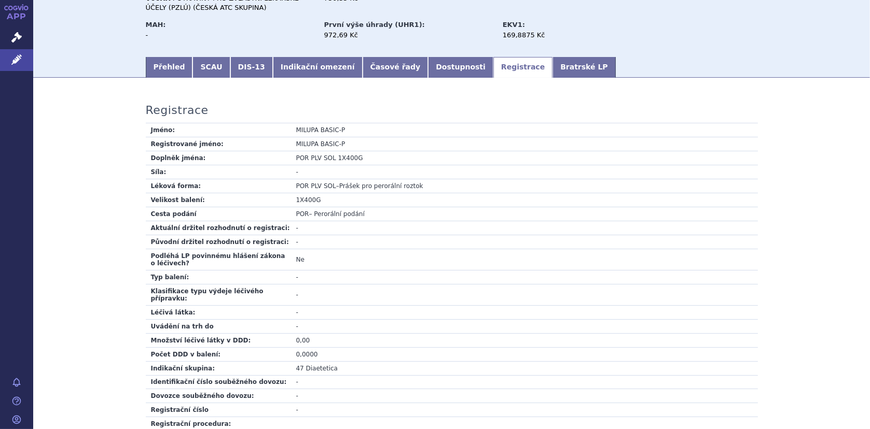
scroll to position [0, 0]
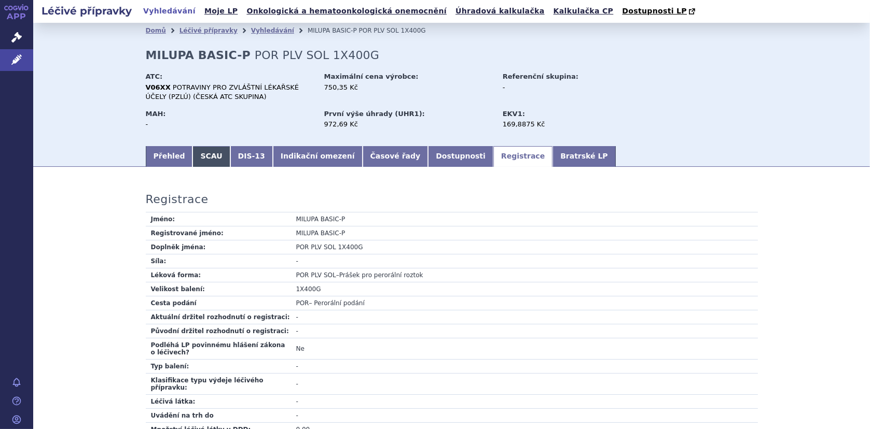
click at [202, 158] on link "SCAU" at bounding box center [210, 156] width 37 height 21
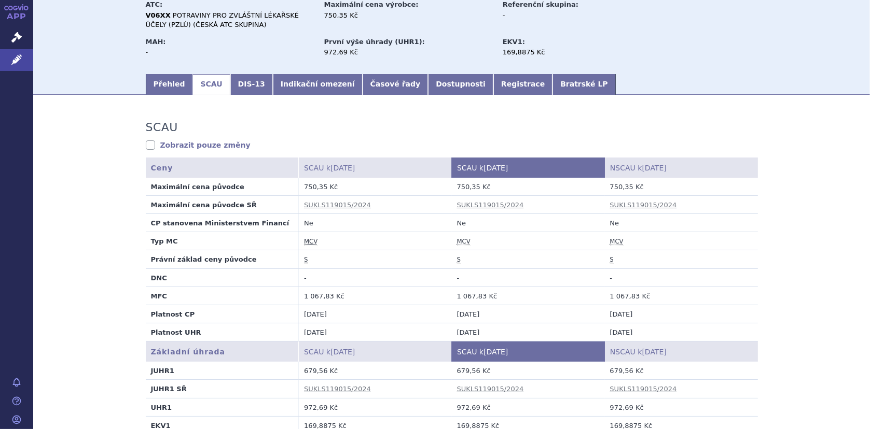
scroll to position [156, 0]
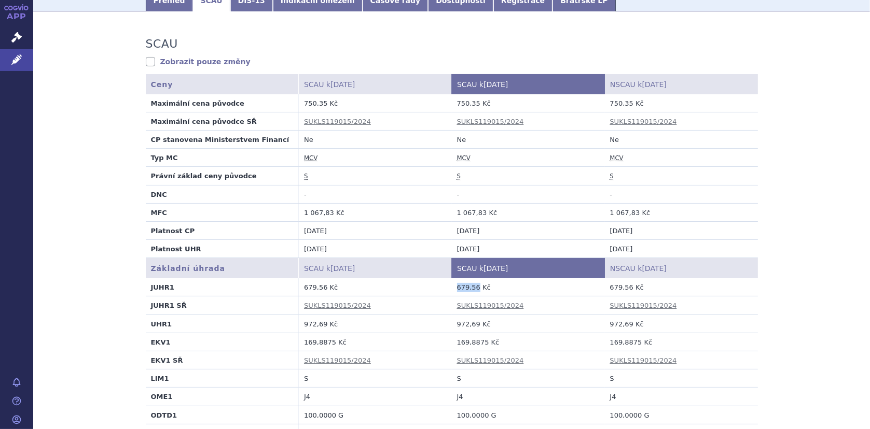
drag, startPoint x: 453, startPoint y: 290, endPoint x: 473, endPoint y: 290, distance: 20.2
click at [473, 290] on td "679,56 Kč" at bounding box center [528, 287] width 153 height 18
copy td "679,56"
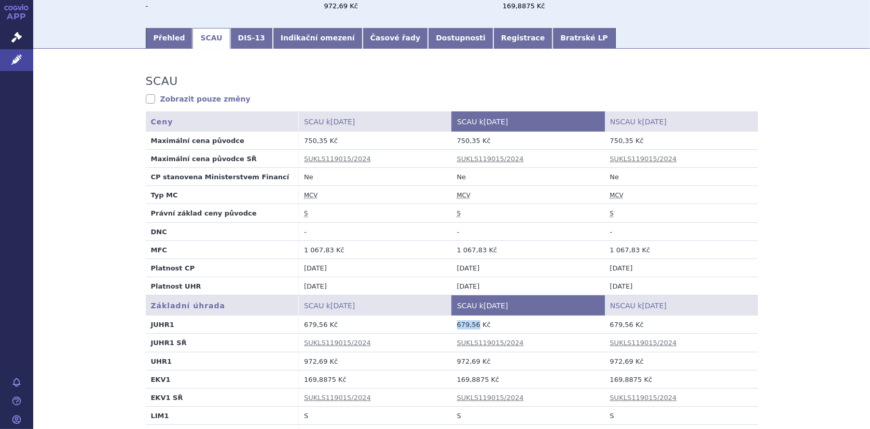
scroll to position [0, 0]
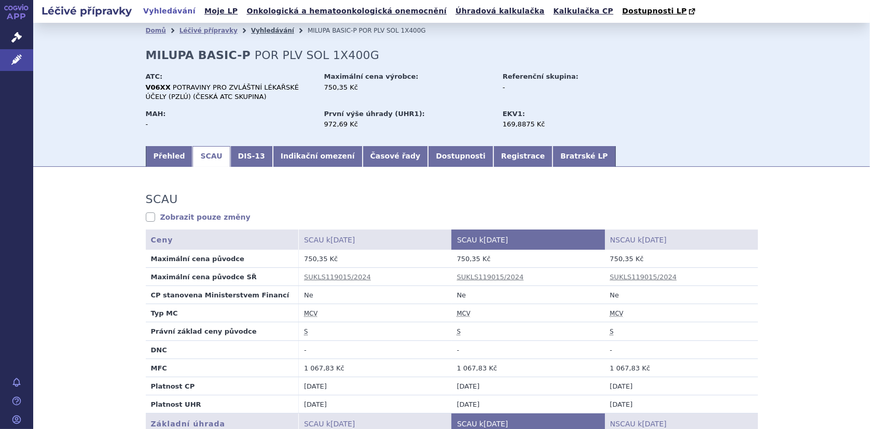
click at [251, 29] on link "Vyhledávání" at bounding box center [272, 30] width 43 height 7
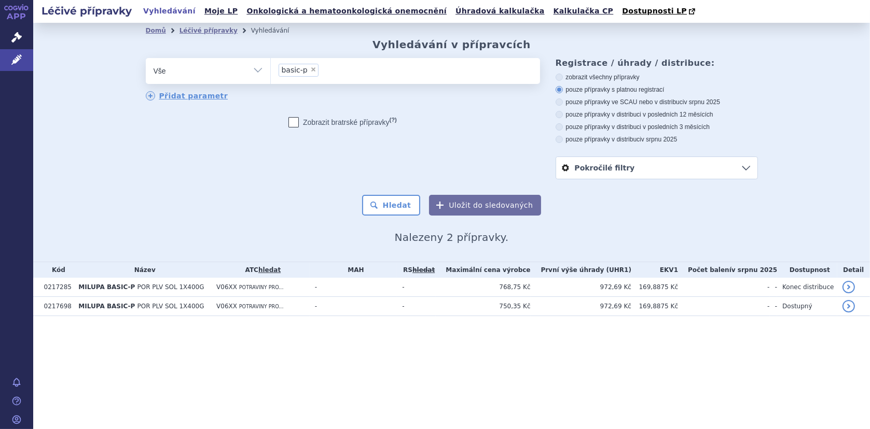
click at [321, 73] on input "basic-p × basic-p" at bounding box center [324, 69] width 6 height 13
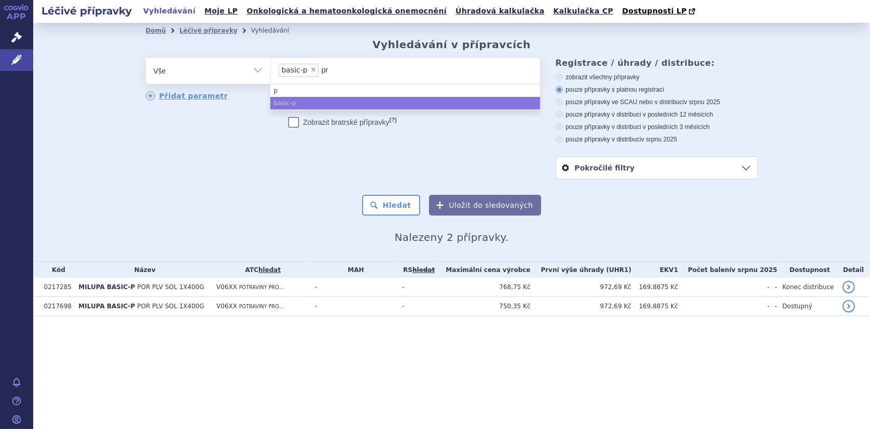
type input "pro"
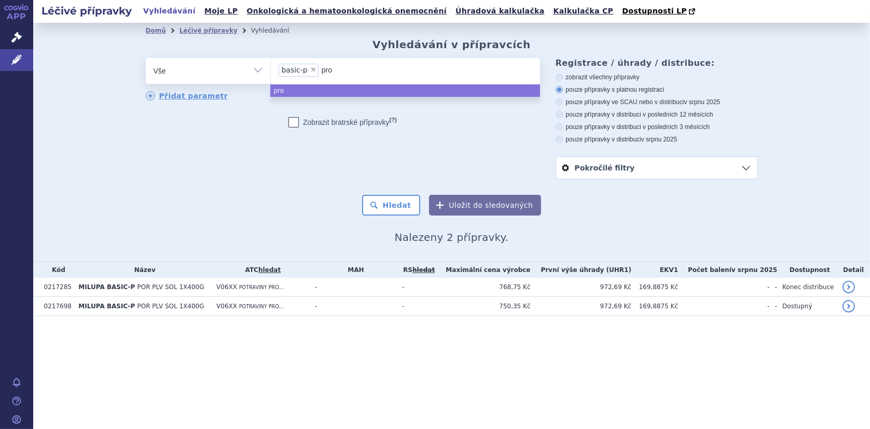
type input "proz"
type input "proze"
type input "prozer"
type input "prozero"
click at [402, 204] on button "Hledat" at bounding box center [391, 205] width 59 height 21
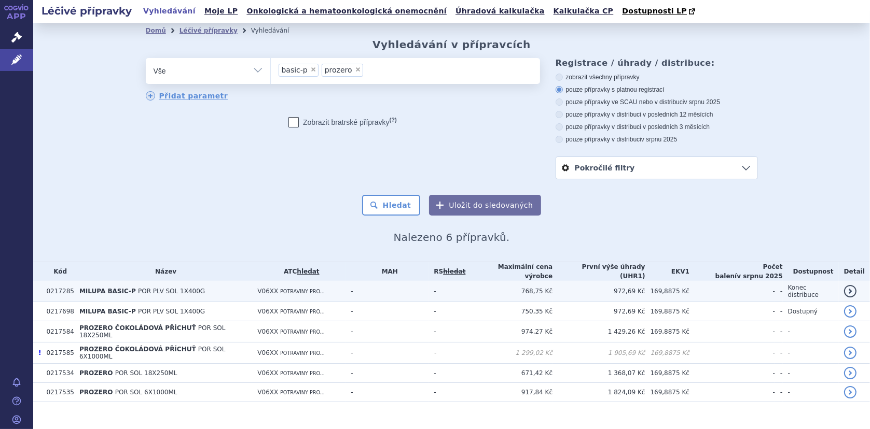
click at [541, 293] on td "768,75 Kč" at bounding box center [508, 291] width 87 height 21
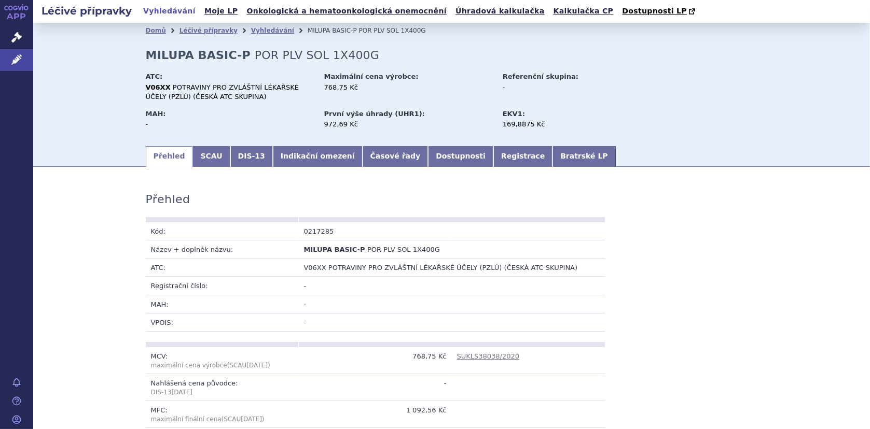
drag, startPoint x: 223, startPoint y: 104, endPoint x: 258, endPoint y: 78, distance: 43.3
click at [221, 106] on div "ATC: V06XX POTRAVINY PRO ZVLÁŠTNÍ LÉKAŘSKÉ ÚČELY (PZLÚ) (ČESKÁ ATC SKUPINA)" at bounding box center [234, 87] width 176 height 37
click at [251, 32] on link "Vyhledávání" at bounding box center [272, 30] width 43 height 7
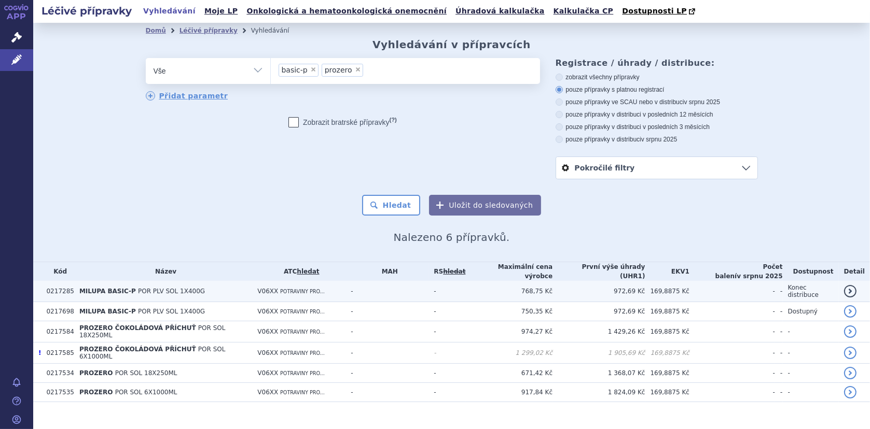
click at [101, 288] on span "MILUPA BASIC-P" at bounding box center [107, 291] width 57 height 7
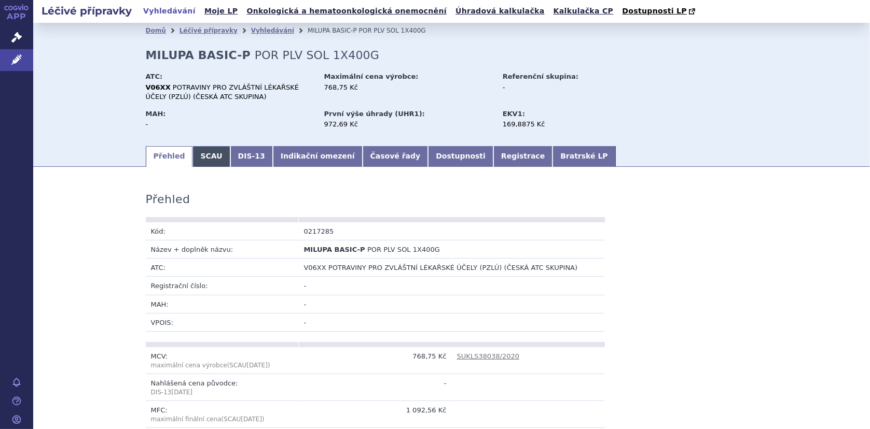
click at [201, 161] on link "SCAU" at bounding box center [210, 156] width 37 height 21
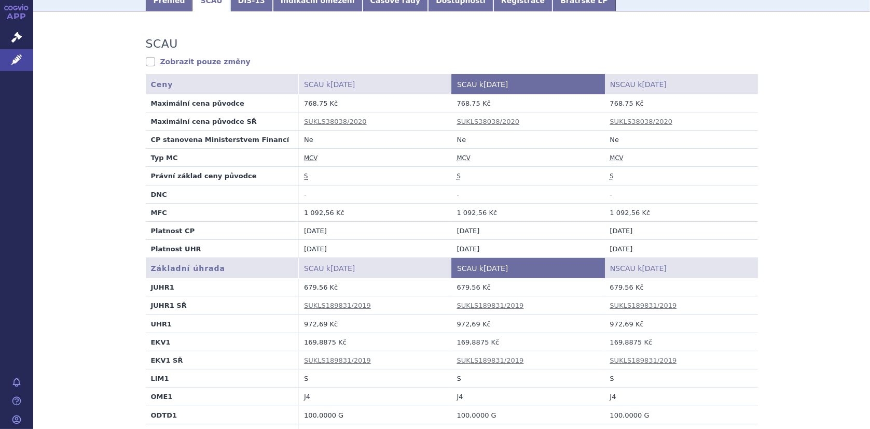
scroll to position [207, 0]
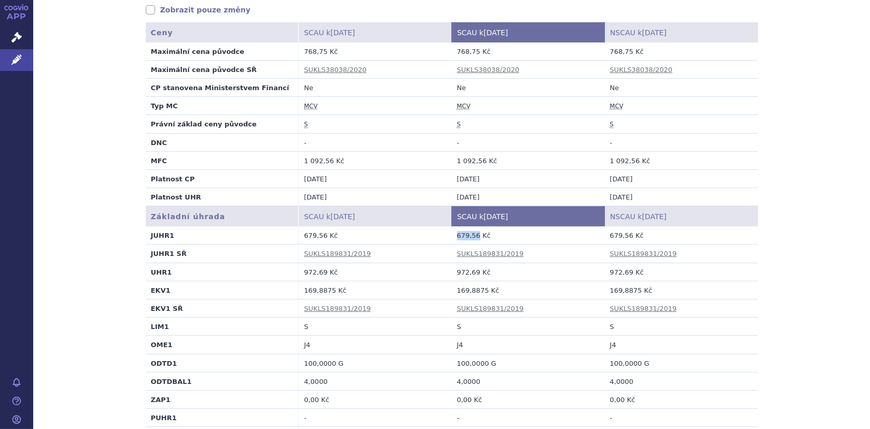
drag, startPoint x: 452, startPoint y: 235, endPoint x: 472, endPoint y: 235, distance: 19.7
click at [472, 235] on td "679,56 Kč" at bounding box center [528, 236] width 153 height 18
copy td "679,56"
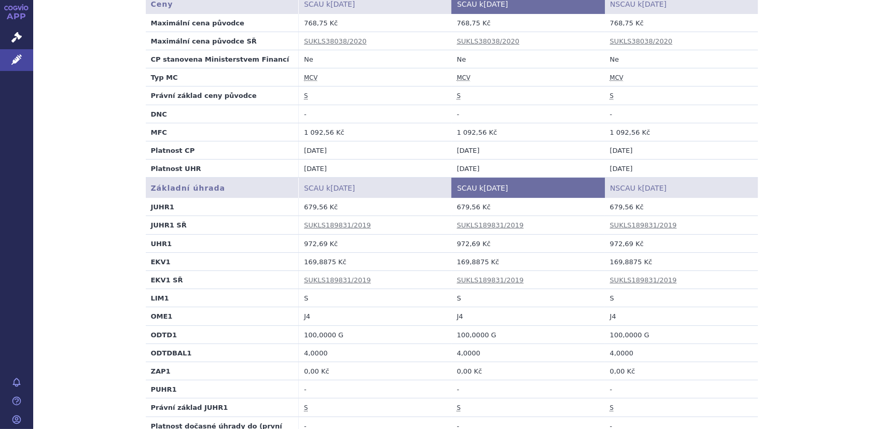
scroll to position [0, 0]
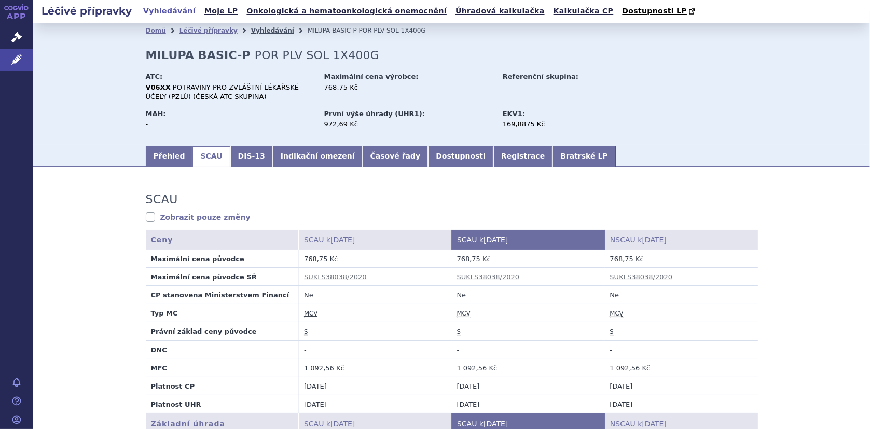
click at [261, 33] on link "Vyhledávání" at bounding box center [272, 30] width 43 height 7
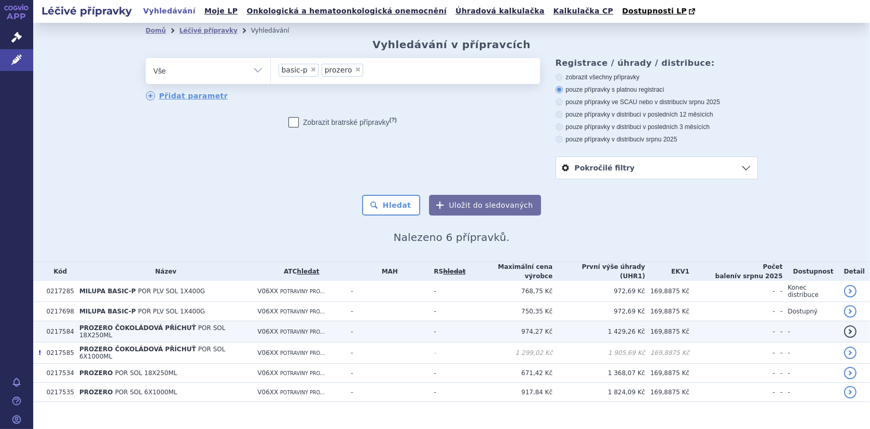
click at [127, 330] on td "PROZERO ČOKOLÁDOVÁ PŘÍCHUŤ POR SOL 18X250ML" at bounding box center [163, 331] width 178 height 21
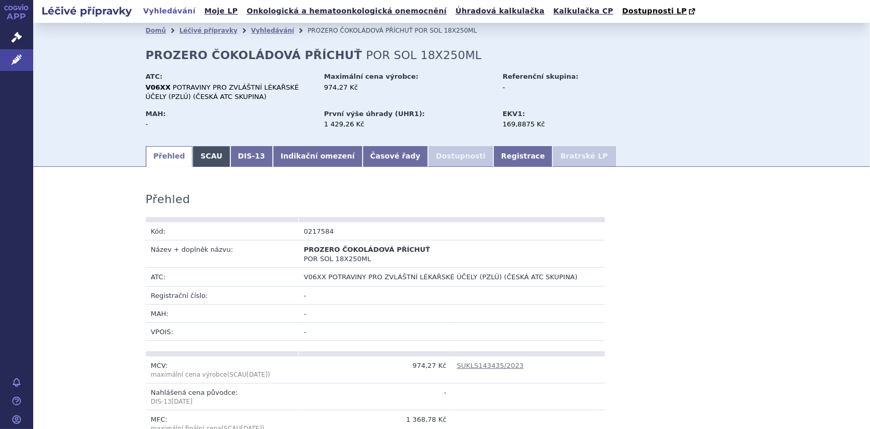
click at [203, 159] on link "SCAU" at bounding box center [210, 156] width 37 height 21
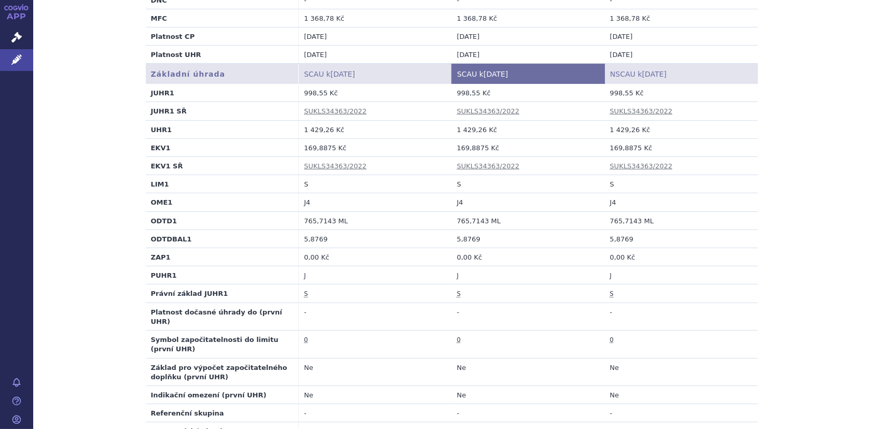
scroll to position [363, 0]
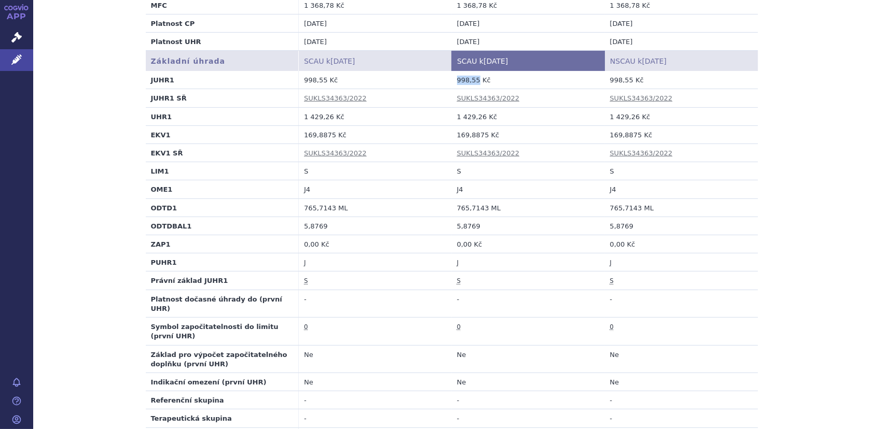
drag, startPoint x: 450, startPoint y: 79, endPoint x: 472, endPoint y: 79, distance: 22.3
click at [472, 79] on td "998,55 Kč" at bounding box center [528, 80] width 153 height 18
copy td "998,55"
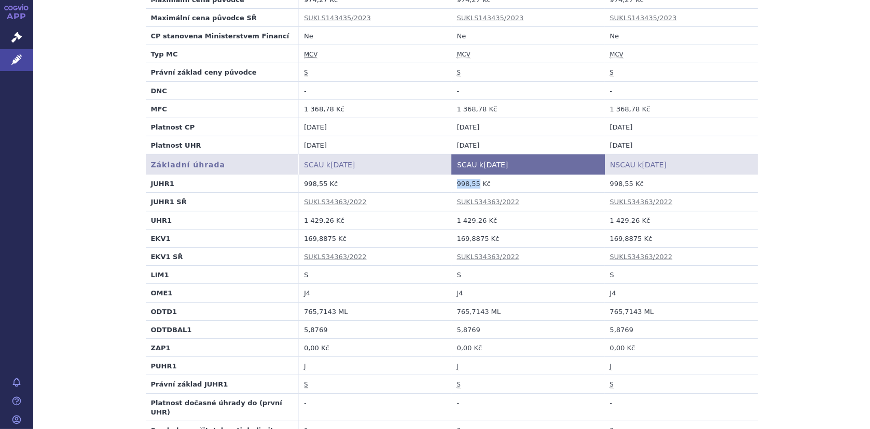
scroll to position [207, 0]
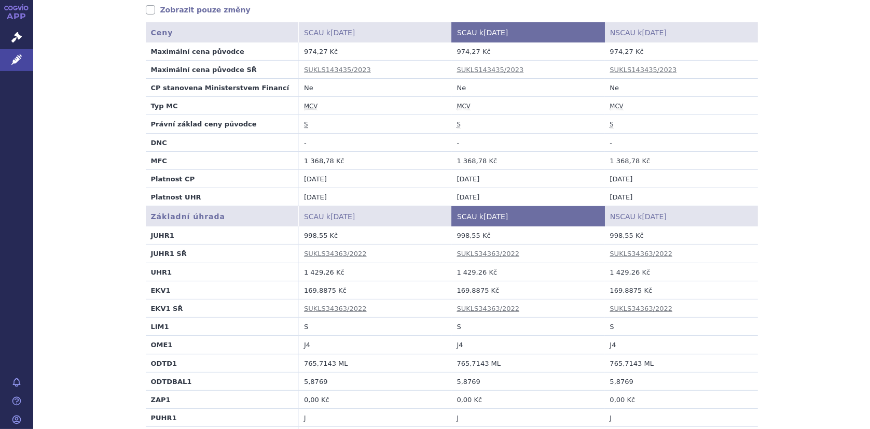
click at [725, 314] on td "SUKLS34363/2022" at bounding box center [681, 309] width 153 height 18
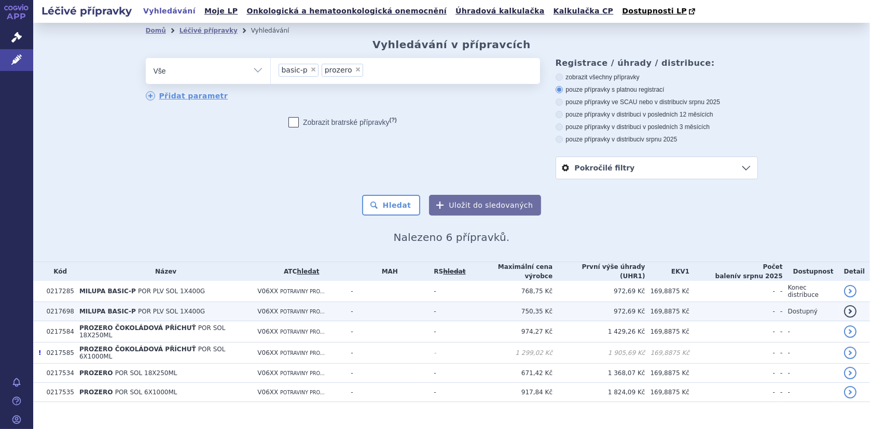
click at [116, 308] on span "MILUPA BASIC-P" at bounding box center [107, 311] width 57 height 7
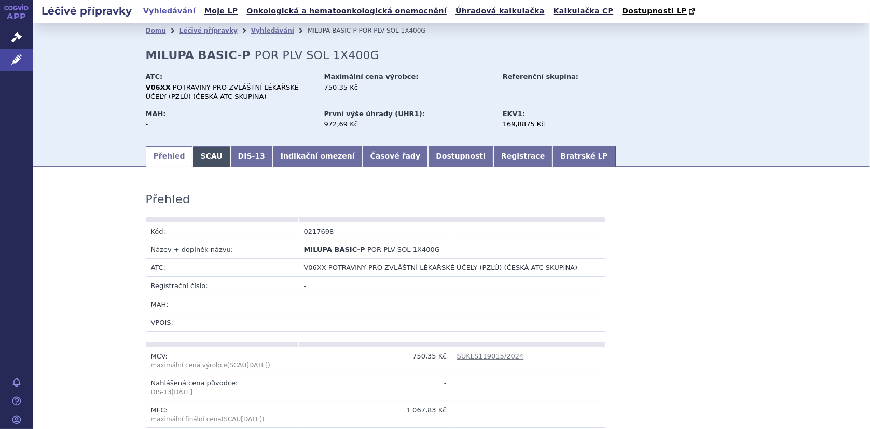
click at [206, 158] on link "SCAU" at bounding box center [210, 156] width 37 height 21
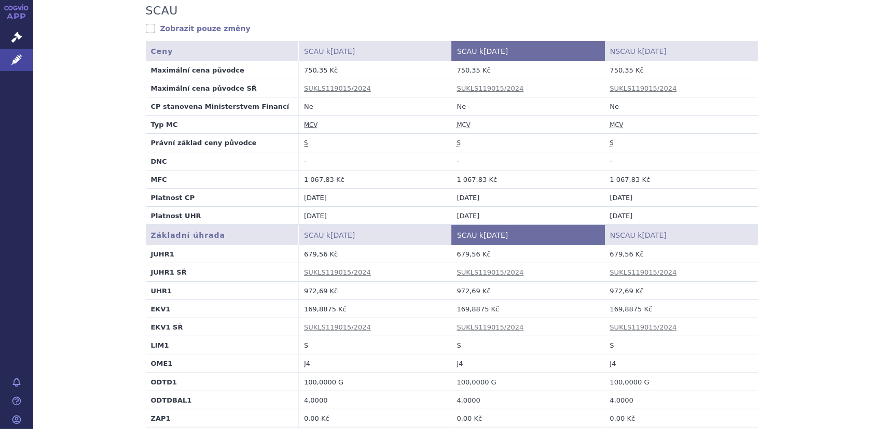
scroll to position [207, 0]
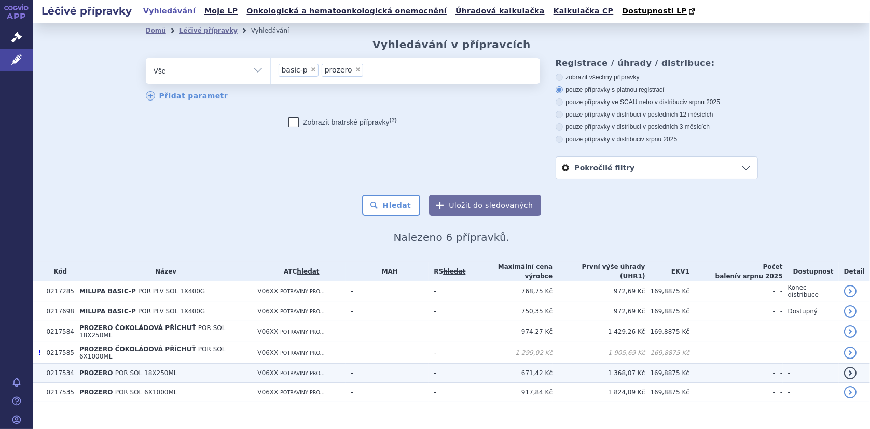
click at [87, 370] on span "PROZERO" at bounding box center [96, 373] width 34 height 7
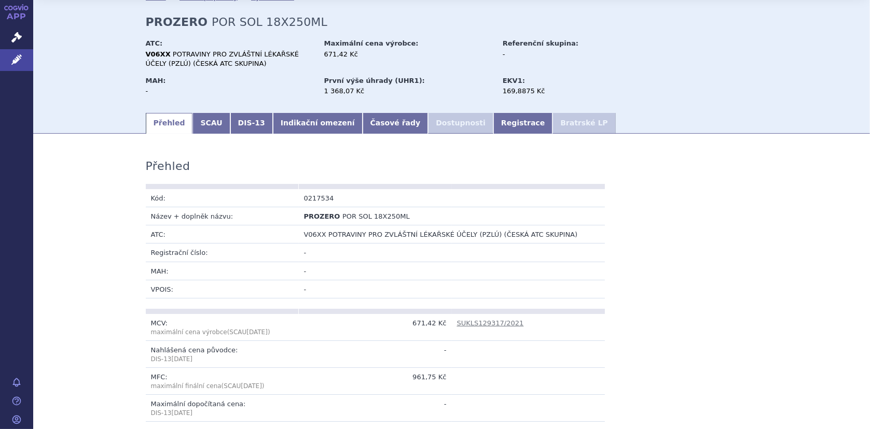
scroll to position [52, 0]
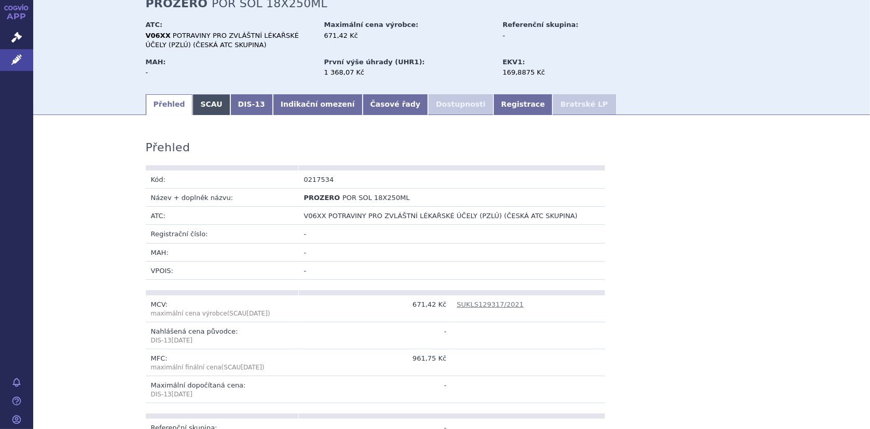
click at [195, 107] on link "SCAU" at bounding box center [210, 104] width 37 height 21
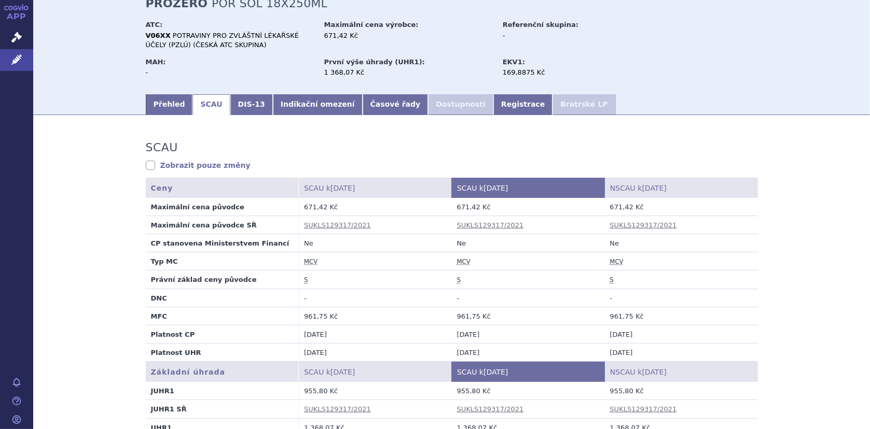
scroll to position [52, 0]
click at [493, 103] on link "Registrace" at bounding box center [522, 104] width 59 height 21
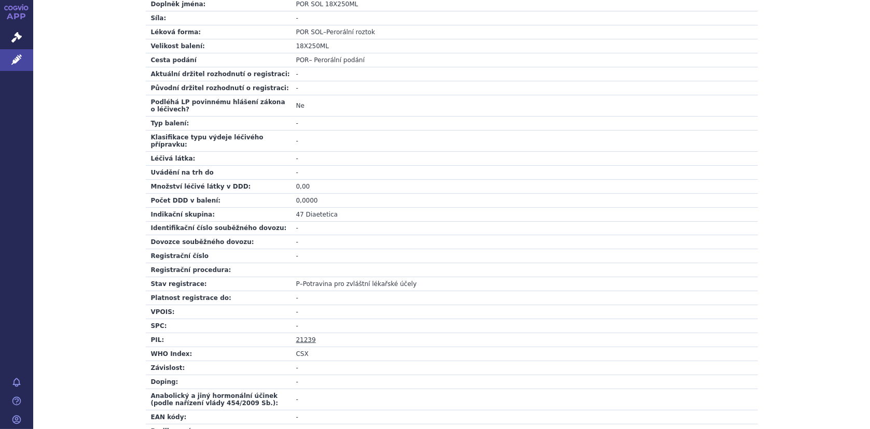
scroll to position [259, 0]
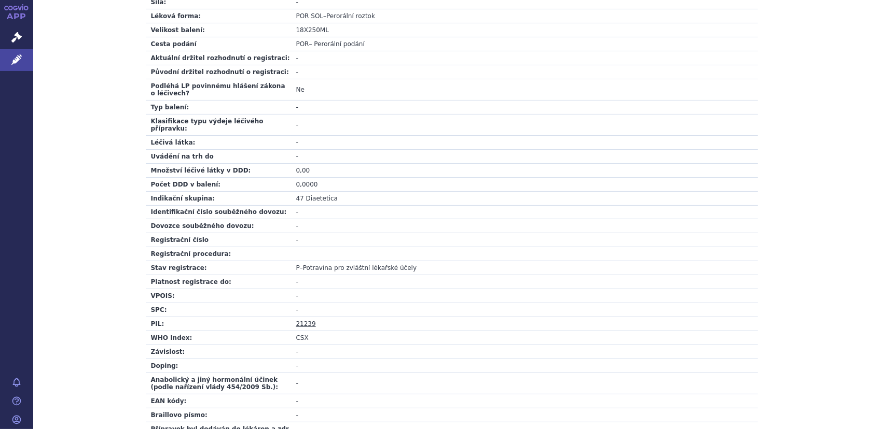
click at [299, 320] on link "21239" at bounding box center [306, 323] width 20 height 7
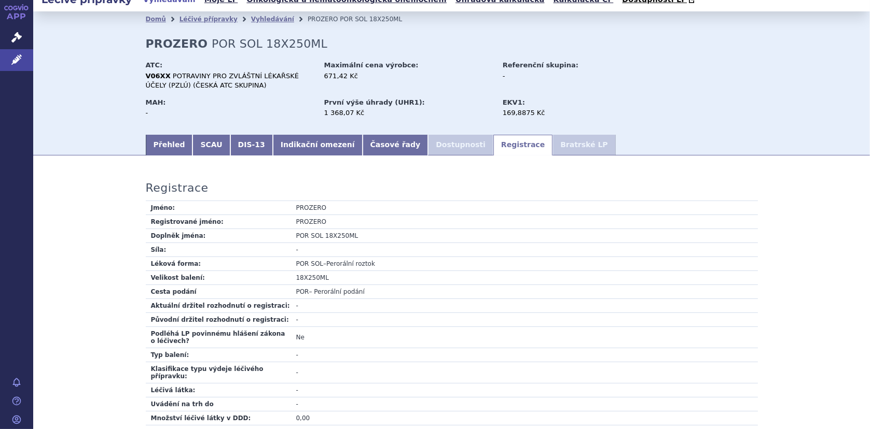
scroll to position [0, 0]
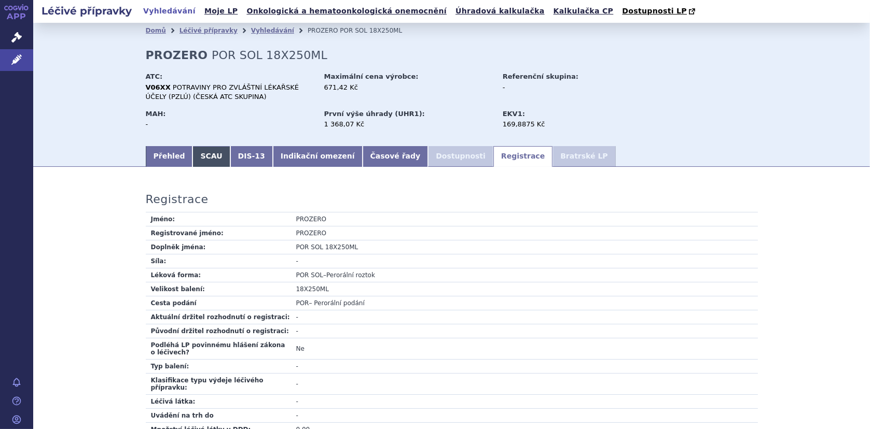
click at [198, 158] on link "SCAU" at bounding box center [210, 156] width 37 height 21
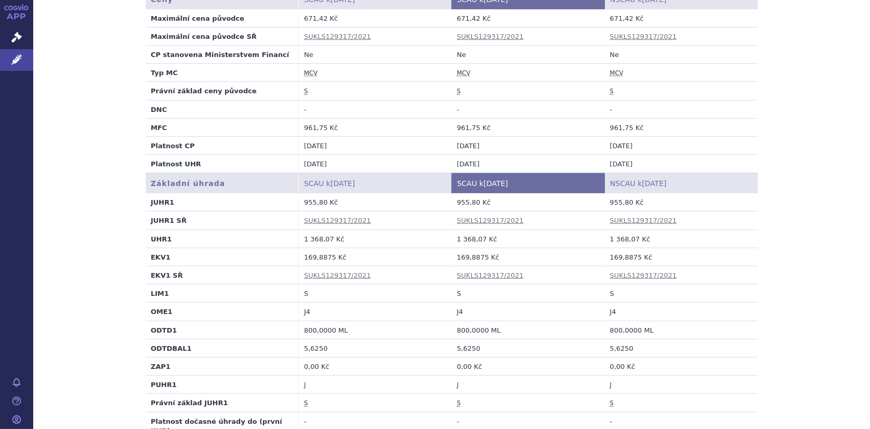
scroll to position [259, 0]
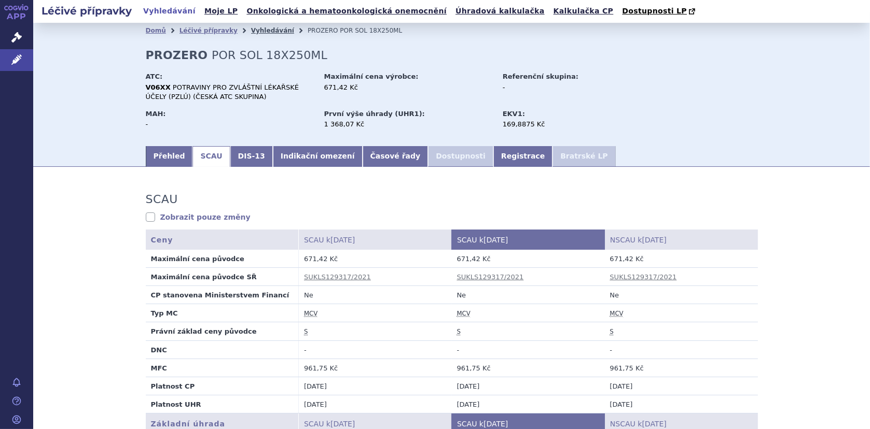
click at [251, 32] on link "Vyhledávání" at bounding box center [272, 30] width 43 height 7
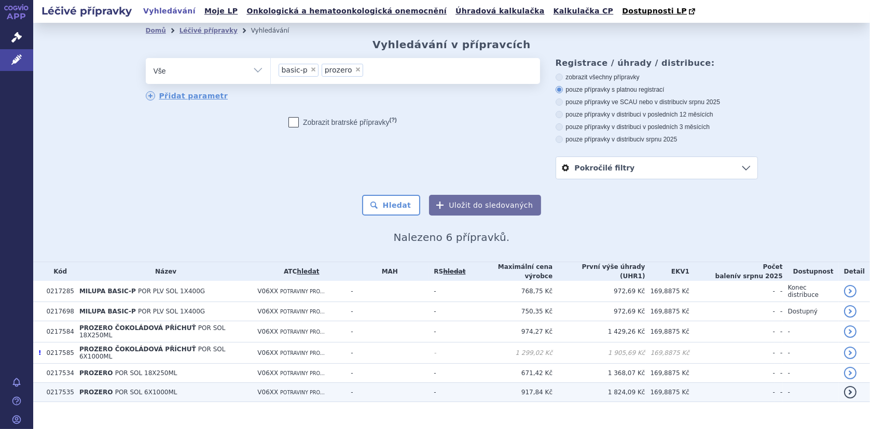
click at [132, 389] on span "POR SOL 6X1000ML" at bounding box center [146, 392] width 62 height 7
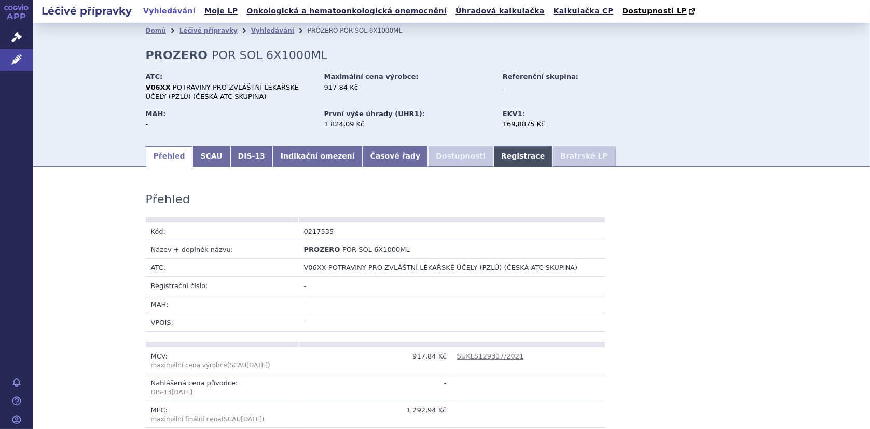
click at [493, 152] on link "Registrace" at bounding box center [522, 156] width 59 height 21
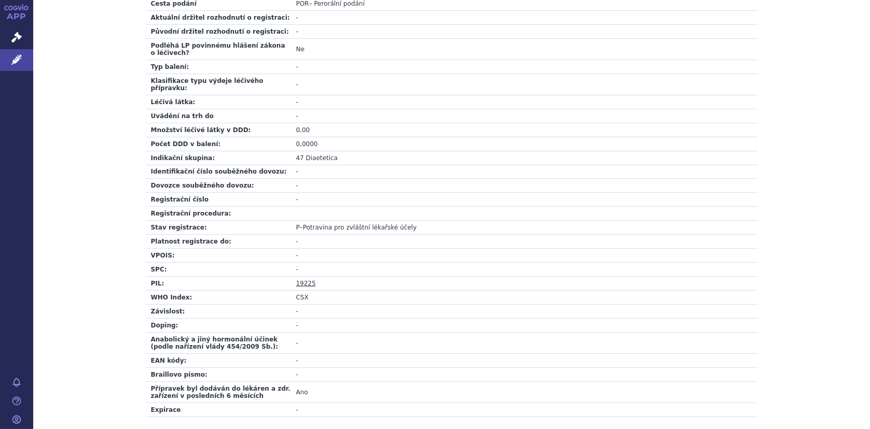
scroll to position [311, 0]
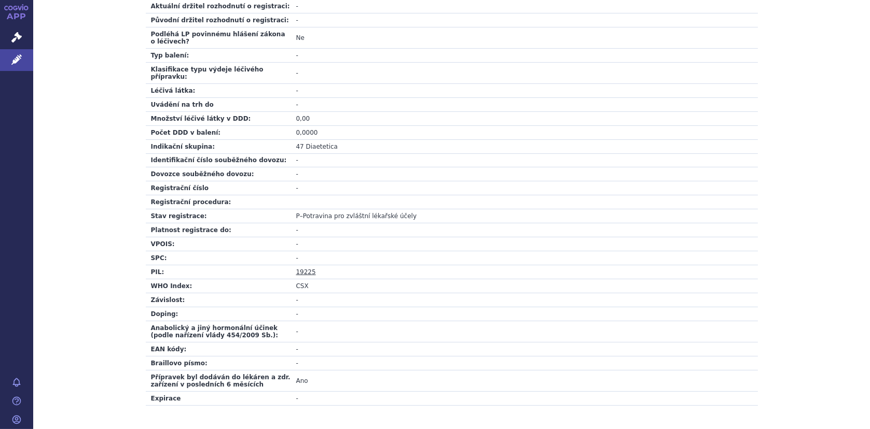
click at [297, 269] on link "19225" at bounding box center [306, 272] width 20 height 7
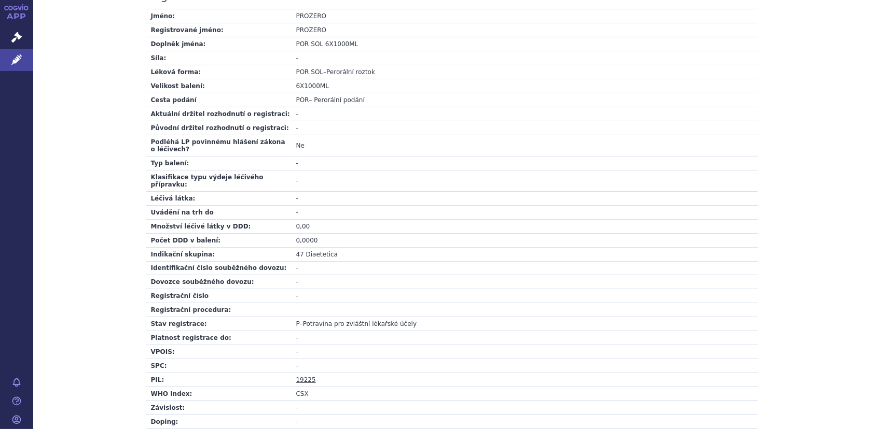
scroll to position [104, 0]
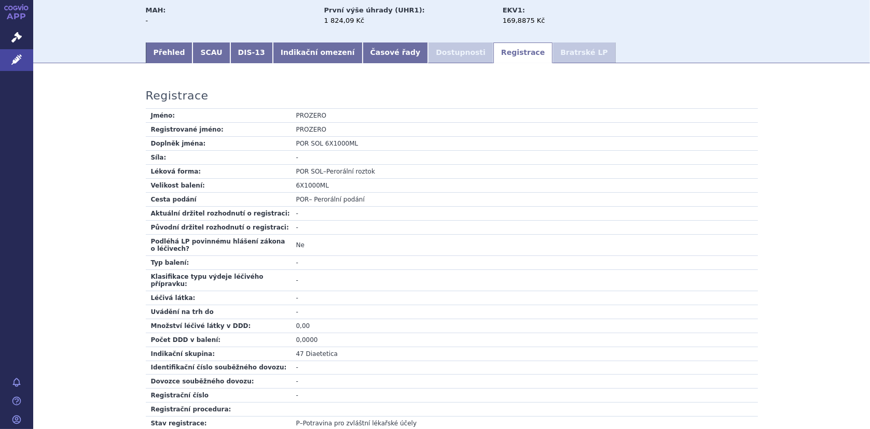
click at [192, 54] on link "SCAU" at bounding box center [210, 53] width 37 height 21
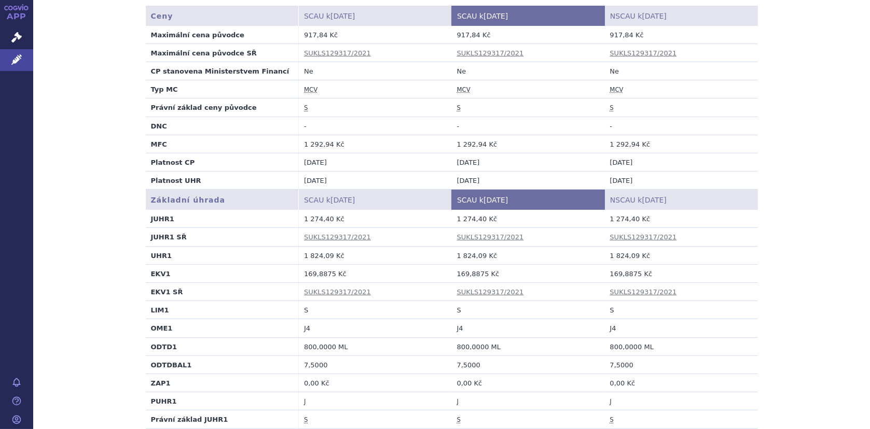
scroll to position [311, 0]
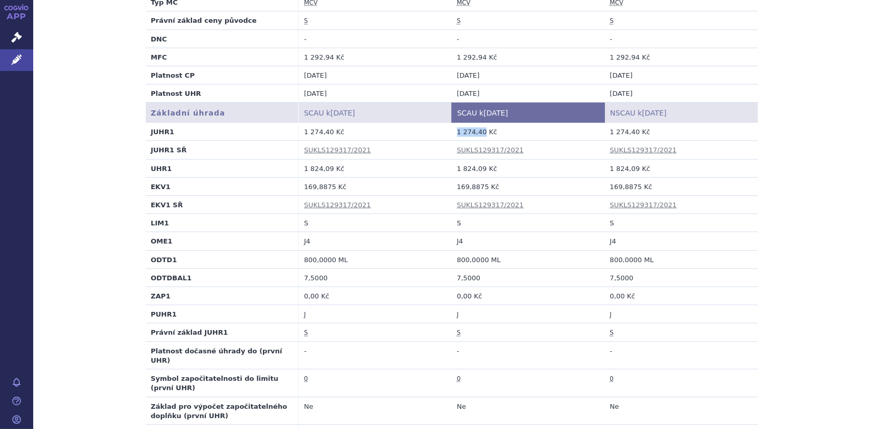
drag, startPoint x: 453, startPoint y: 132, endPoint x: 478, endPoint y: 131, distance: 25.4
click at [478, 131] on td "1 274,40 Kč" at bounding box center [528, 132] width 153 height 18
copy td "1 274,40"
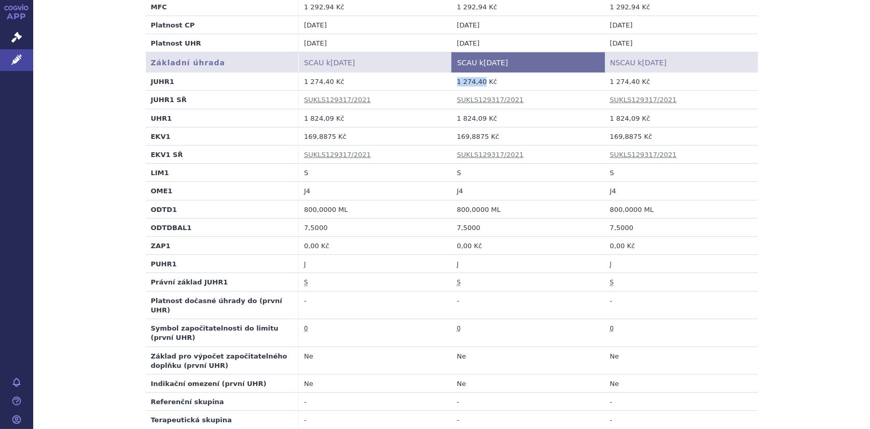
scroll to position [363, 0]
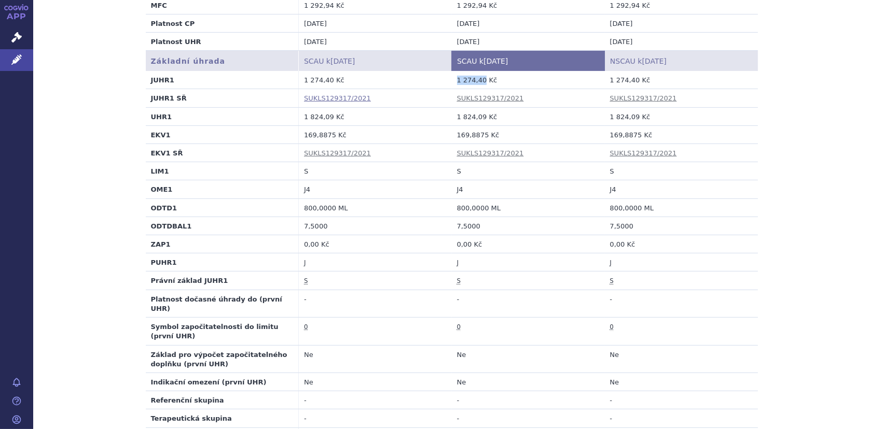
click at [324, 96] on link "SUKLS129317/2021" at bounding box center [337, 98] width 67 height 8
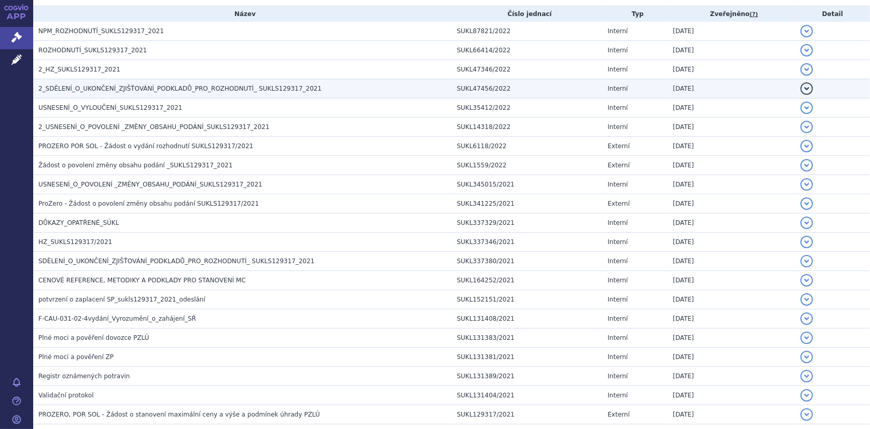
scroll to position [23, 0]
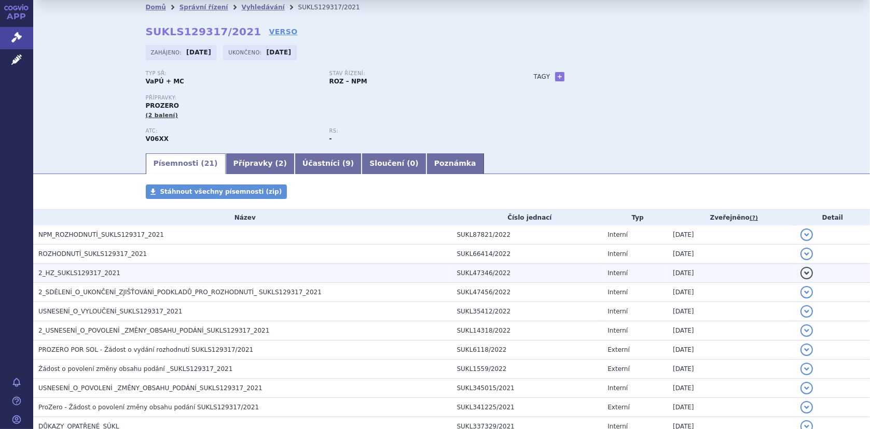
click at [79, 271] on span "2_HZ_SUKLS129317_2021" at bounding box center [79, 273] width 82 height 7
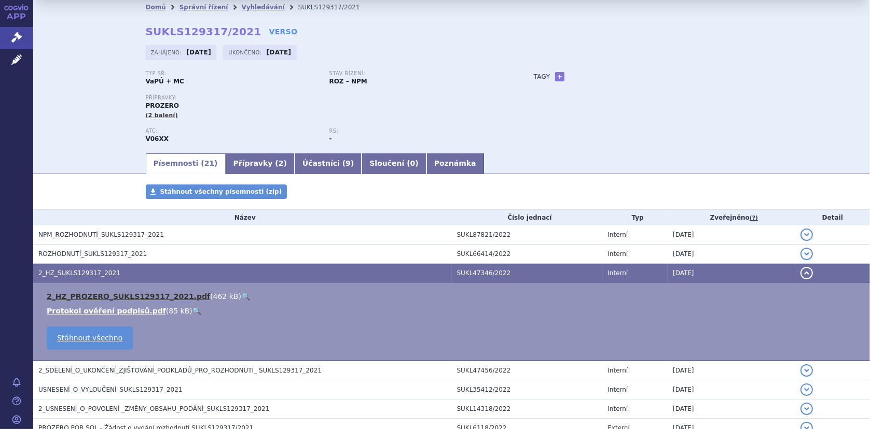
click at [85, 294] on link "2_HZ_PROZERO_SUKLS129317_2021.pdf" at bounding box center [128, 296] width 163 height 8
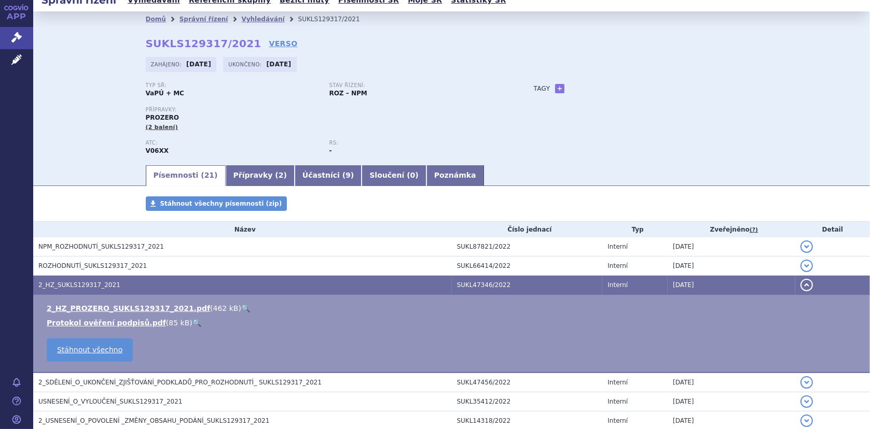
scroll to position [0, 0]
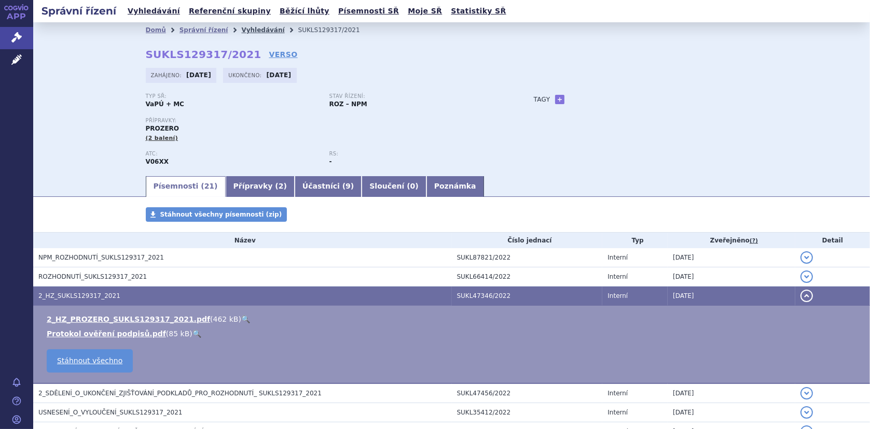
drag, startPoint x: 233, startPoint y: 31, endPoint x: 238, endPoint y: 33, distance: 5.6
click at [241, 31] on link "Vyhledávání" at bounding box center [262, 29] width 43 height 7
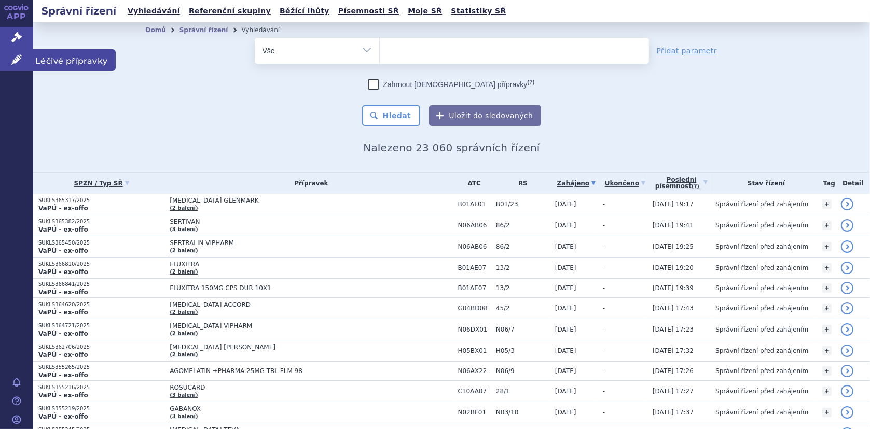
click at [21, 60] on icon at bounding box center [16, 59] width 10 height 10
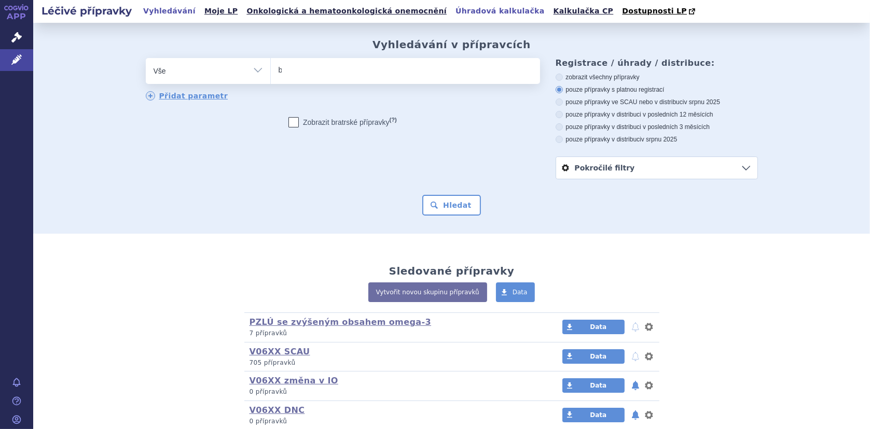
type input "ba"
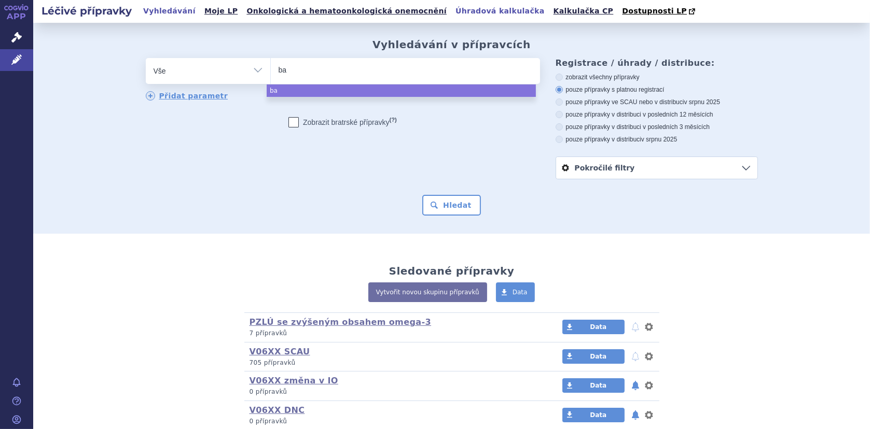
type input "bas"
type input "basi"
type input "basic"
type input "basic-"
type input "basic-p"
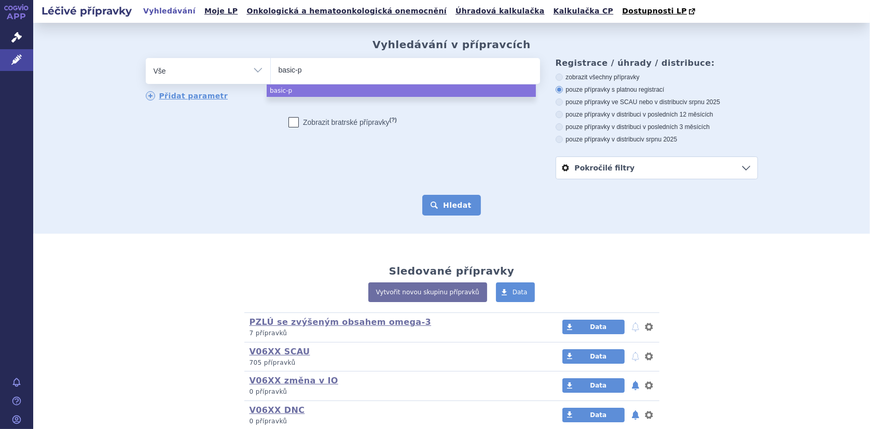
select select "basic-p"
click at [453, 209] on button "Hledat" at bounding box center [451, 205] width 59 height 21
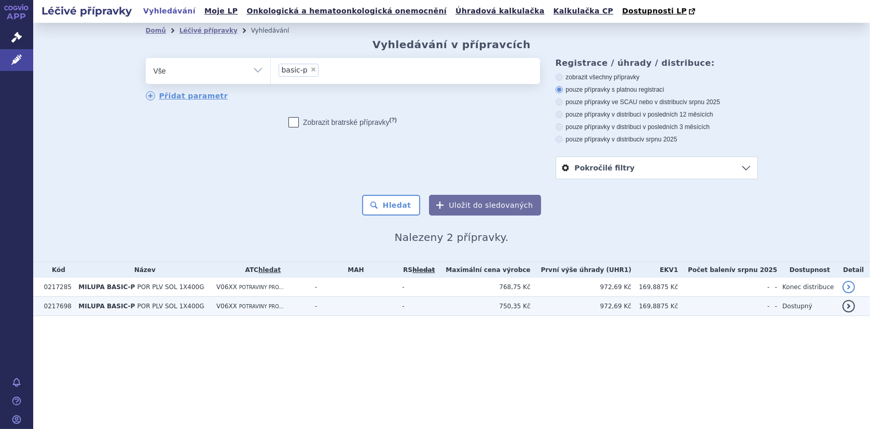
click at [106, 303] on span "MILUPA BASIC-P" at bounding box center [106, 306] width 57 height 7
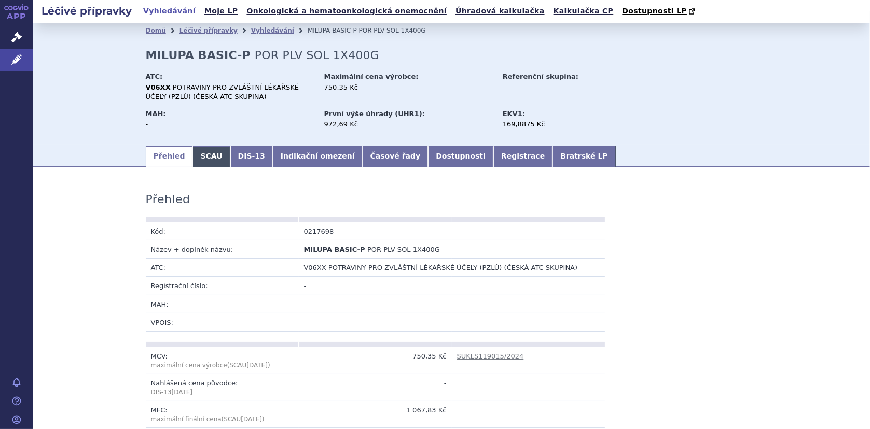
click at [198, 159] on link "SCAU" at bounding box center [210, 156] width 37 height 21
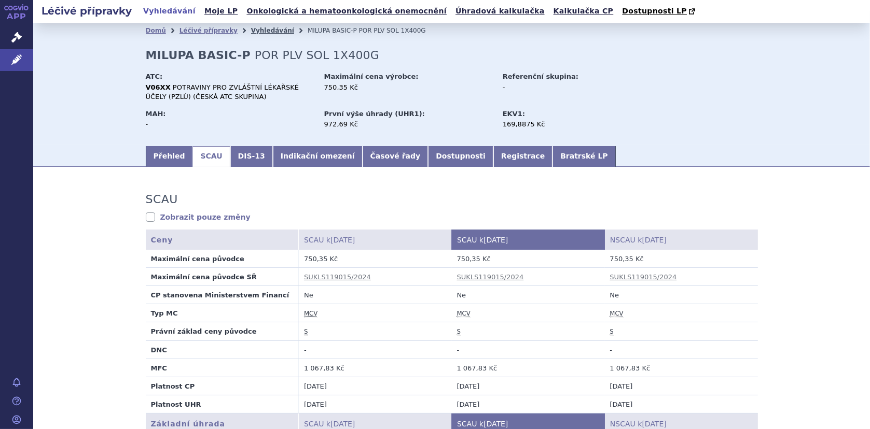
click at [257, 30] on link "Vyhledávání" at bounding box center [272, 30] width 43 height 7
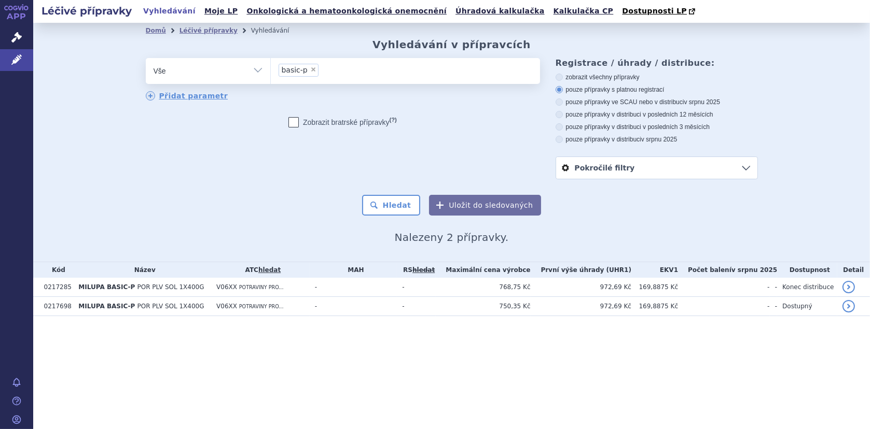
click at [312, 67] on span "×" at bounding box center [313, 69] width 6 height 6
click at [271, 67] on select "basic-p" at bounding box center [270, 71] width 1 height 26
select select
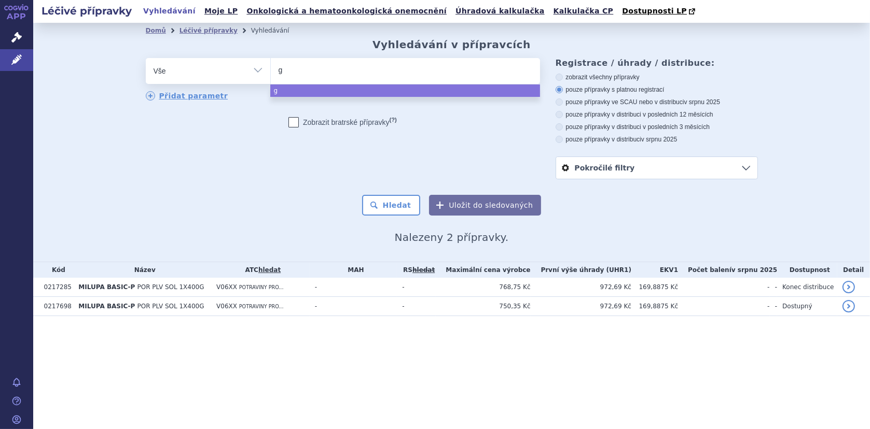
type input "ga"
type input "gaa"
type input "gaac"
type input "ga"
type input "gal"
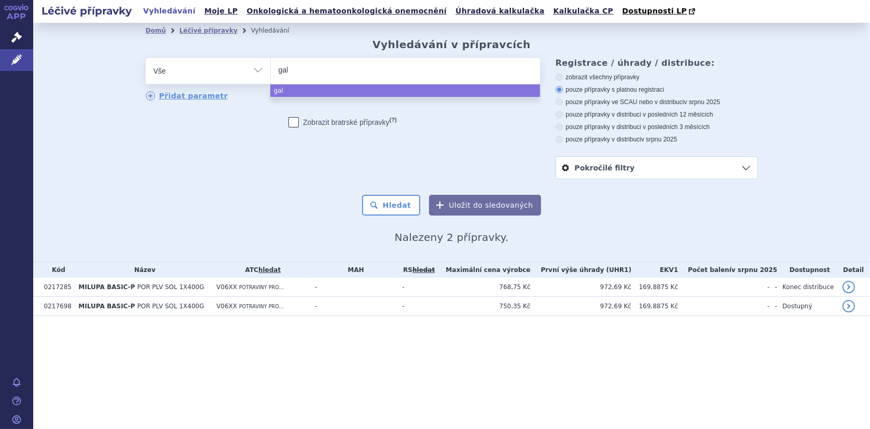
type input "gala"
type input "galac"
type input "galacto"
type input "galactom"
type input "galactomi"
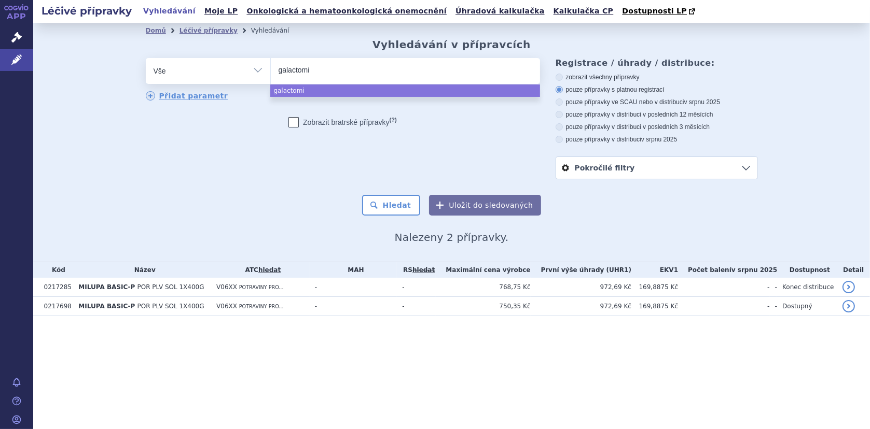
type input "galactomin"
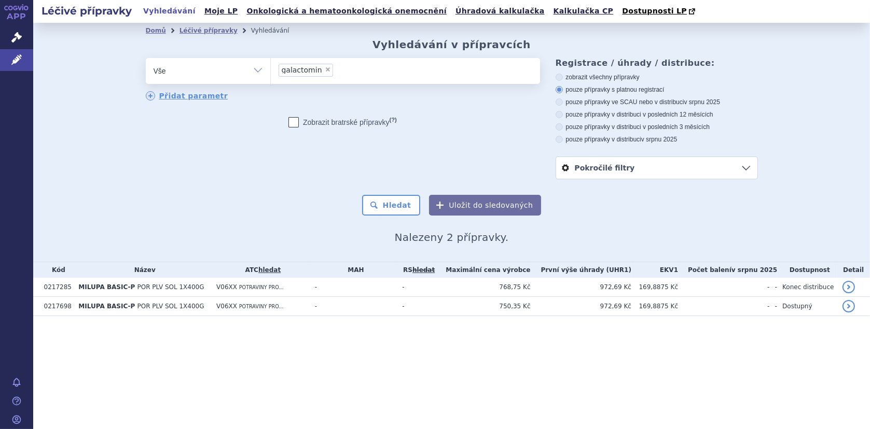
select select "galactomin"
drag, startPoint x: 379, startPoint y: 205, endPoint x: 385, endPoint y: 203, distance: 6.7
click at [380, 205] on button "Hledat" at bounding box center [391, 205] width 59 height 21
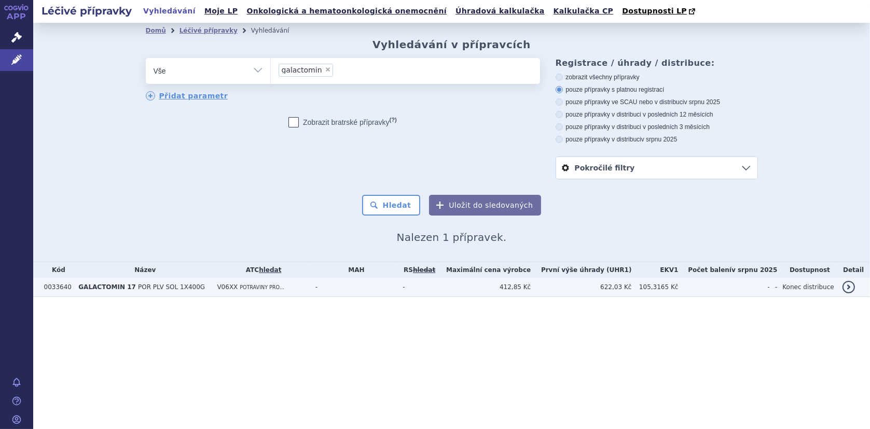
click at [142, 288] on span "POR PLV SOL 1X400G" at bounding box center [171, 287] width 67 height 7
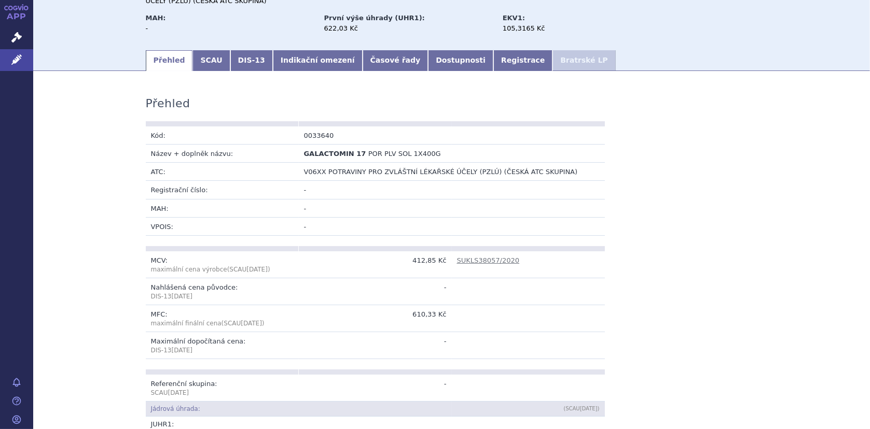
scroll to position [104, 0]
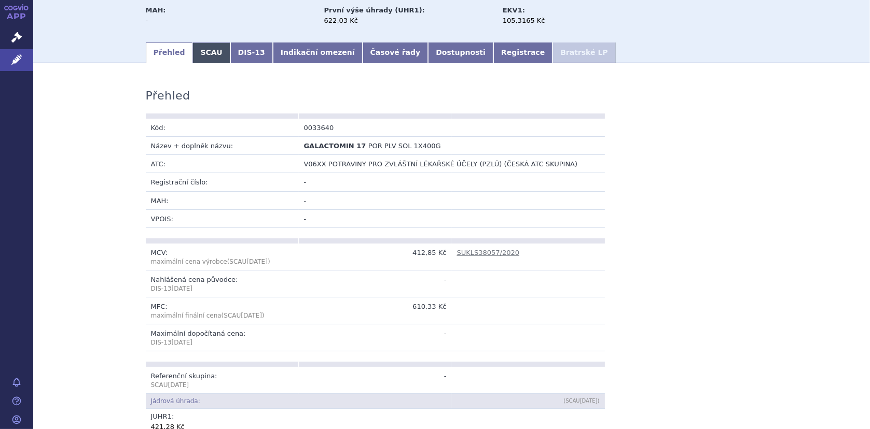
drag, startPoint x: 195, startPoint y: 52, endPoint x: 203, endPoint y: 52, distance: 7.3
click at [196, 51] on link "SCAU" at bounding box center [210, 53] width 37 height 21
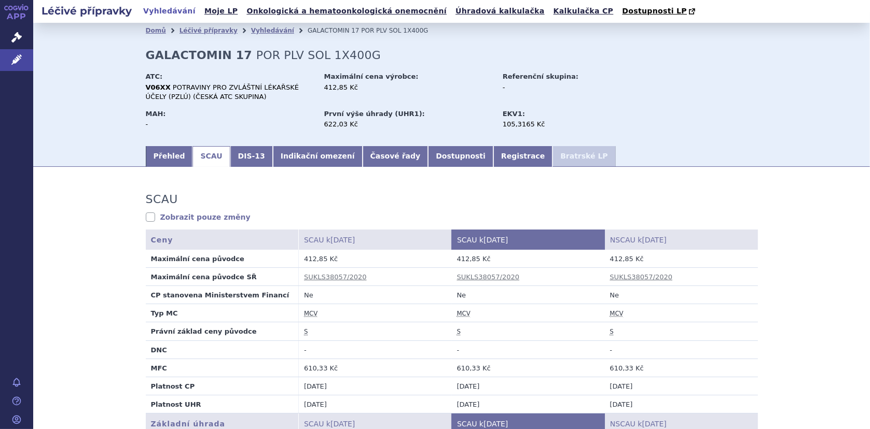
click at [257, 35] on li "Vyhledávání" at bounding box center [279, 31] width 57 height 16
click at [260, 32] on link "Vyhledávání" at bounding box center [272, 30] width 43 height 7
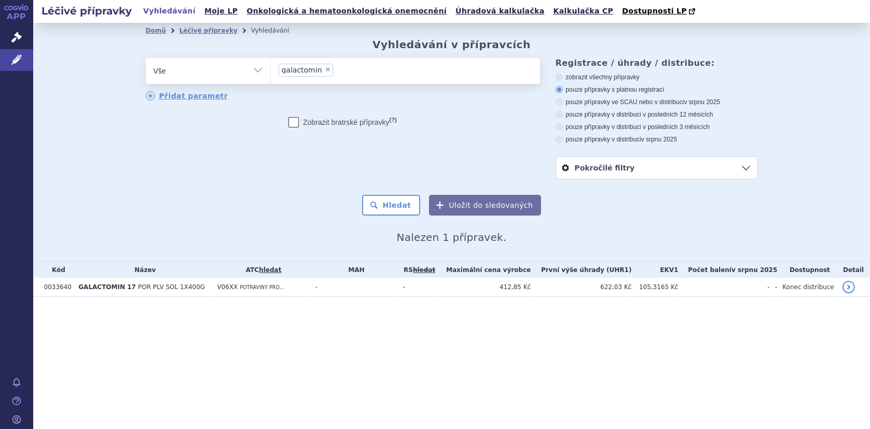
click at [325, 67] on span "×" at bounding box center [328, 69] width 6 height 6
click at [271, 67] on select "galactomin" at bounding box center [270, 71] width 1 height 26
select select
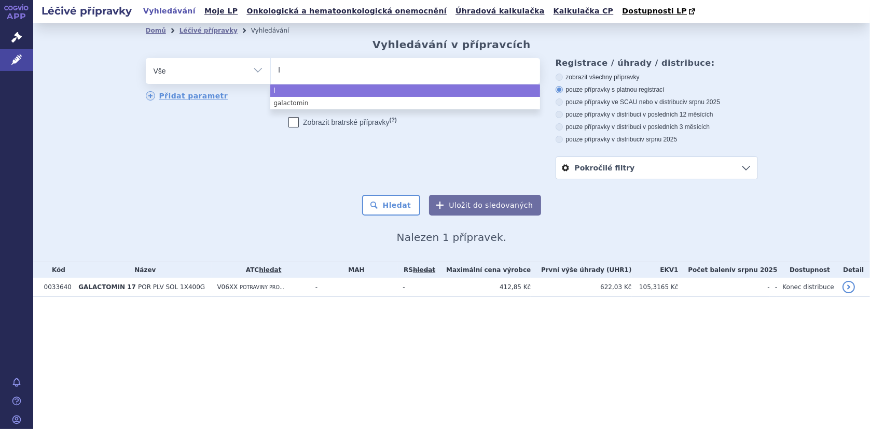
type input "l-"
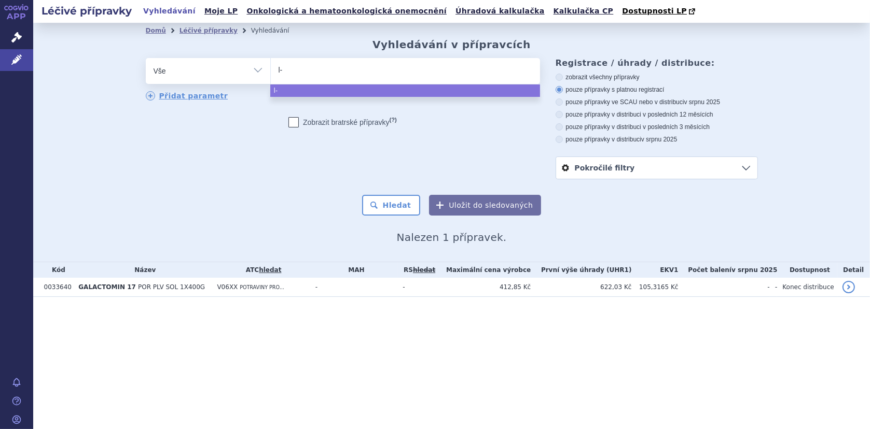
type input "l-a"
type input "l-ar"
type input "l-arg"
type input "l-argi"
type input "l-argini"
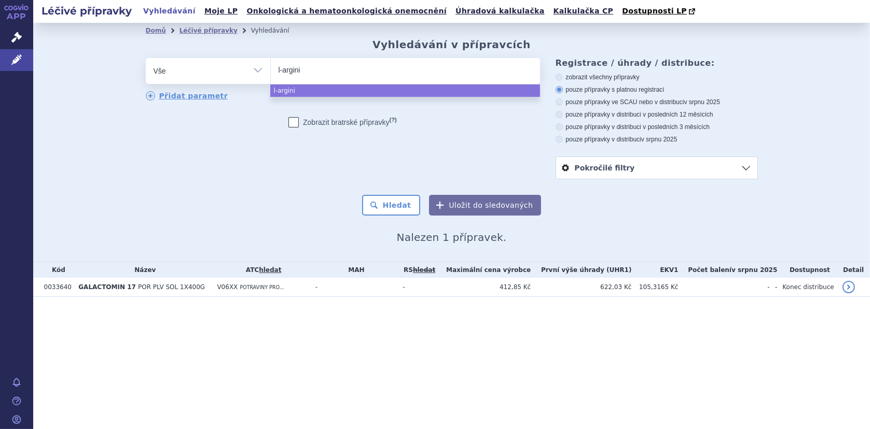
type input "l-arginin"
select select "l-arginin"
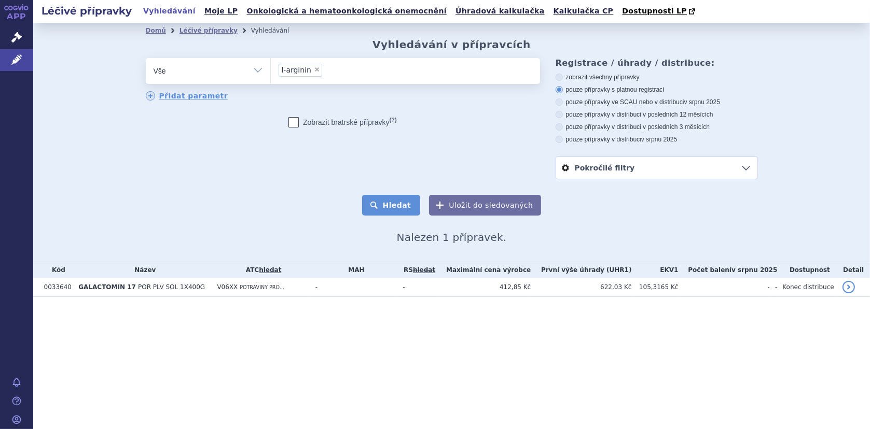
drag, startPoint x: 397, startPoint y: 206, endPoint x: 411, endPoint y: 209, distance: 14.5
click at [397, 206] on button "Hledat" at bounding box center [391, 205] width 59 height 21
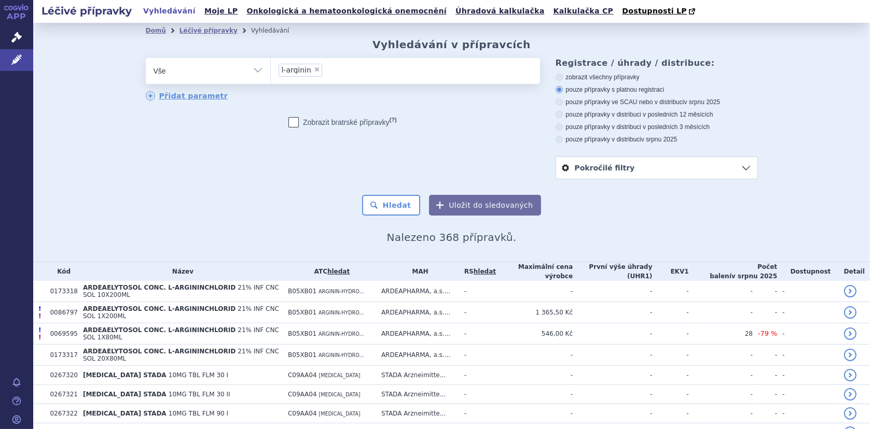
click at [314, 69] on span "×" at bounding box center [317, 69] width 6 height 6
click at [271, 69] on select "l-arginin" at bounding box center [270, 71] width 1 height 26
select select
type input "0033208"
select select "0033208"
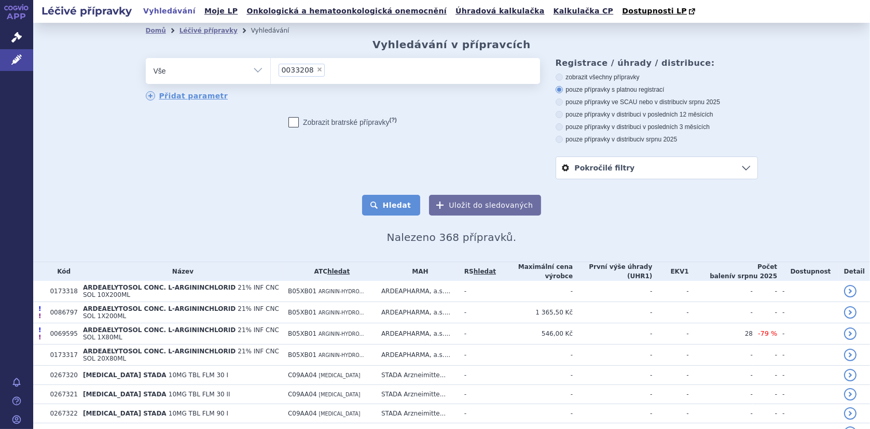
click at [389, 202] on button "Hledat" at bounding box center [391, 205] width 59 height 21
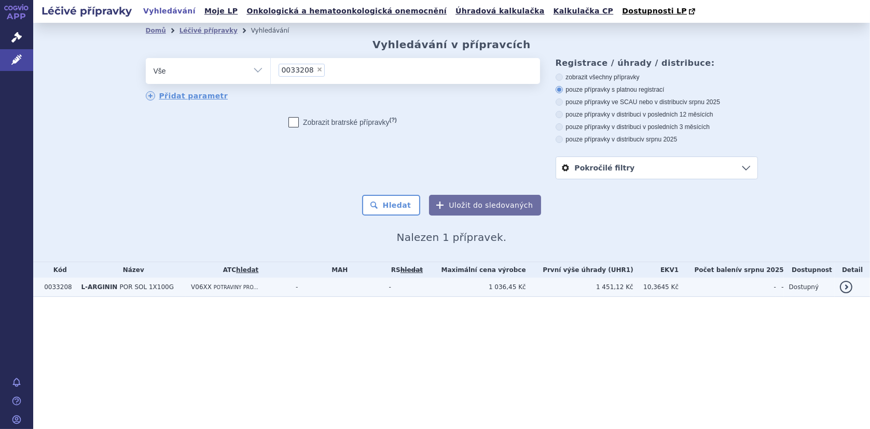
click at [149, 285] on span "POR SOL 1X100G" at bounding box center [147, 287] width 54 height 7
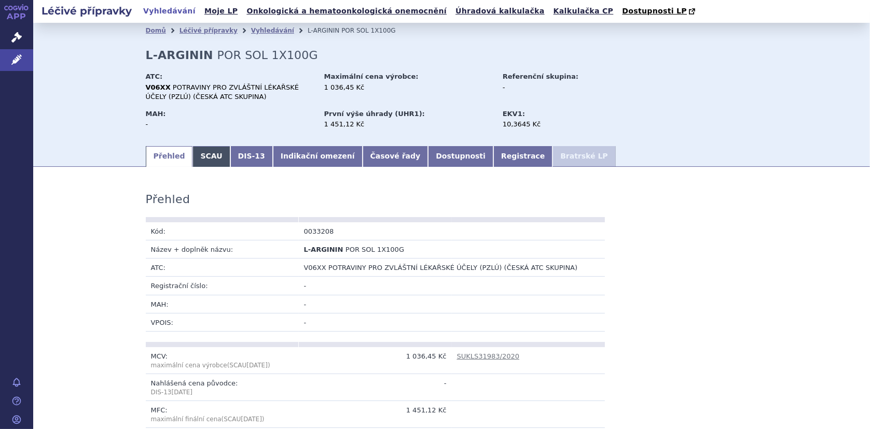
click at [198, 159] on link "SCAU" at bounding box center [210, 156] width 37 height 21
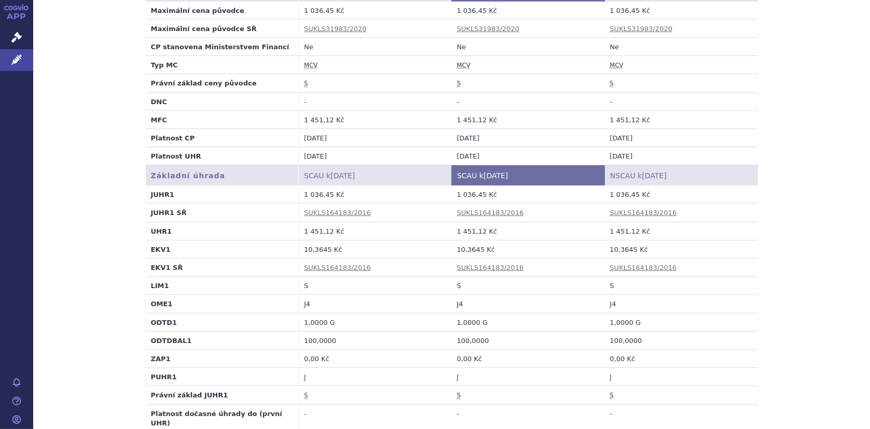
scroll to position [259, 0]
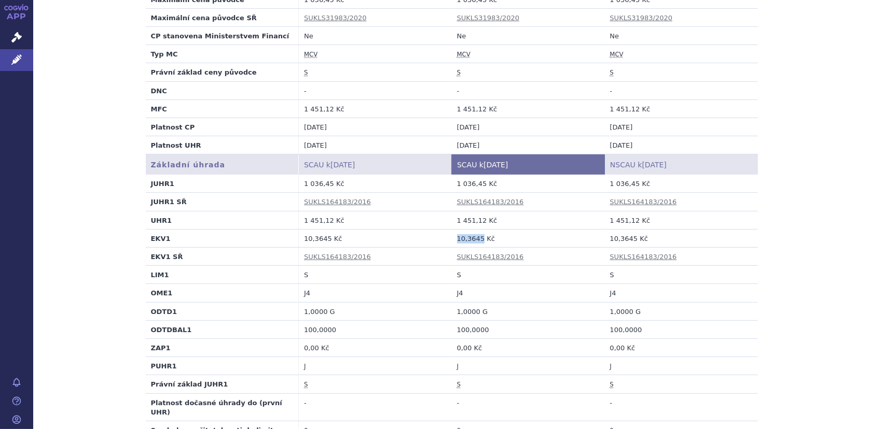
drag, startPoint x: 453, startPoint y: 239, endPoint x: 475, endPoint y: 239, distance: 22.3
click at [475, 239] on td "10,3645 Kč" at bounding box center [528, 238] width 153 height 18
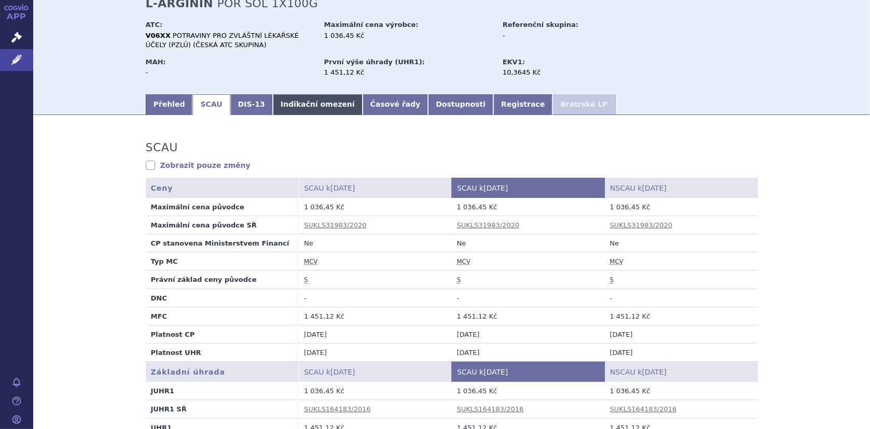
scroll to position [0, 0]
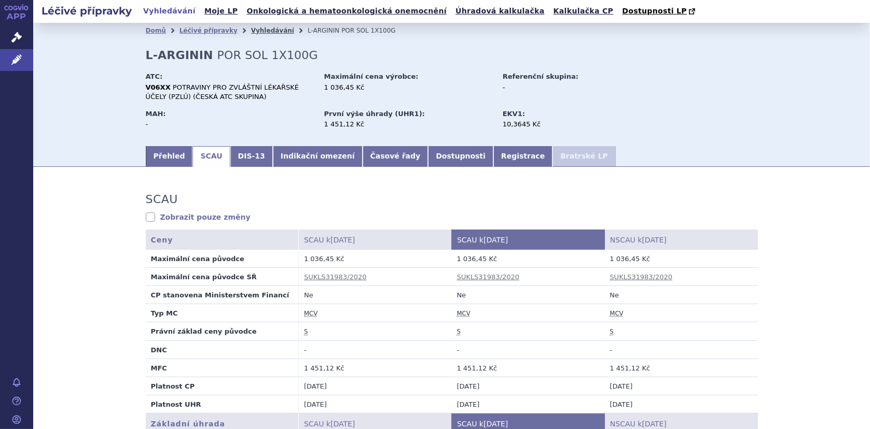
click at [257, 33] on link "Vyhledávání" at bounding box center [272, 30] width 43 height 7
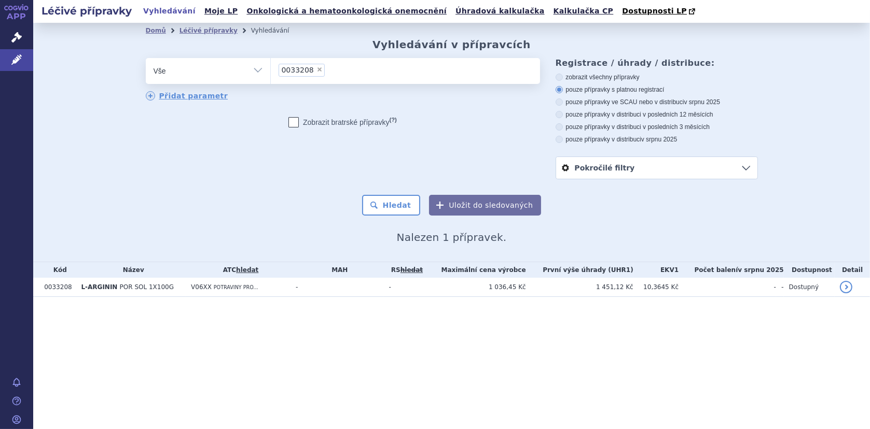
click at [316, 70] on span "×" at bounding box center [319, 69] width 6 height 6
click at [271, 70] on select "0033208" at bounding box center [270, 71] width 1 height 26
select select
type input "0033209"
select select "0033209"
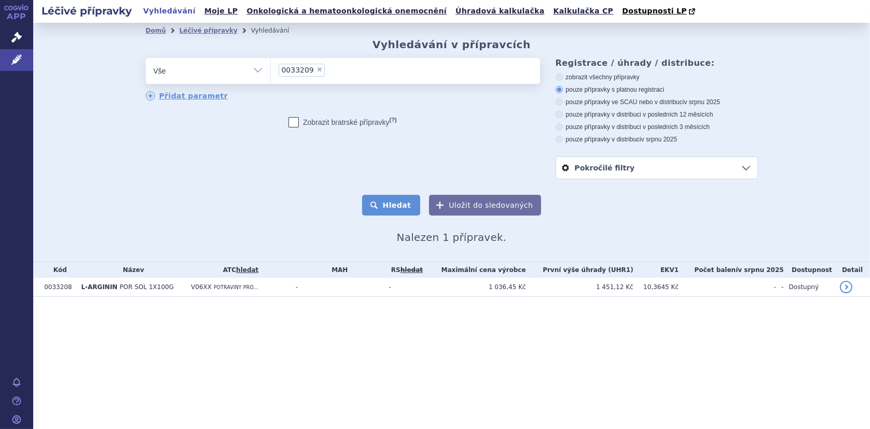
click at [402, 208] on button "Hledat" at bounding box center [391, 205] width 59 height 21
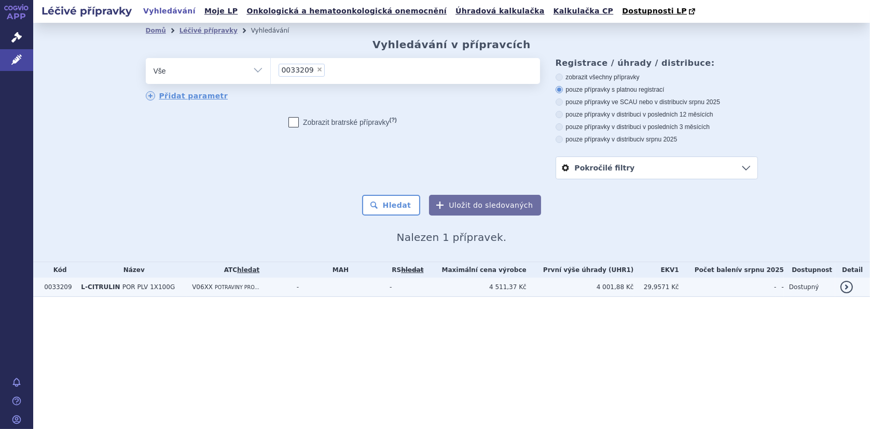
click at [144, 287] on span "POR PLV 1X100G" at bounding box center [148, 287] width 53 height 7
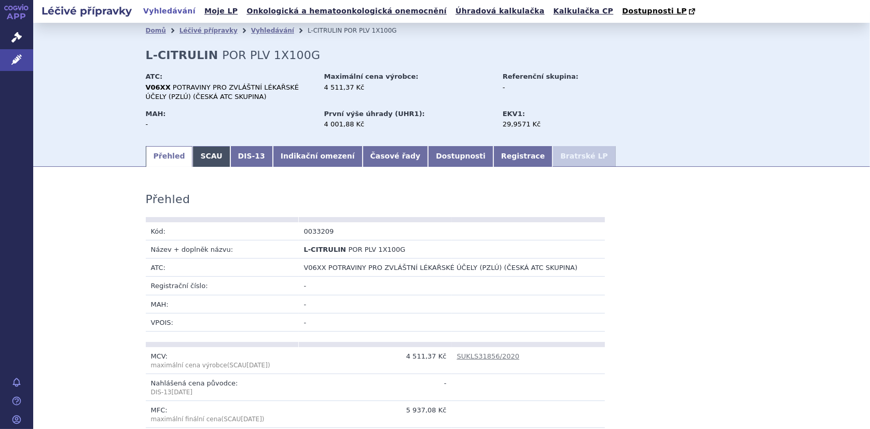
click at [192, 157] on link "SCAU" at bounding box center [210, 156] width 37 height 21
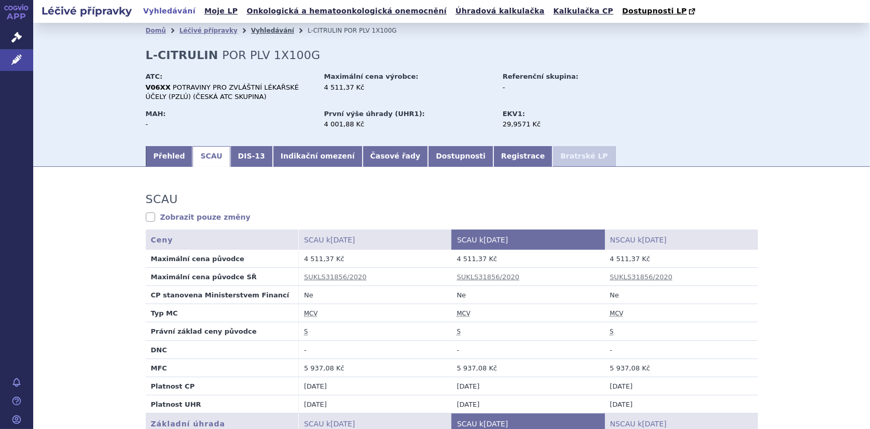
click at [251, 32] on link "Vyhledávání" at bounding box center [272, 30] width 43 height 7
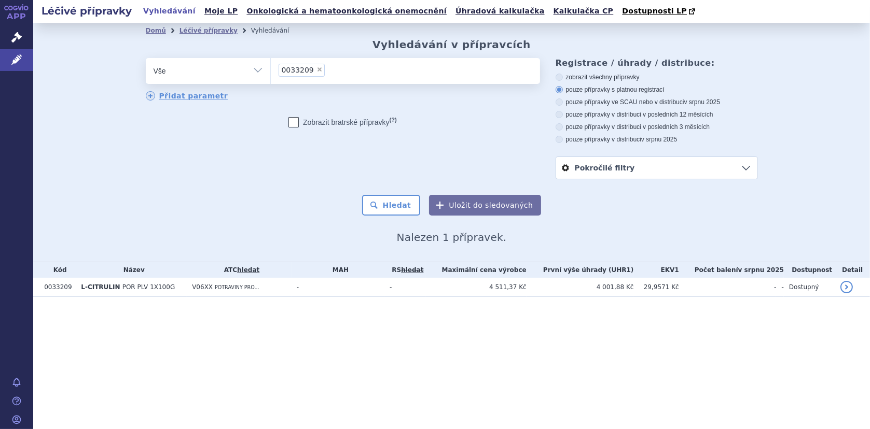
drag, startPoint x: 0, startPoint y: 0, endPoint x: 314, endPoint y: 69, distance: 321.8
click at [316, 69] on span "×" at bounding box center [319, 69] width 6 height 6
click at [271, 69] on select "0033209" at bounding box center [270, 71] width 1 height 26
select select
